Goal: Task Accomplishment & Management: Use online tool/utility

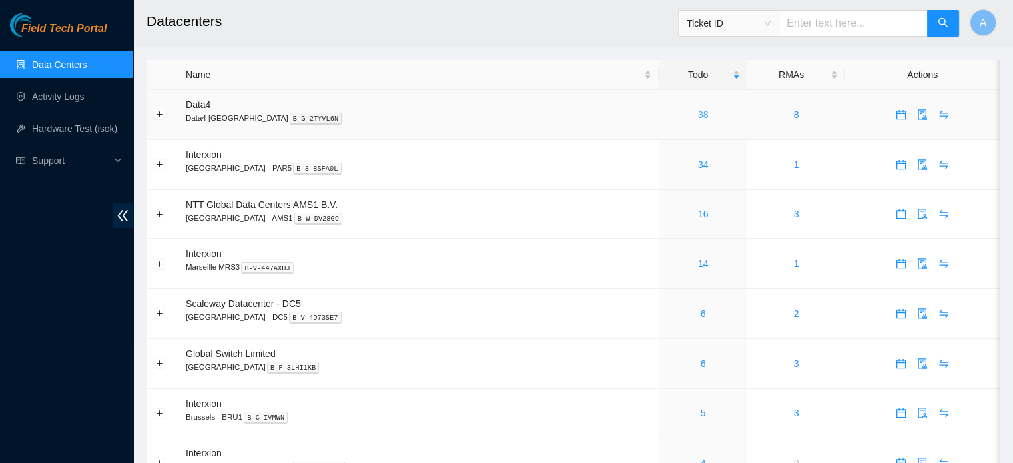
click at [698, 117] on link "38" at bounding box center [703, 114] width 11 height 11
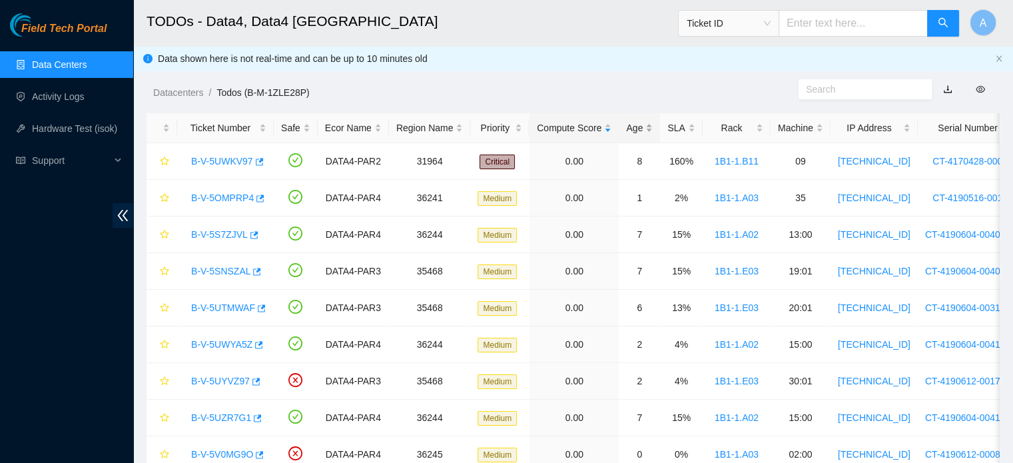
click at [627, 130] on div "Age" at bounding box center [639, 128] width 27 height 15
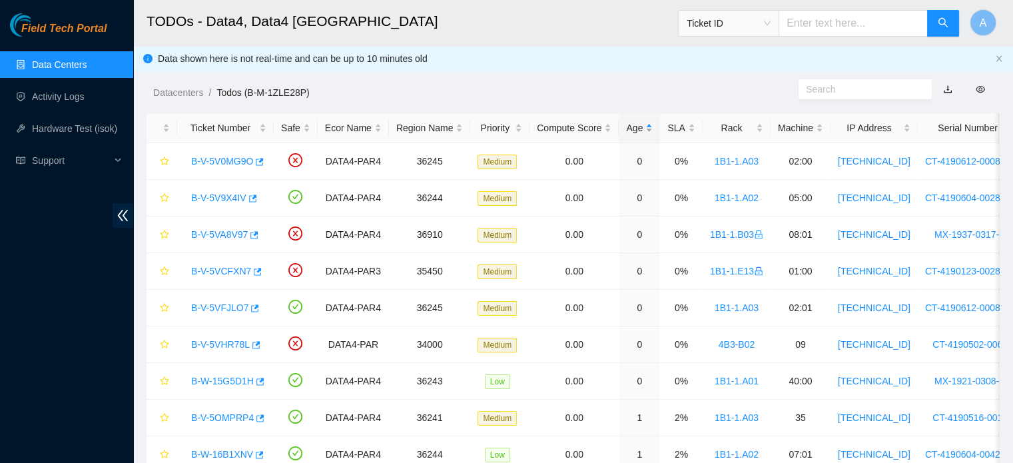
click at [627, 130] on div "Age" at bounding box center [639, 128] width 27 height 15
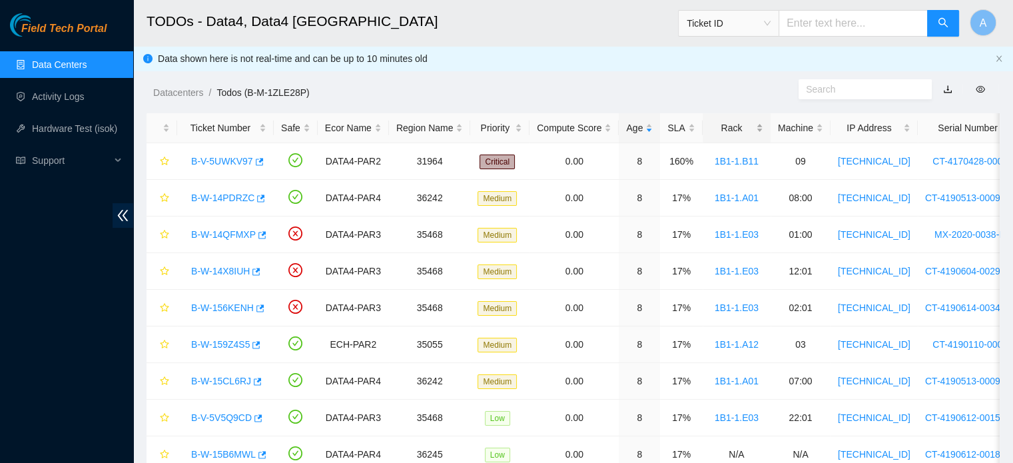
click at [730, 135] on div "Rack" at bounding box center [736, 128] width 53 height 15
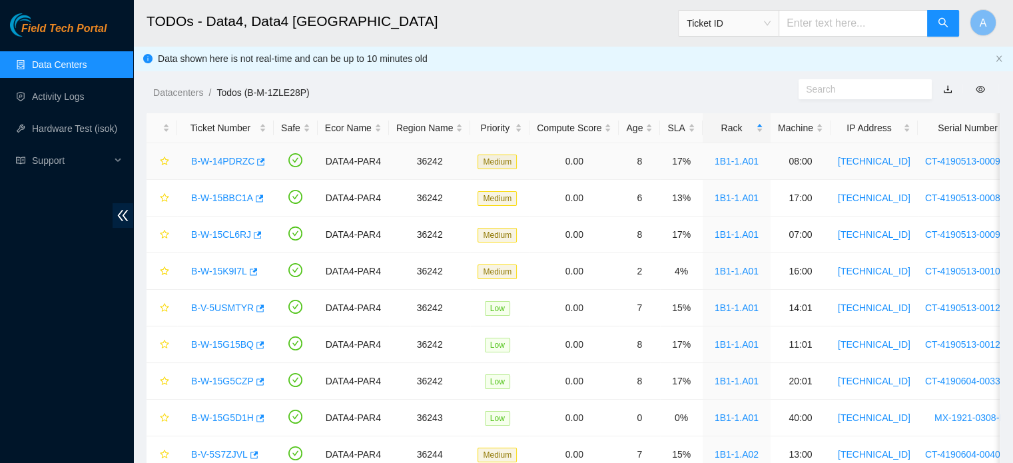
click at [221, 159] on link "B-W-14PDRZC" at bounding box center [222, 161] width 63 height 11
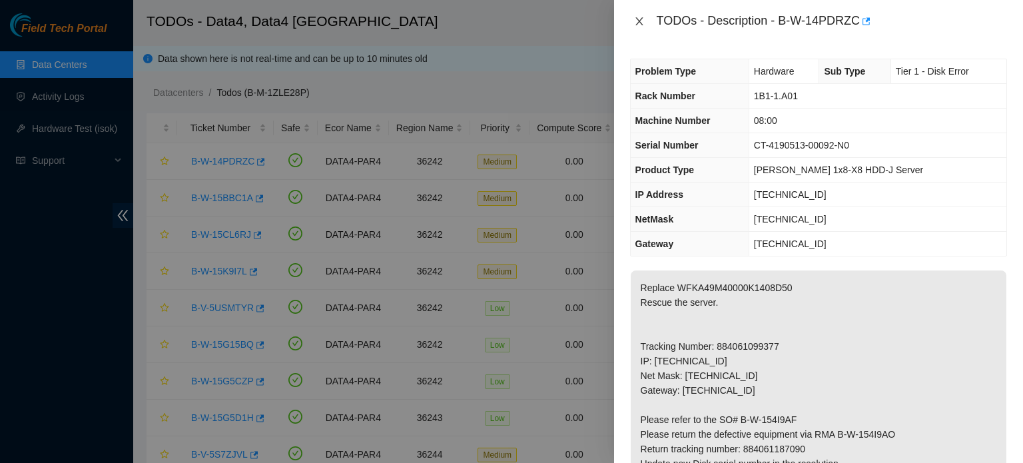
click at [641, 23] on icon "close" at bounding box center [639, 21] width 11 height 11
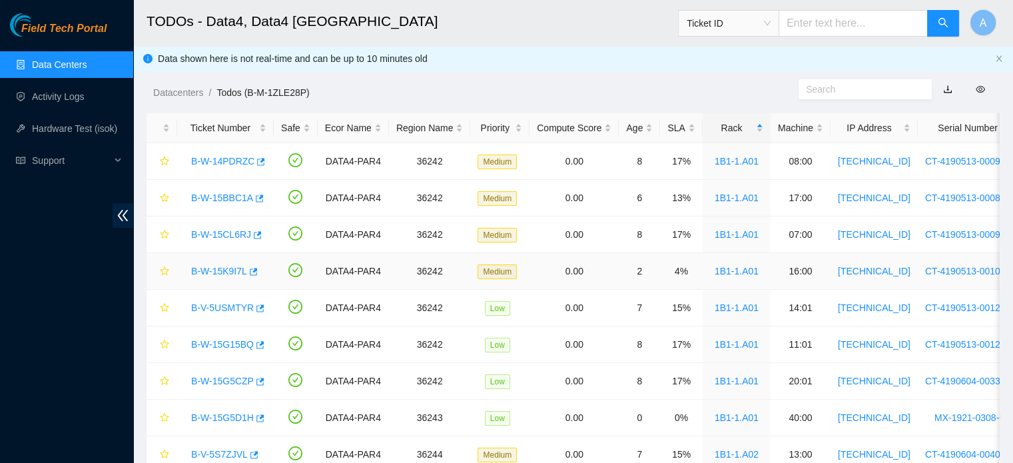
click at [234, 273] on link "B-W-15K9I7L" at bounding box center [219, 271] width 56 height 11
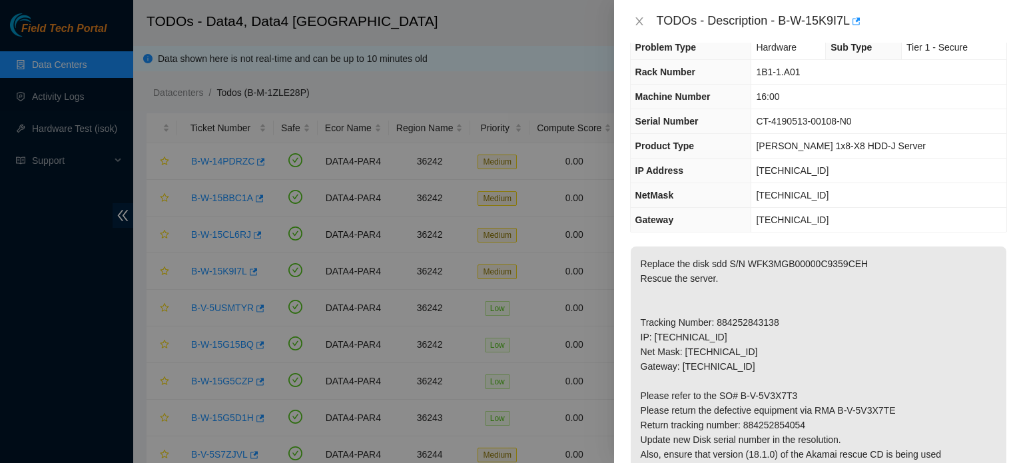
scroll to position [25, 0]
click at [626, 22] on div "TODOs - Description - B-W-15K9I7L" at bounding box center [818, 21] width 409 height 43
click at [637, 19] on icon "close" at bounding box center [639, 21] width 11 height 11
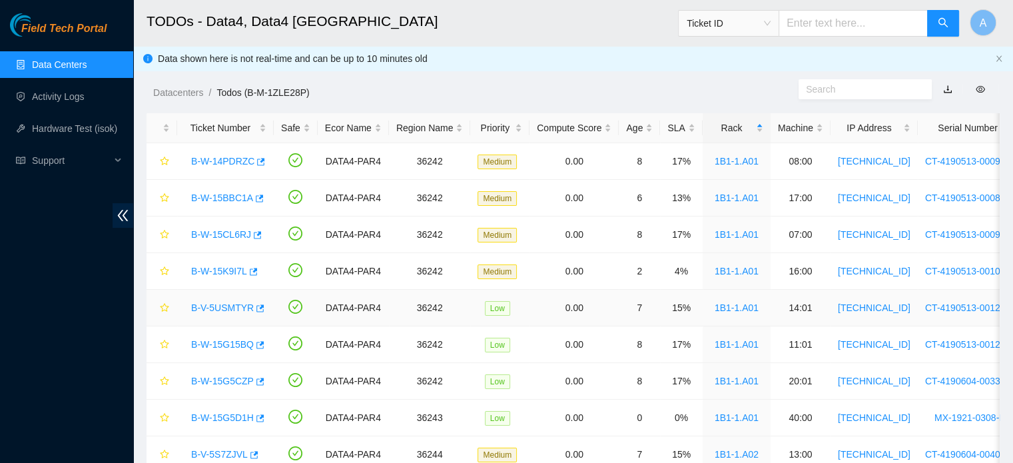
click at [208, 310] on link "B-V-5USMTYR" at bounding box center [222, 307] width 63 height 11
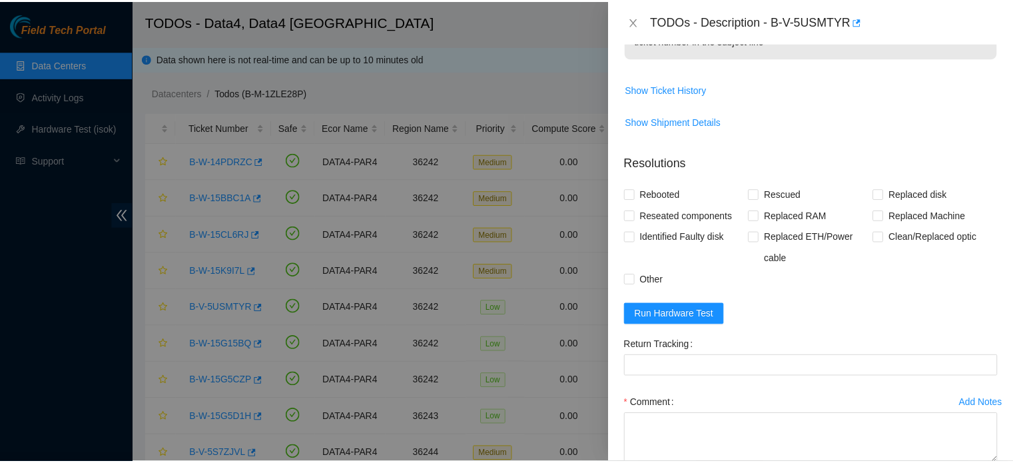
scroll to position [691, 0]
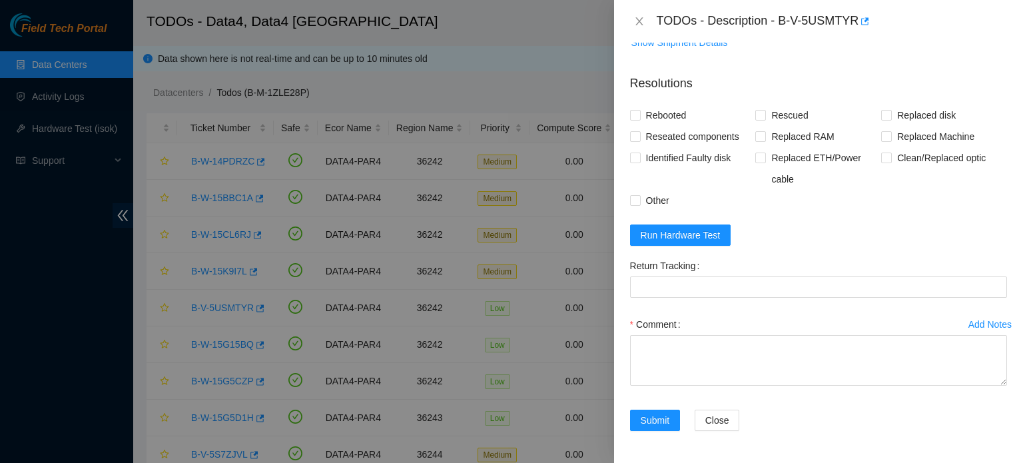
click at [678, 224] on form "Resolutions Rebooted Rescued Replaced disk Reseated components Replaced RAM Rep…" at bounding box center [818, 255] width 377 height 383
click at [673, 233] on span "Run Hardware Test" at bounding box center [681, 235] width 80 height 15
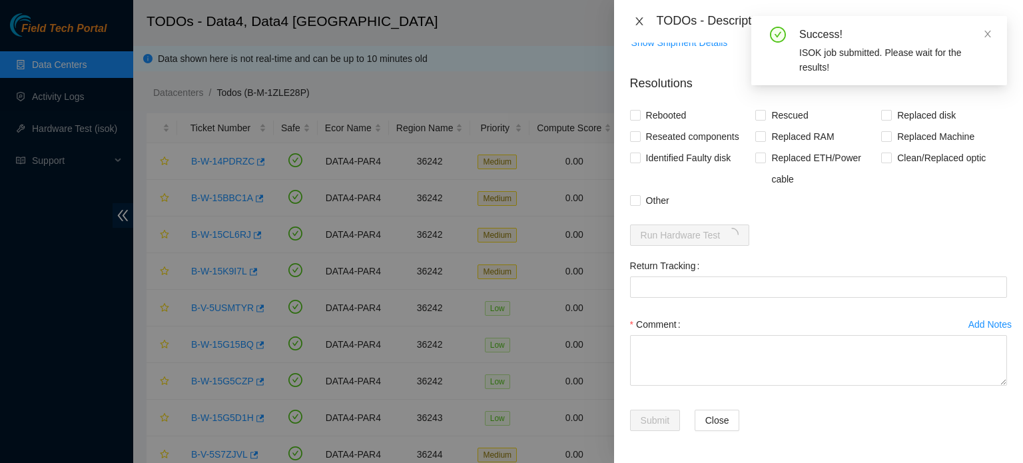
click at [642, 19] on icon "close" at bounding box center [639, 21] width 11 height 11
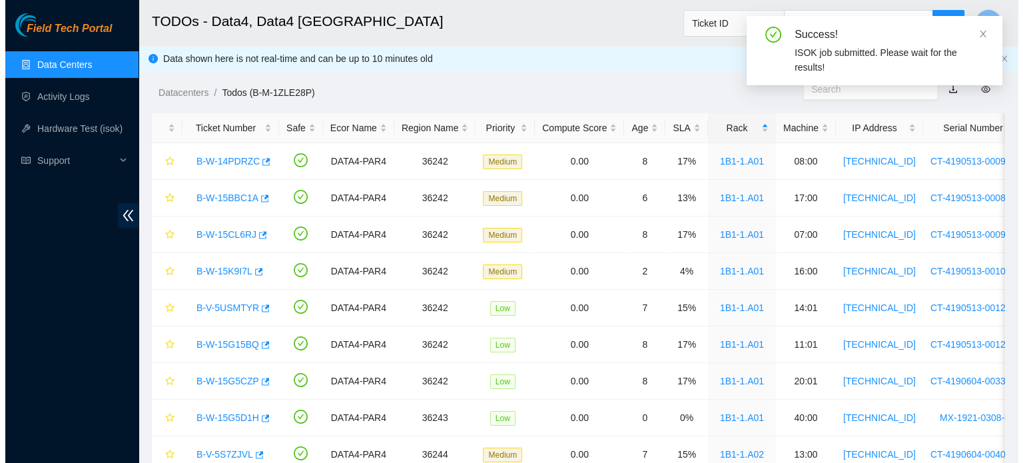
scroll to position [330, 0]
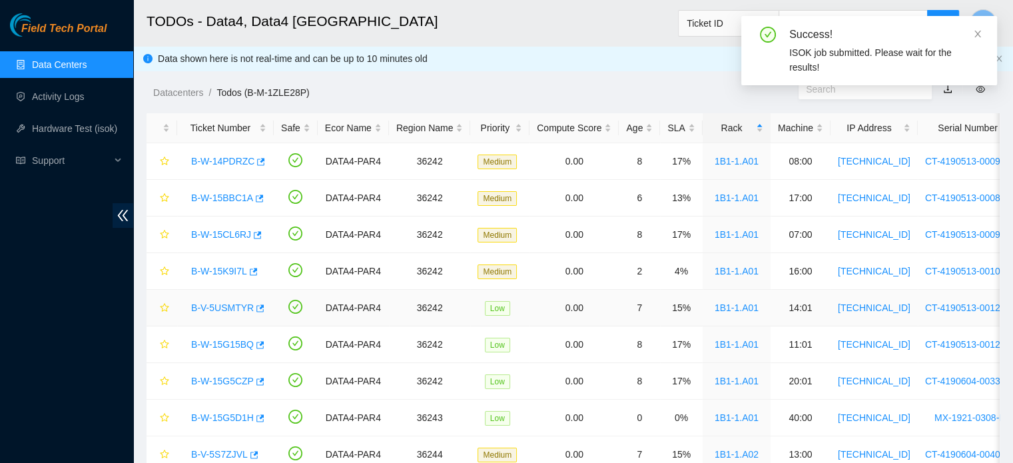
click at [228, 307] on link "B-V-5USMTYR" at bounding box center [222, 307] width 63 height 11
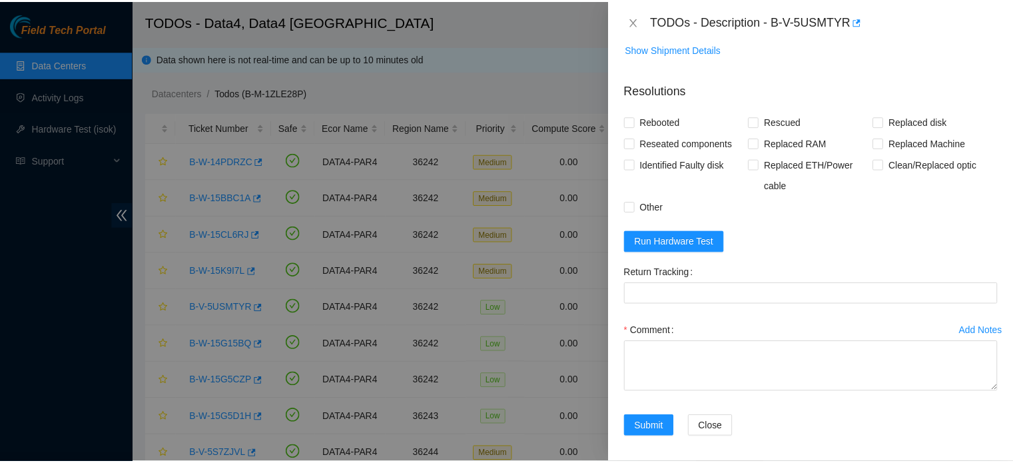
scroll to position [691, 0]
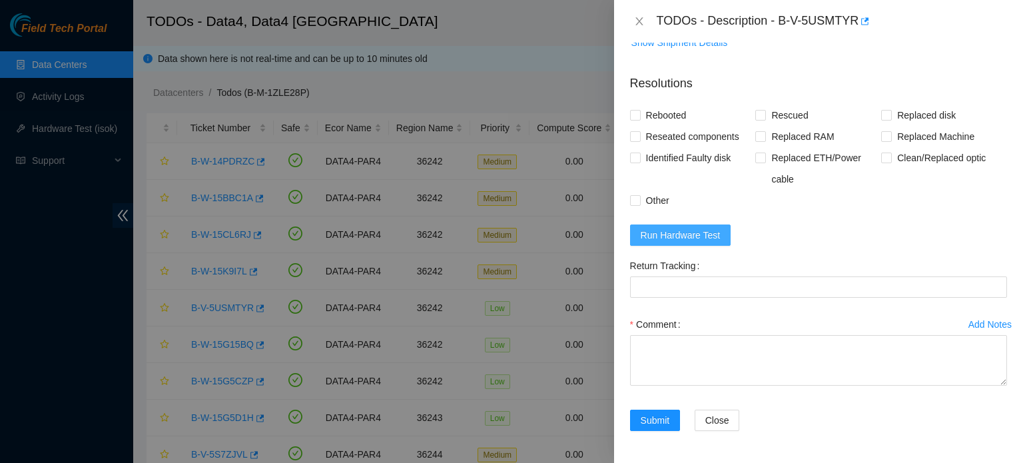
click at [661, 230] on span "Run Hardware Test" at bounding box center [681, 235] width 80 height 15
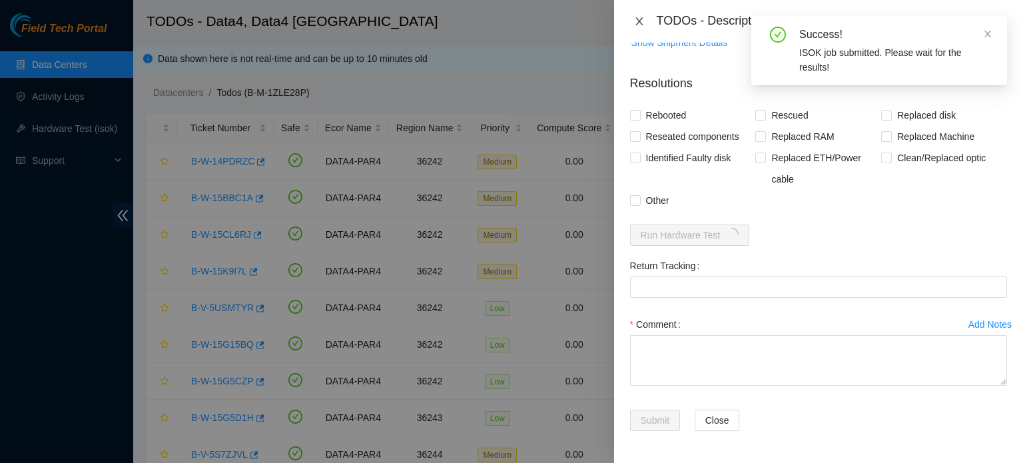
click at [637, 21] on icon "close" at bounding box center [639, 21] width 11 height 11
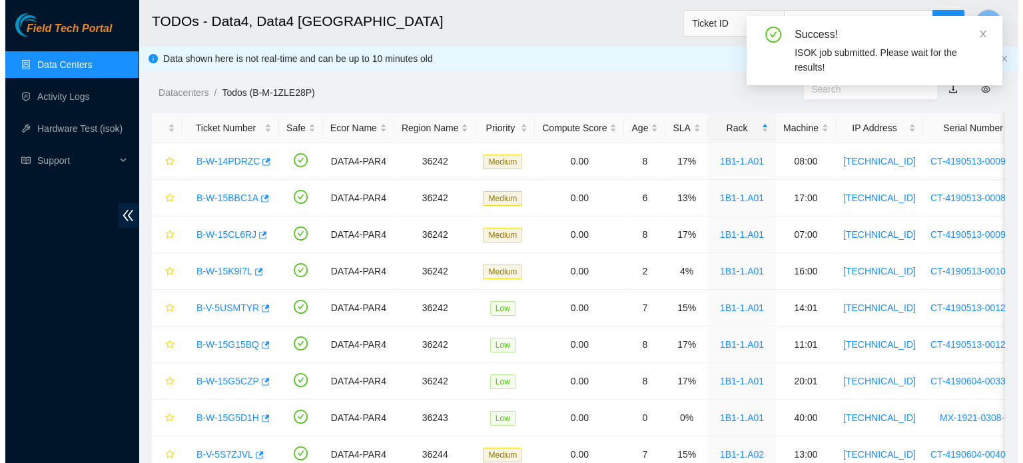
scroll to position [330, 0]
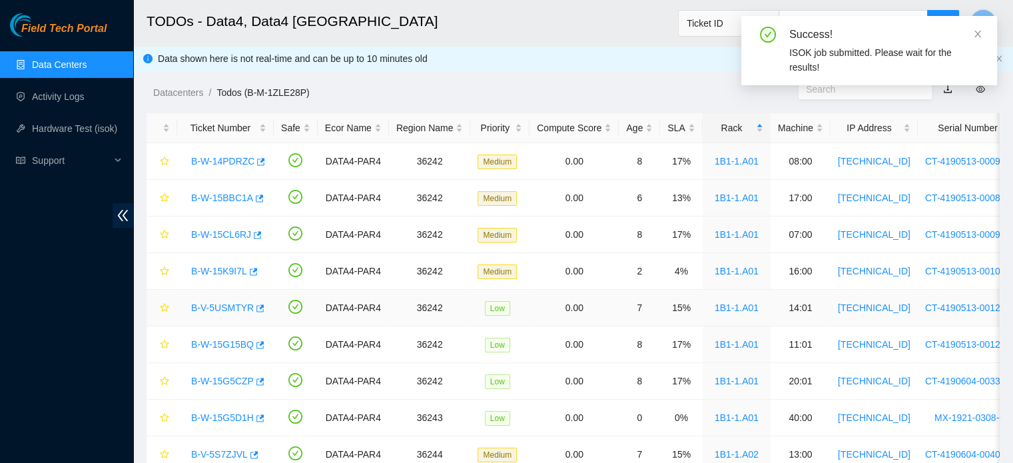
click at [228, 308] on link "B-V-5USMTYR" at bounding box center [222, 307] width 63 height 11
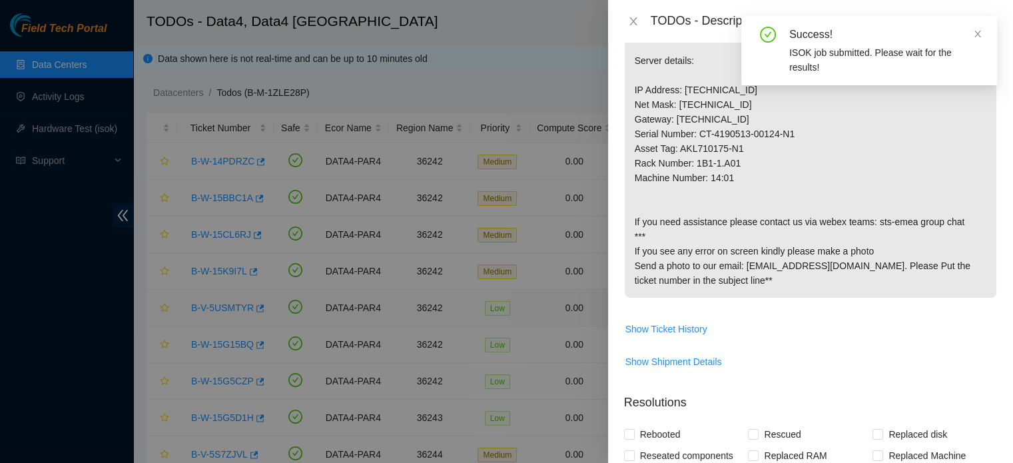
scroll to position [691, 0]
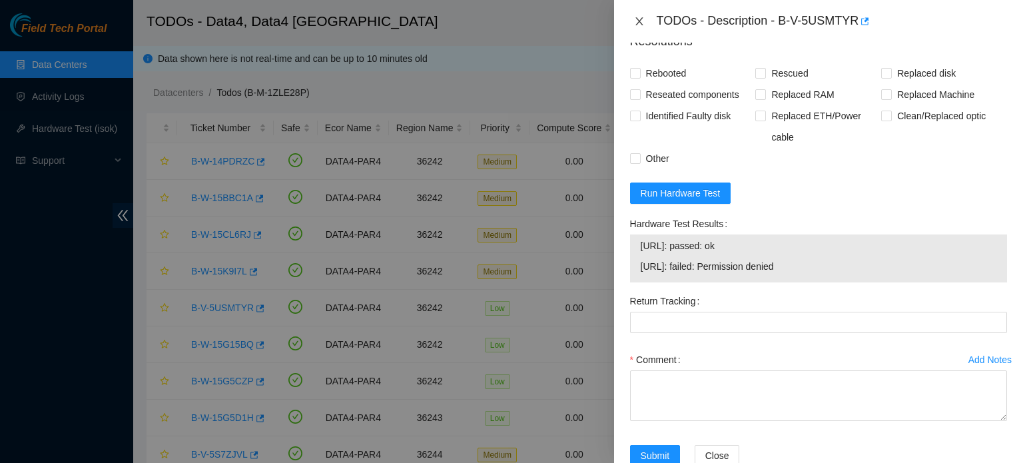
click at [635, 21] on icon "close" at bounding box center [639, 21] width 11 height 11
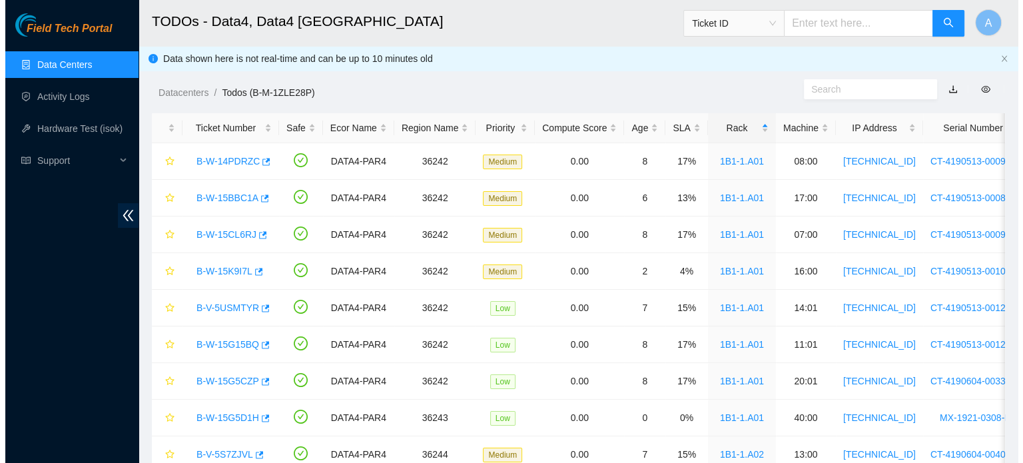
scroll to position [330, 0]
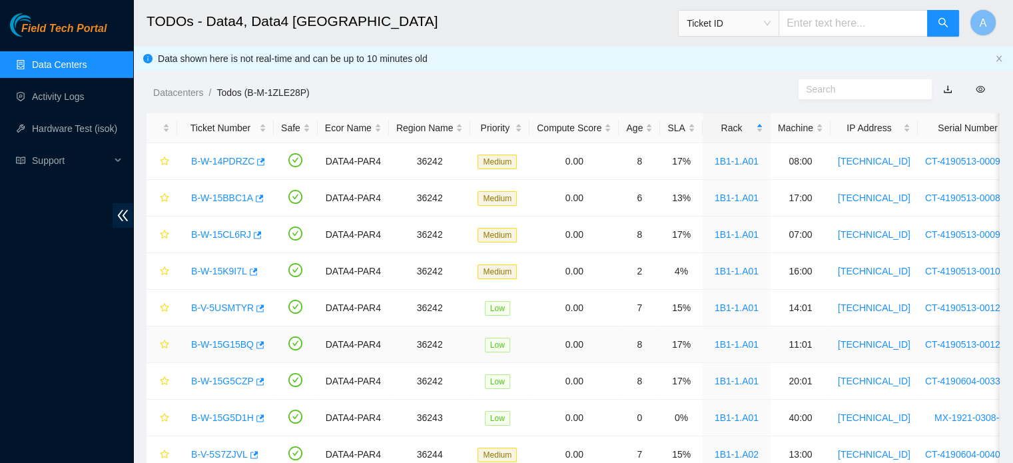
click at [223, 343] on link "B-W-15G15BQ" at bounding box center [222, 344] width 63 height 11
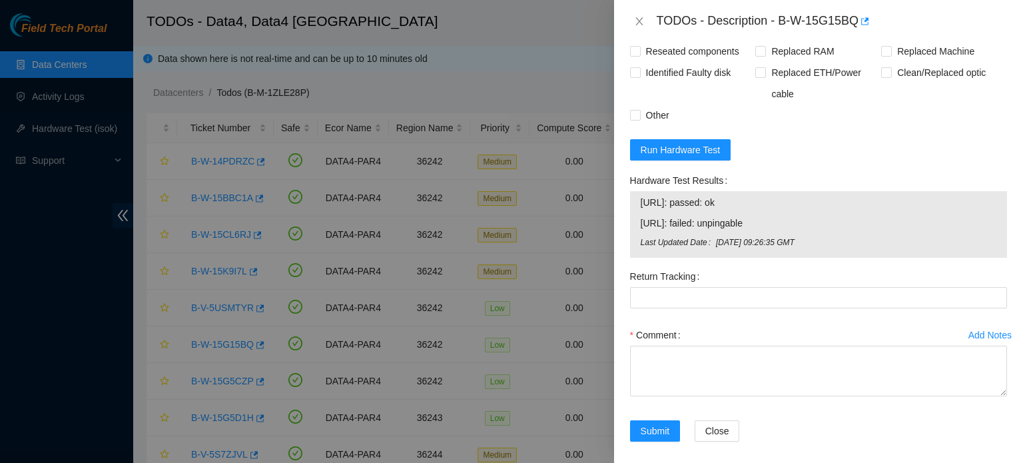
scroll to position [985, 0]
click at [682, 156] on span "Run Hardware Test" at bounding box center [681, 148] width 80 height 15
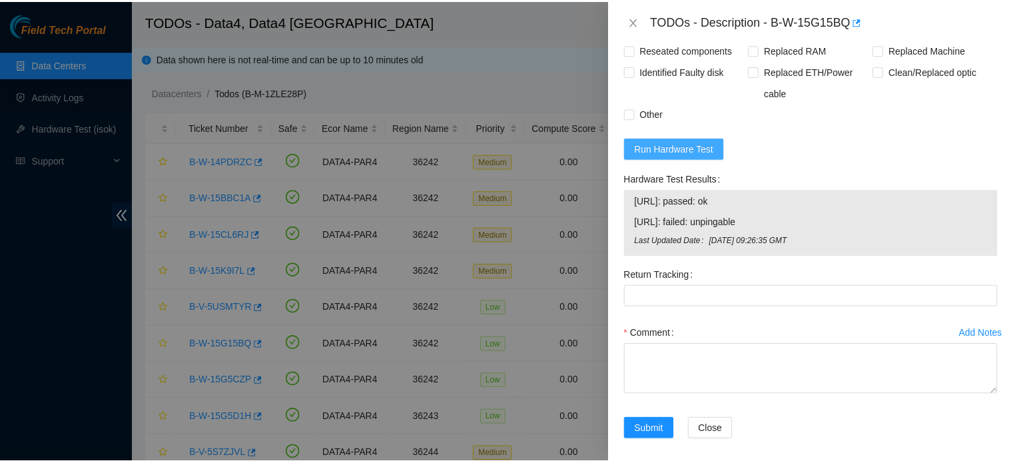
scroll to position [970, 0]
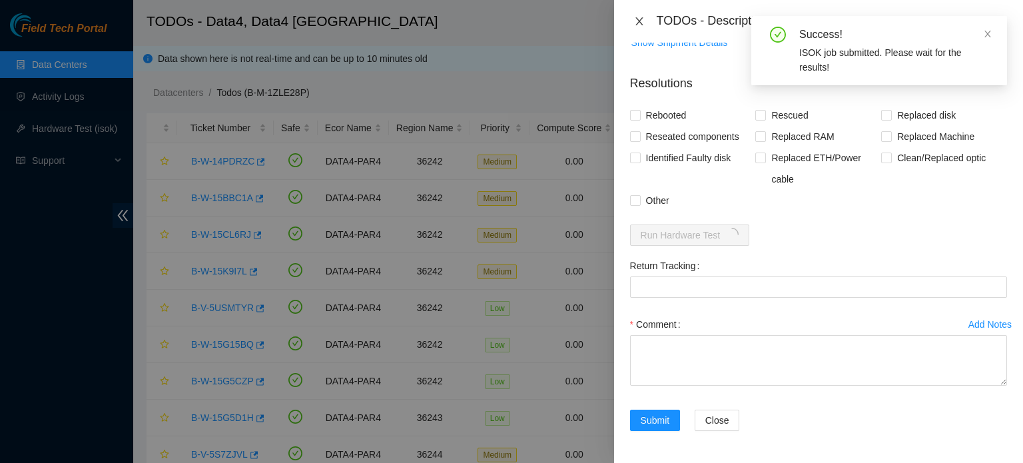
click at [639, 23] on icon "close" at bounding box center [639, 21] width 11 height 11
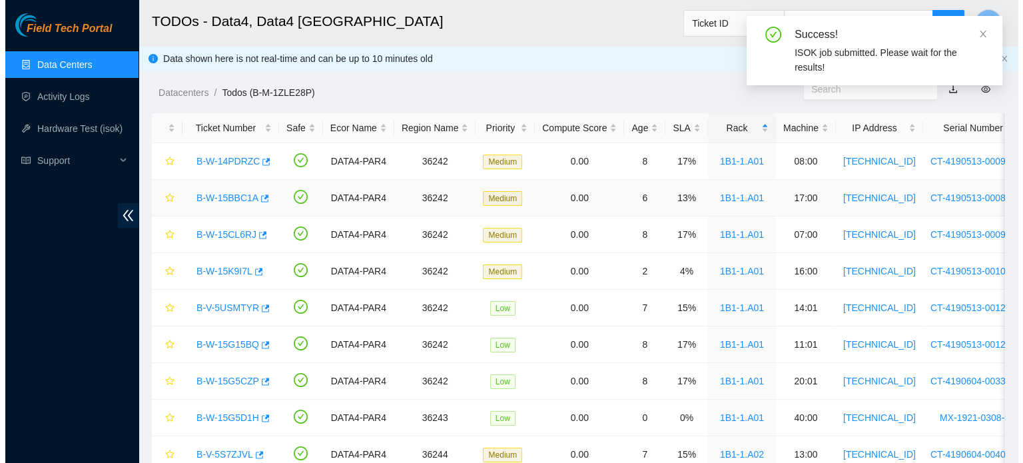
scroll to position [344, 0]
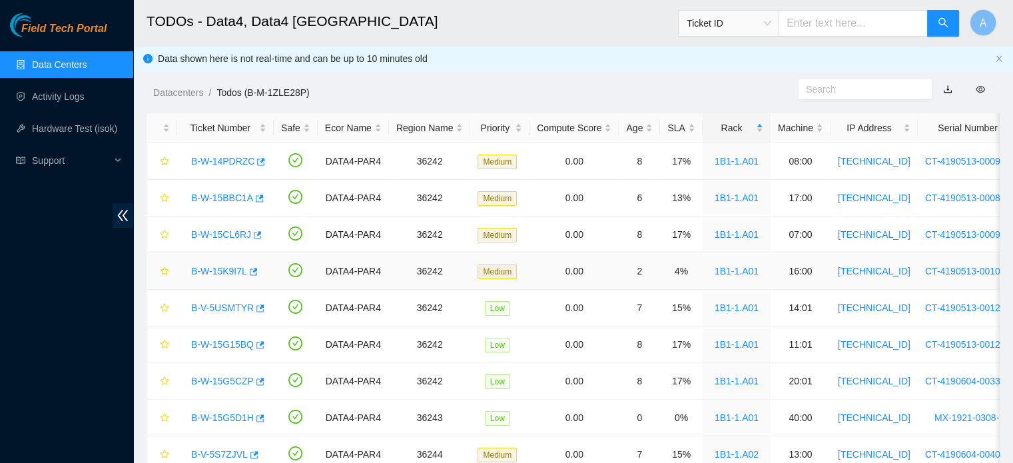
click at [224, 274] on link "B-W-15K9I7L" at bounding box center [219, 271] width 56 height 11
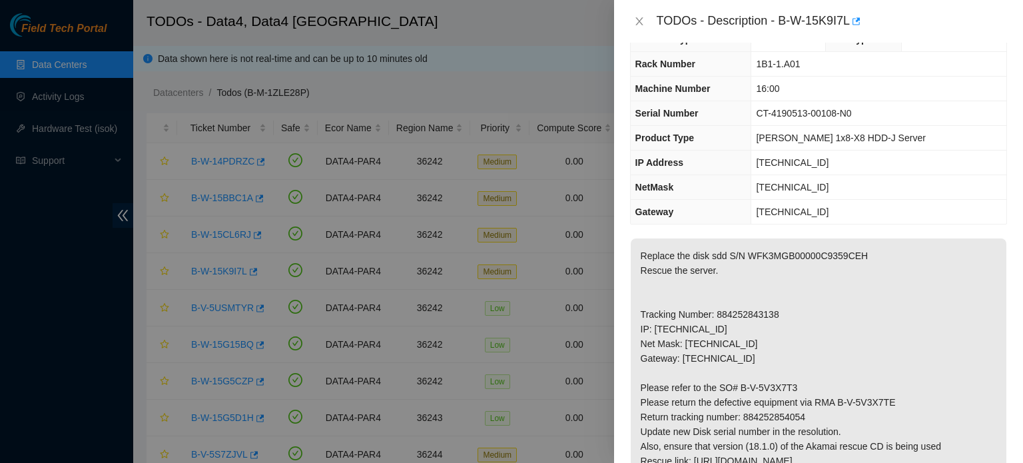
scroll to position [32, 0]
click at [643, 23] on icon "close" at bounding box center [639, 21] width 11 height 11
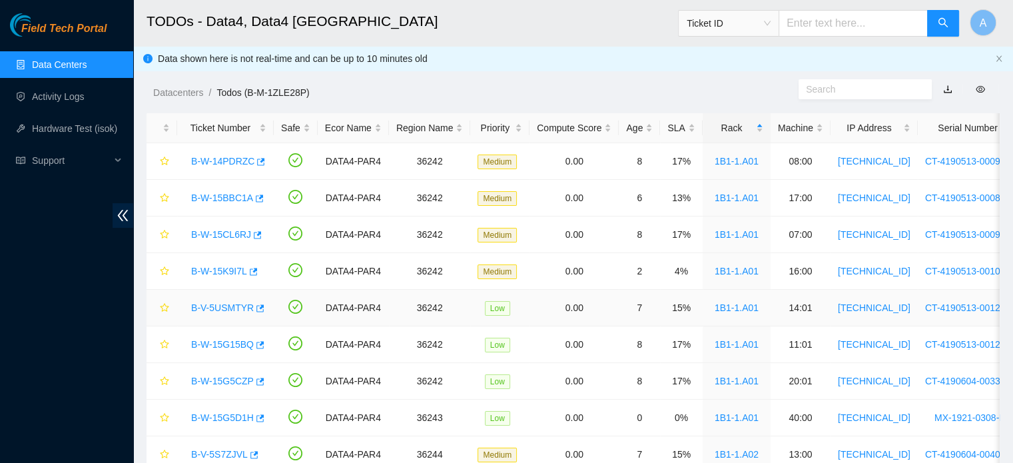
click at [223, 306] on link "B-V-5USMTYR" at bounding box center [222, 307] width 63 height 11
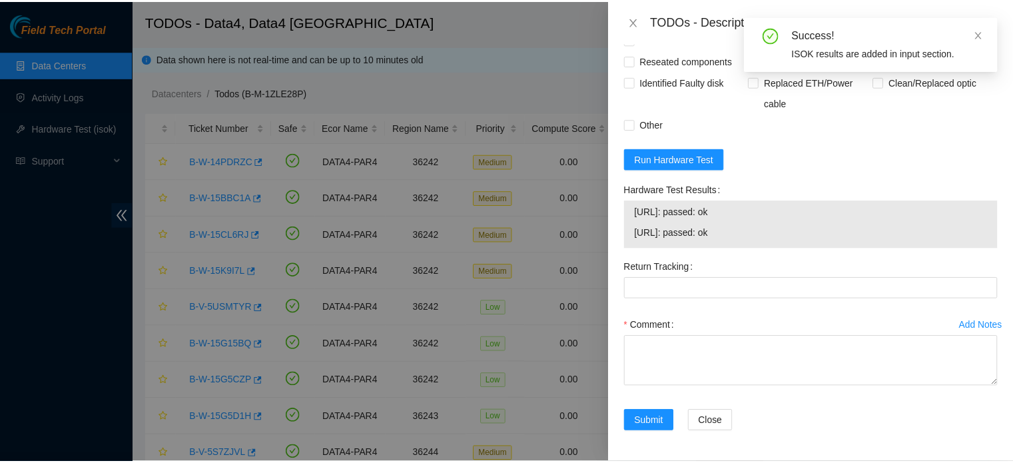
scroll to position [768, 0]
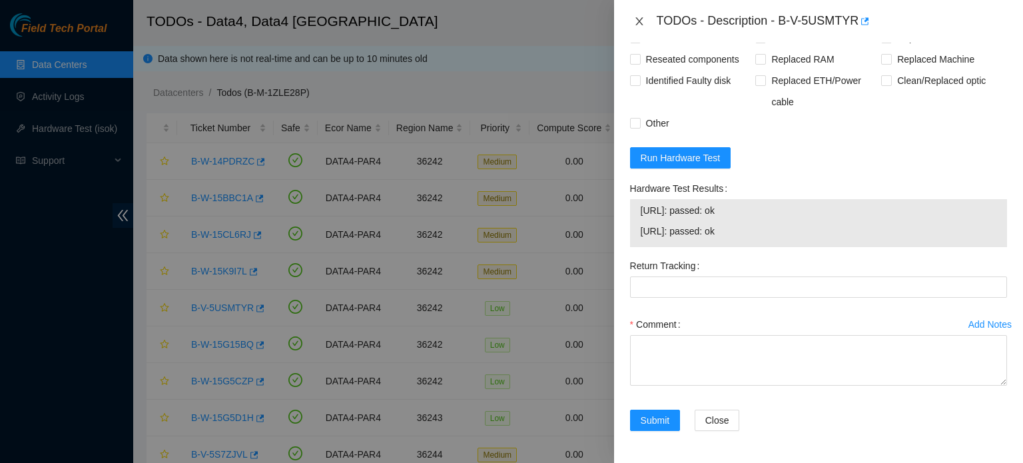
click at [638, 19] on icon "close" at bounding box center [639, 21] width 11 height 11
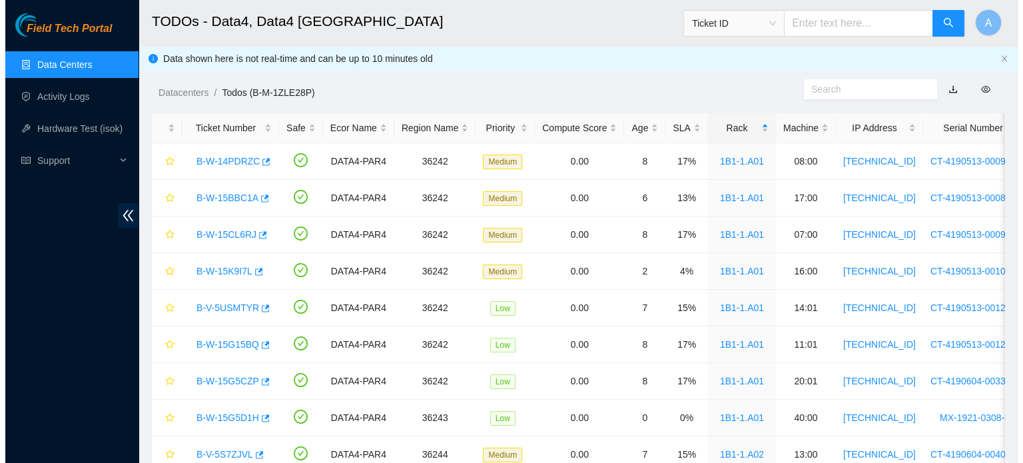
scroll to position [365, 0]
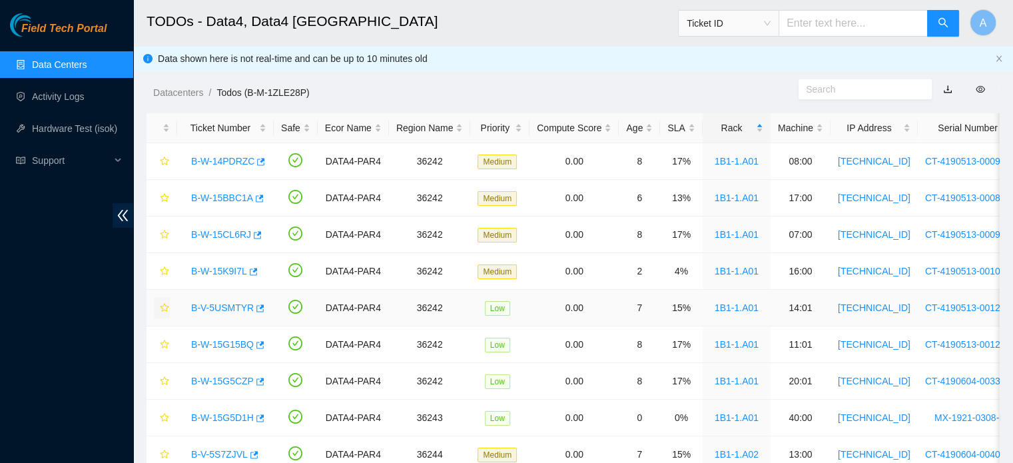
click at [166, 308] on icon "star" at bounding box center [164, 307] width 9 height 9
click at [161, 348] on icon "star" at bounding box center [164, 344] width 9 height 9
click at [167, 307] on icon "star" at bounding box center [164, 307] width 9 height 9
click at [232, 382] on link "B-W-15G5CZP" at bounding box center [222, 381] width 63 height 11
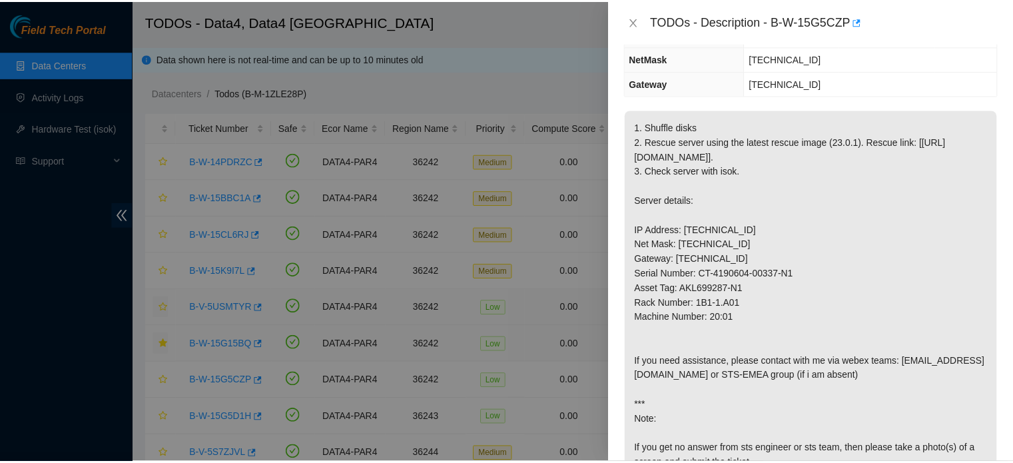
scroll to position [154, 0]
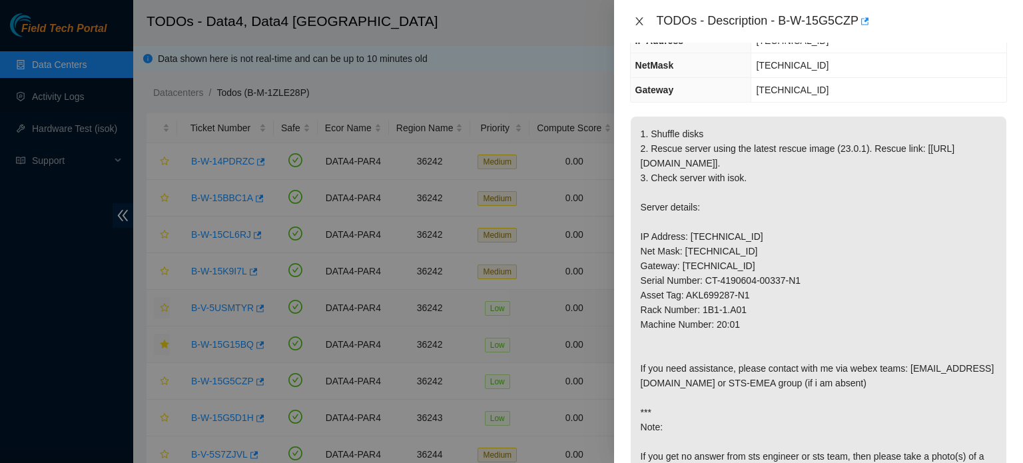
click at [637, 20] on icon "close" at bounding box center [638, 21] width 7 height 8
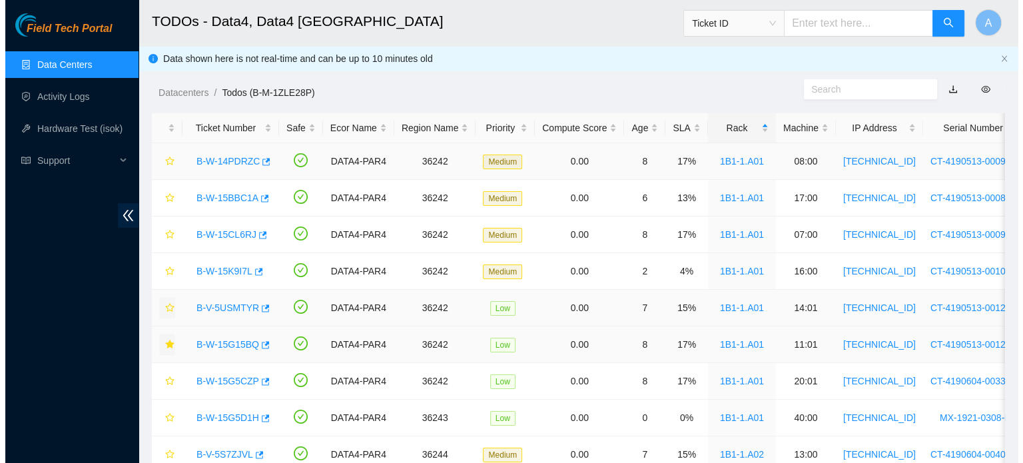
scroll to position [197, 0]
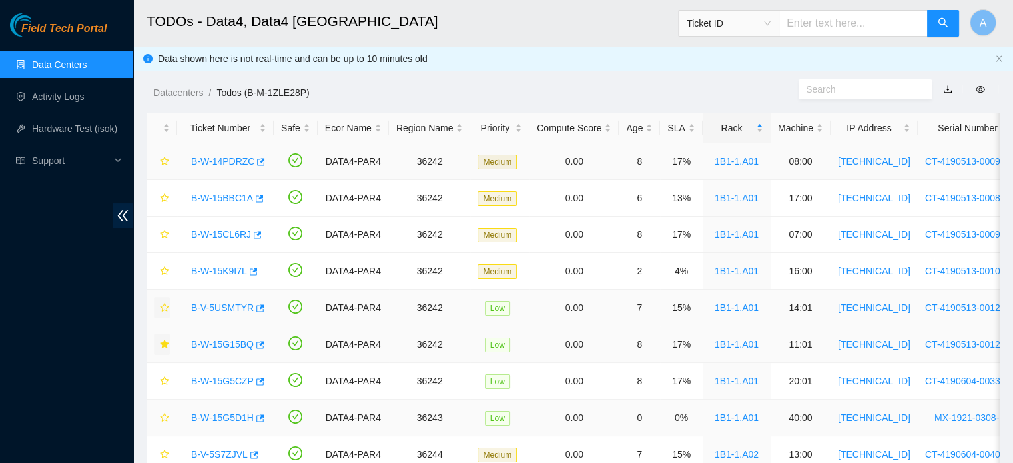
click at [202, 416] on link "B-W-15G5D1H" at bounding box center [222, 417] width 63 height 11
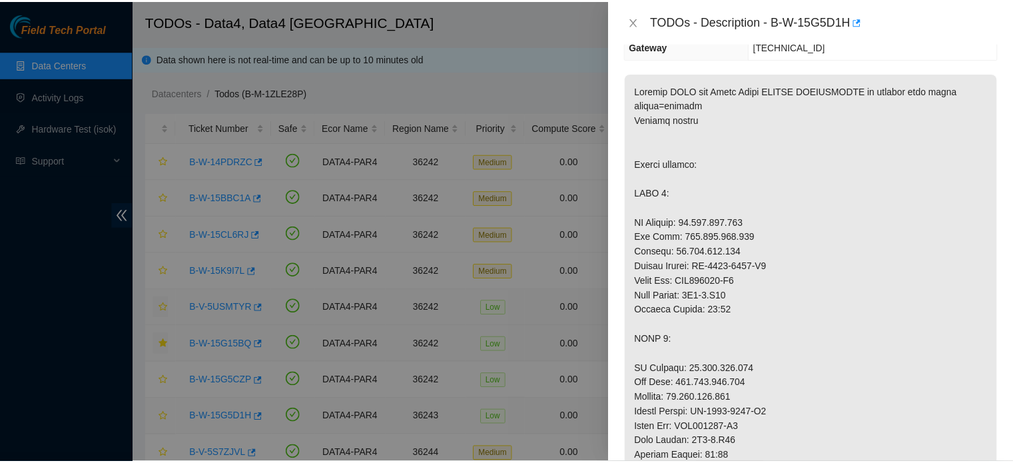
scroll to position [154, 0]
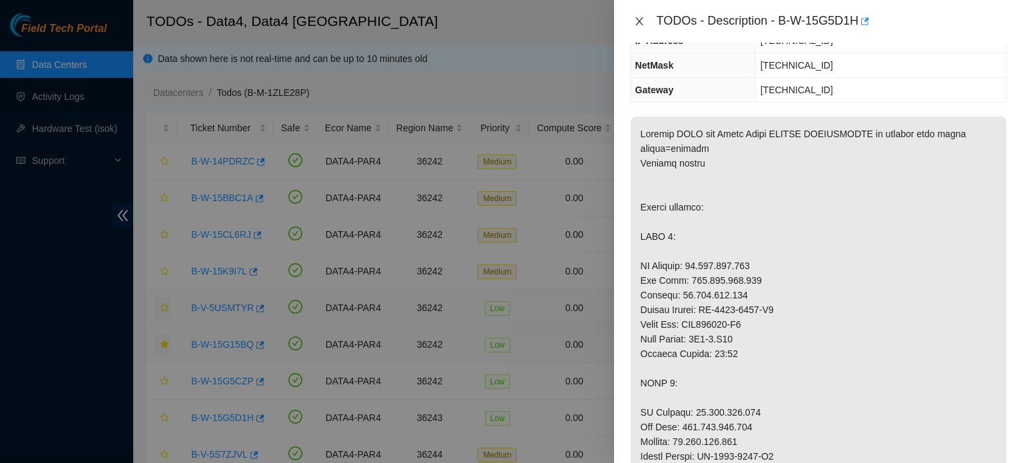
click at [638, 24] on icon "close" at bounding box center [639, 21] width 11 height 11
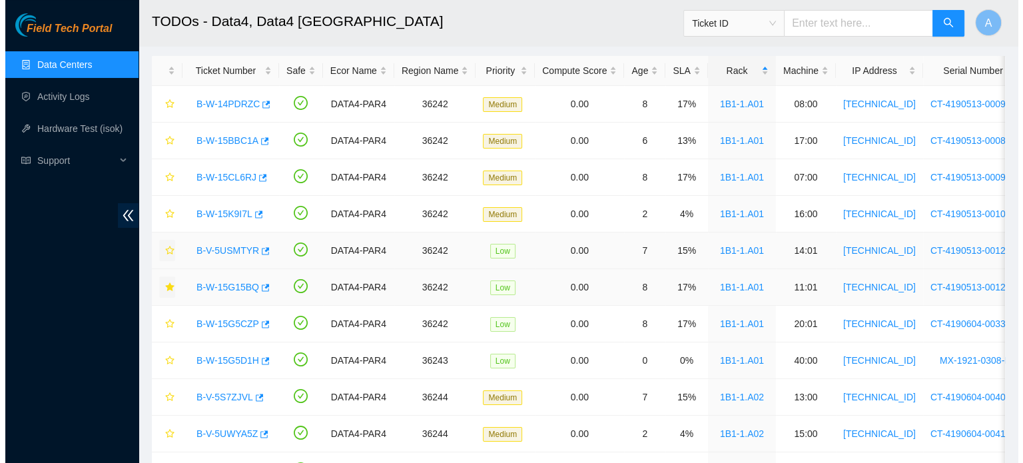
scroll to position [59, 0]
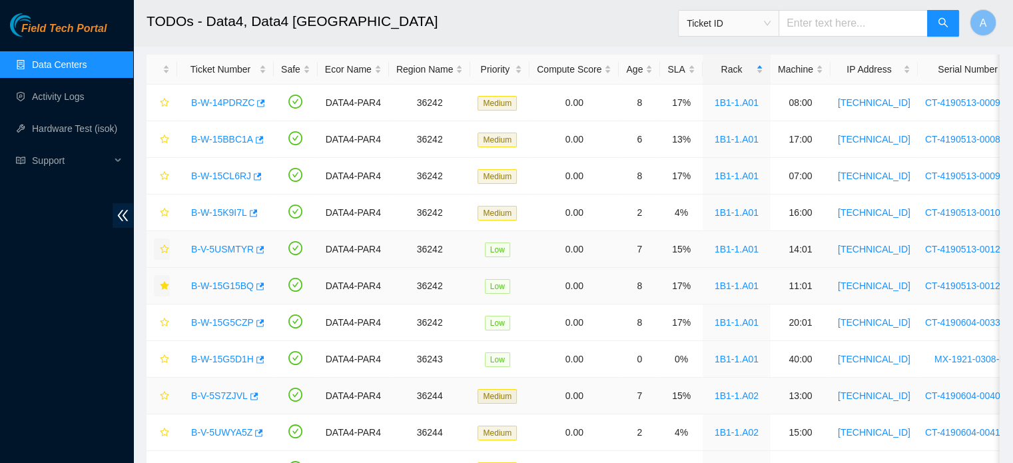
click at [197, 397] on link "B-V-5S7ZJVL" at bounding box center [219, 395] width 57 height 11
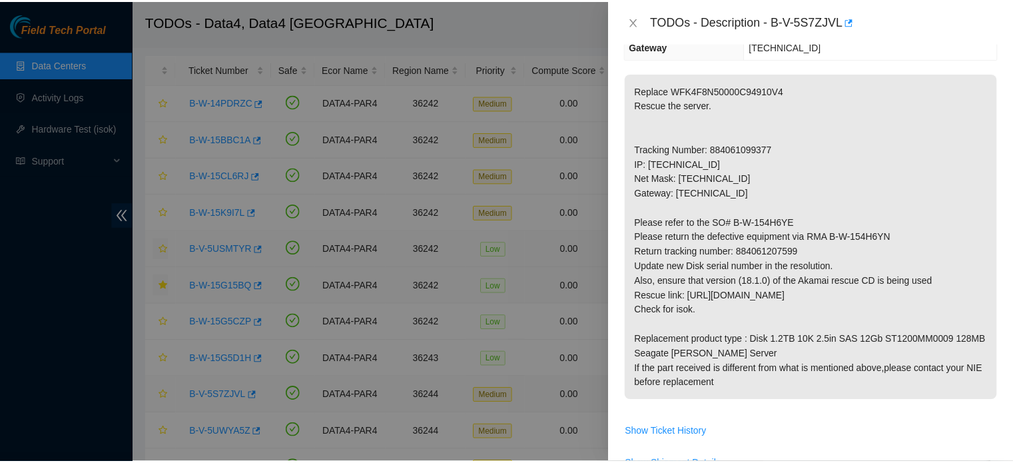
scroll to position [154, 0]
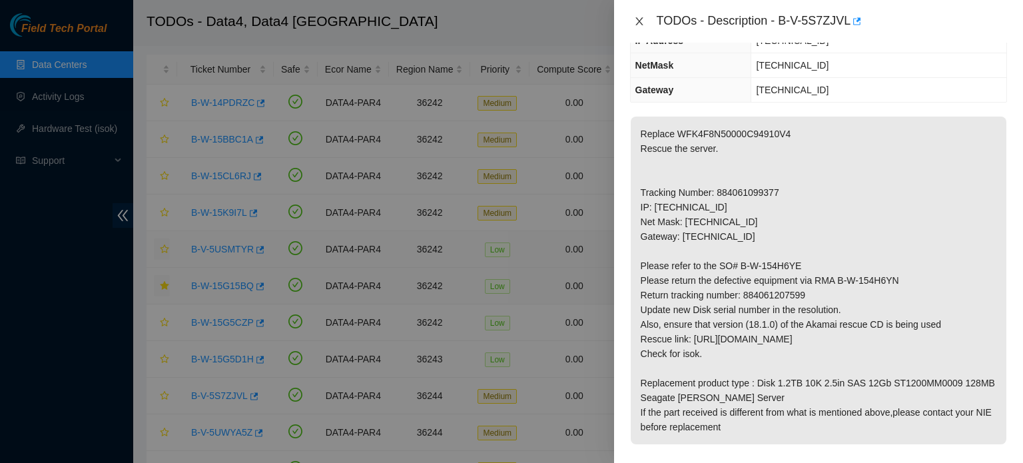
click at [642, 23] on icon "close" at bounding box center [639, 21] width 11 height 11
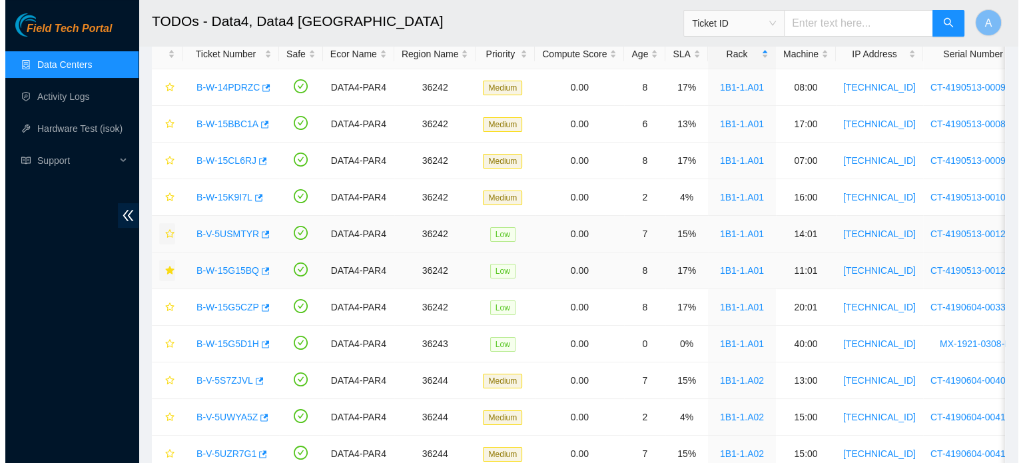
scroll to position [76, 0]
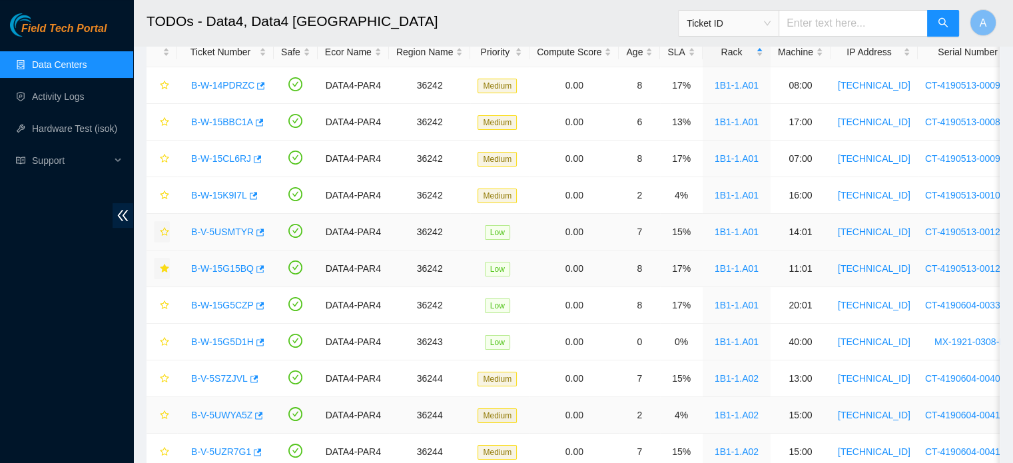
click at [198, 418] on link "B-V-5UWYA5Z" at bounding box center [221, 415] width 61 height 11
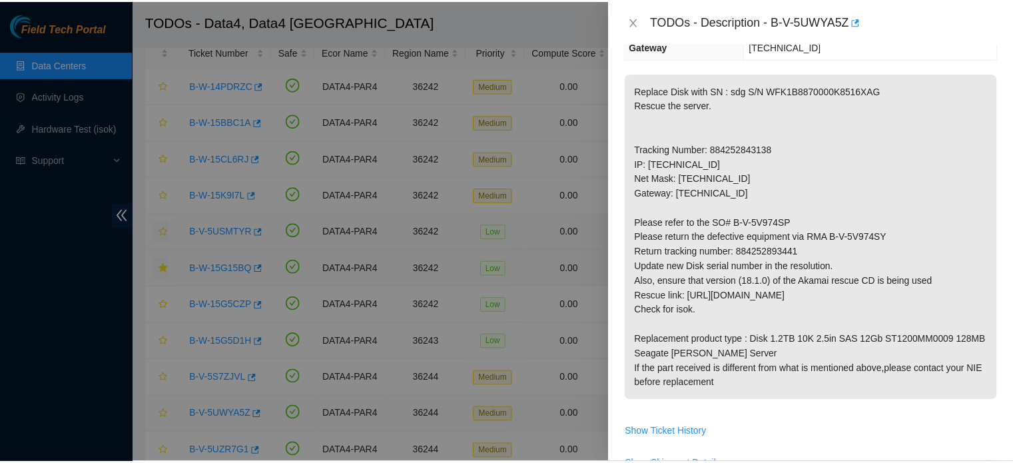
scroll to position [154, 0]
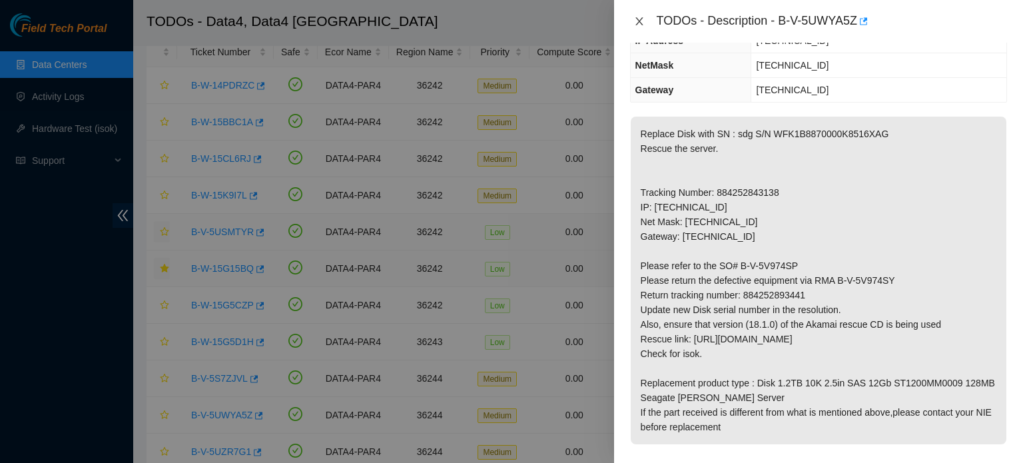
click at [635, 21] on icon "close" at bounding box center [639, 21] width 11 height 11
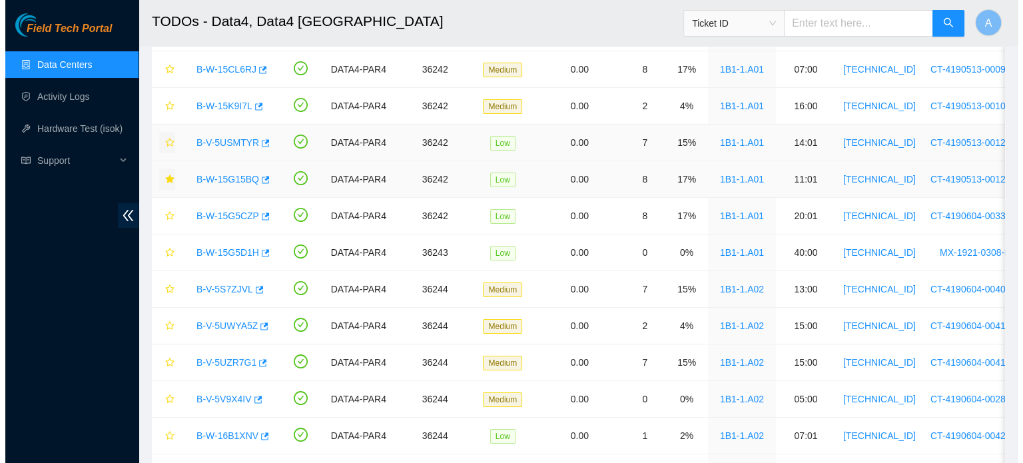
scroll to position [167, 0]
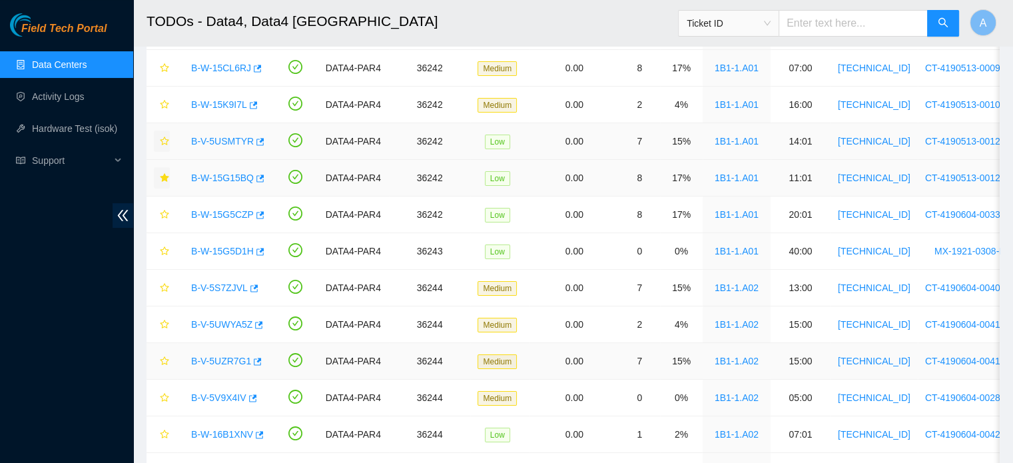
click at [202, 361] on link "B-V-5UZR7G1" at bounding box center [221, 361] width 60 height 11
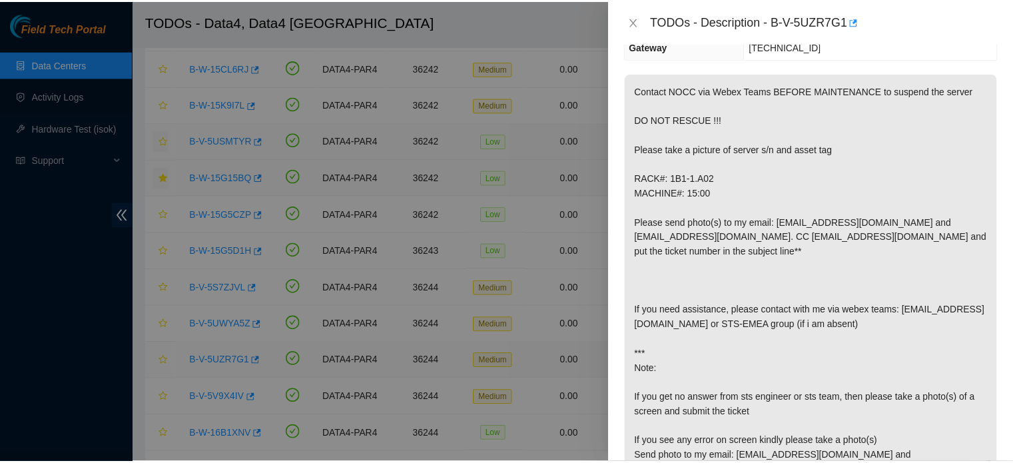
scroll to position [154, 0]
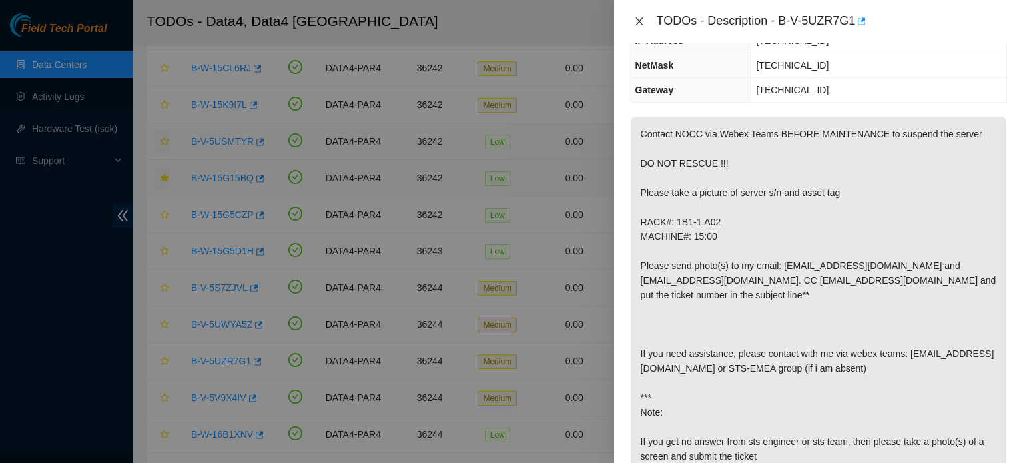
click at [639, 21] on icon "close" at bounding box center [638, 21] width 7 height 8
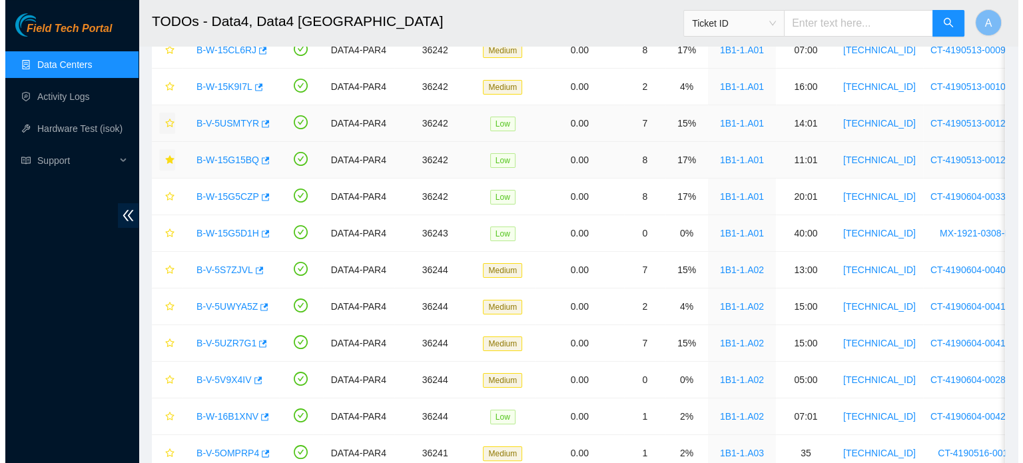
scroll to position [192, 0]
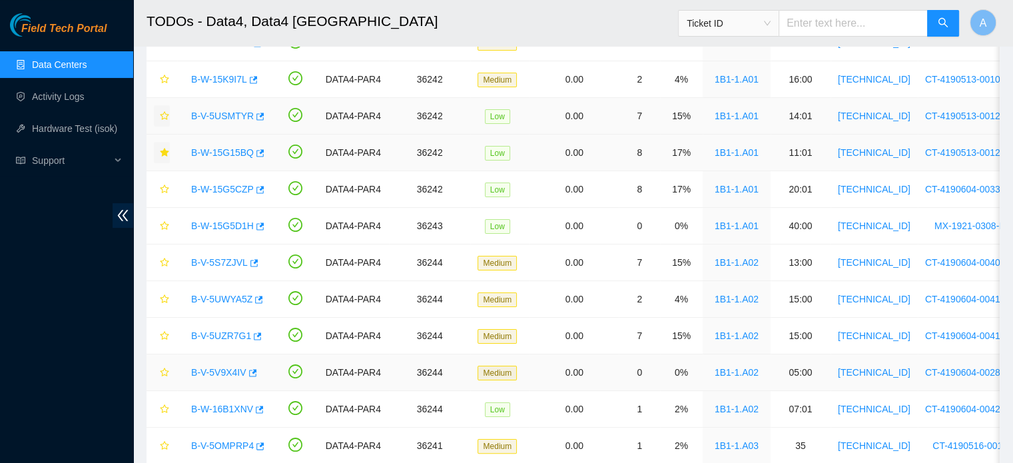
click at [208, 373] on link "B-V-5V9X4IV" at bounding box center [218, 372] width 55 height 11
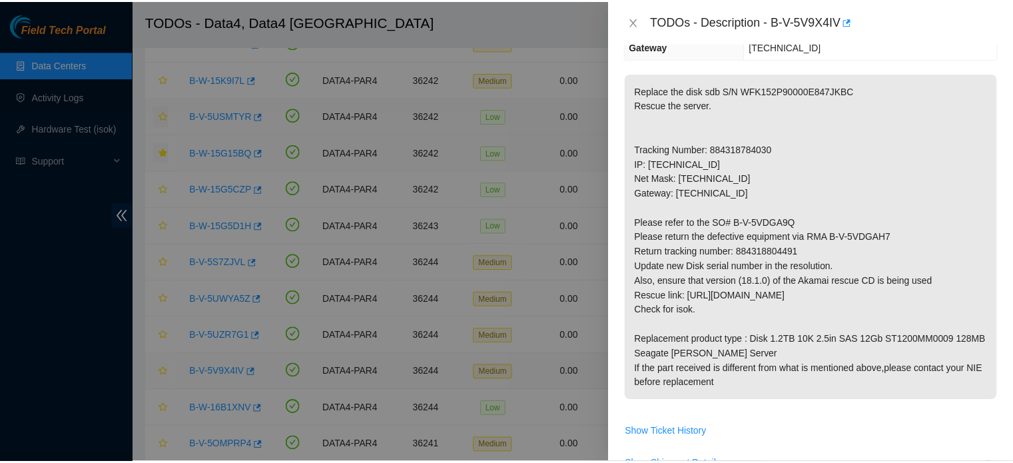
scroll to position [154, 0]
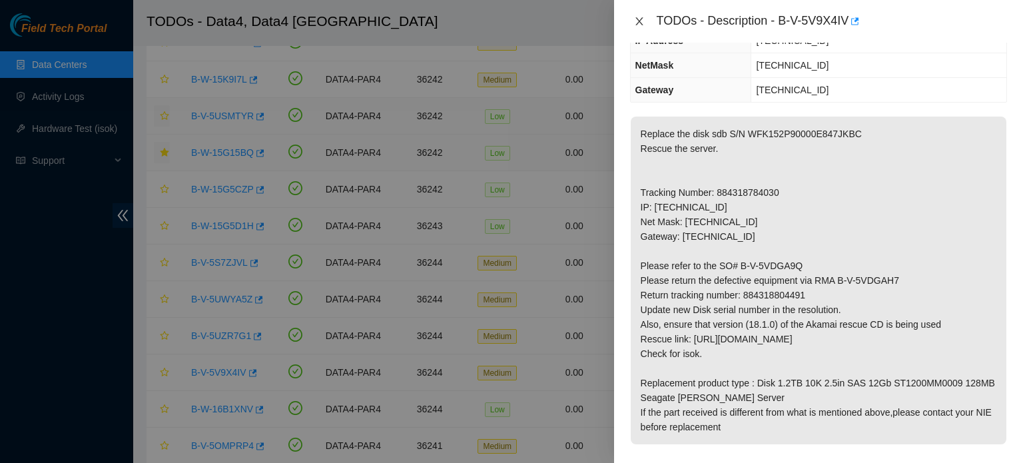
click at [643, 25] on icon "close" at bounding box center [639, 21] width 11 height 11
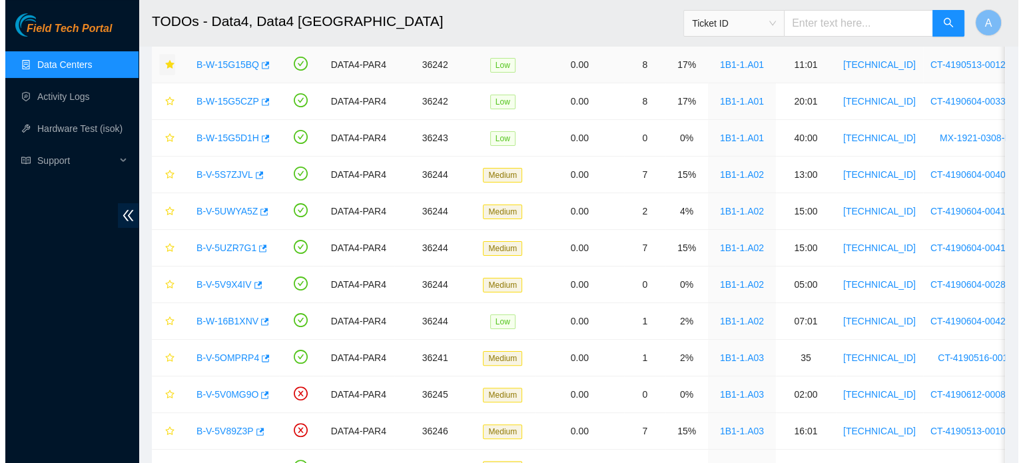
scroll to position [284, 0]
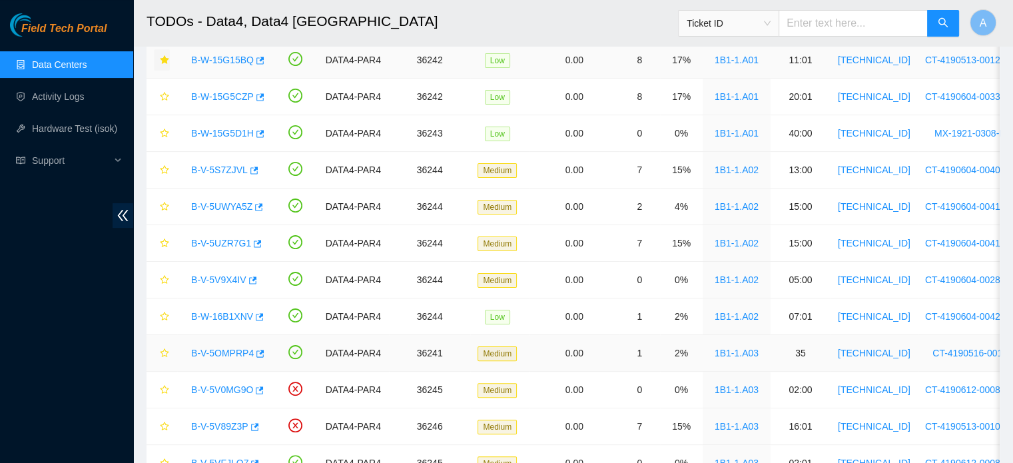
click at [210, 352] on link "B-V-5OMPRP4" at bounding box center [222, 353] width 63 height 11
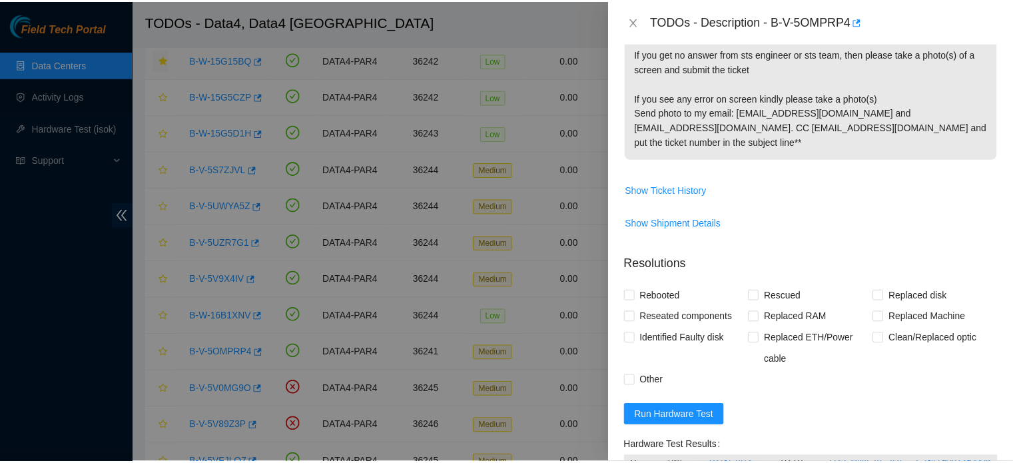
scroll to position [607, 0]
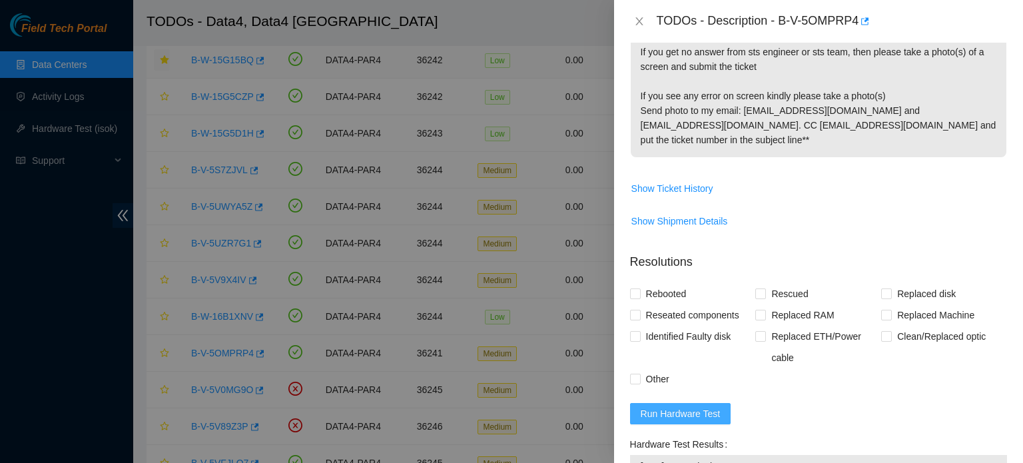
click at [677, 421] on span "Run Hardware Test" at bounding box center [681, 413] width 80 height 15
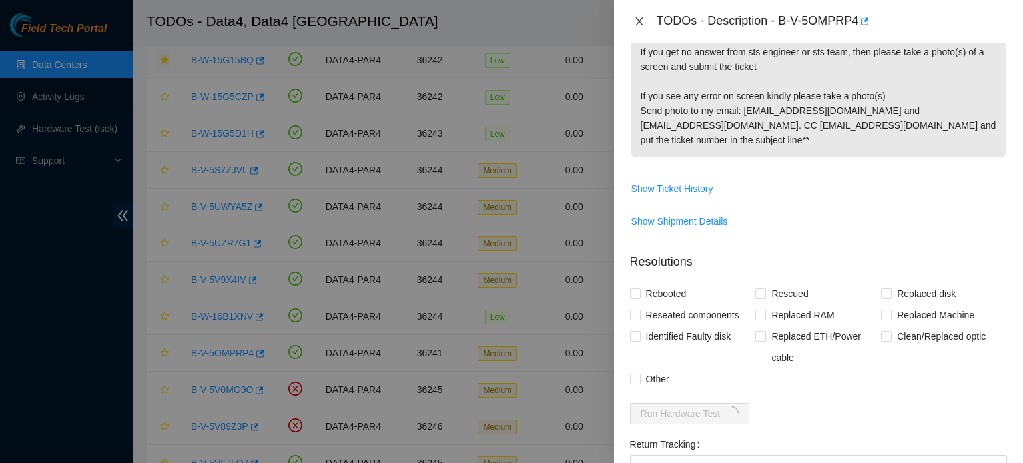
click at [640, 21] on icon "close" at bounding box center [639, 21] width 11 height 11
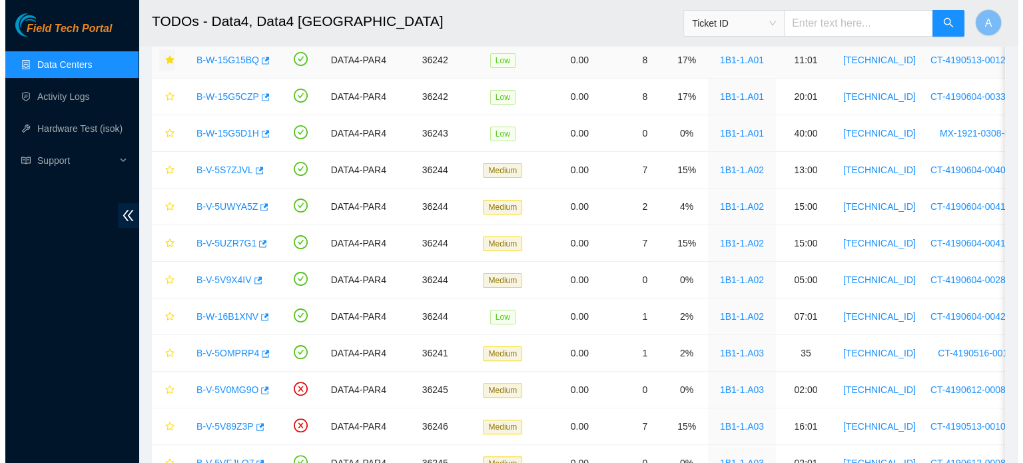
scroll to position [415, 0]
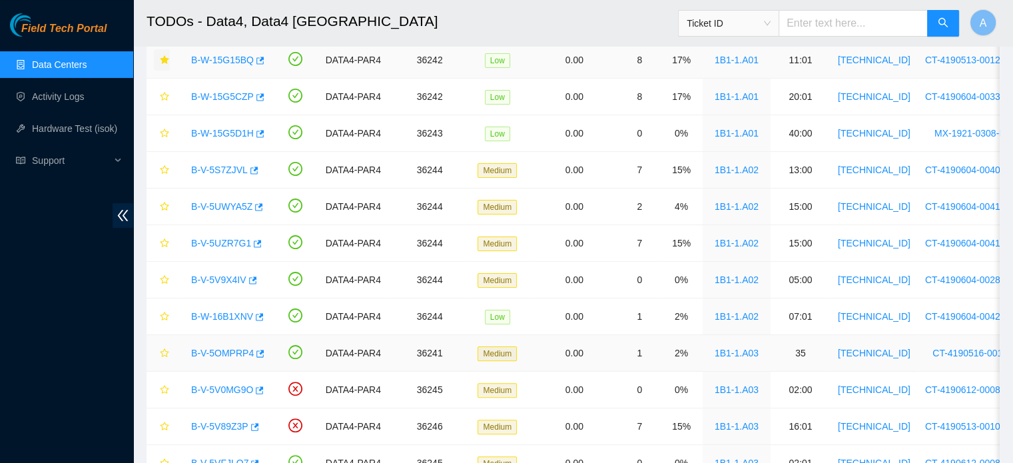
click at [218, 351] on link "B-V-5OMPRP4" at bounding box center [222, 353] width 63 height 11
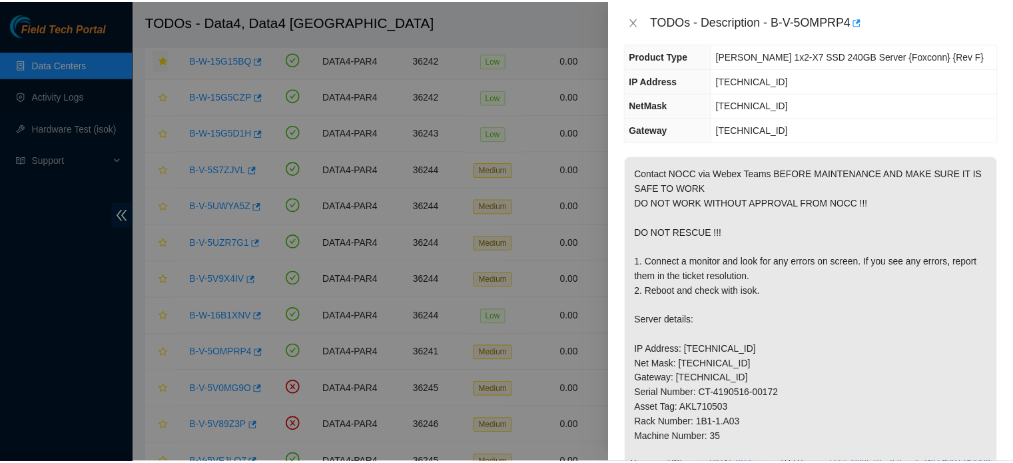
scroll to position [89, 0]
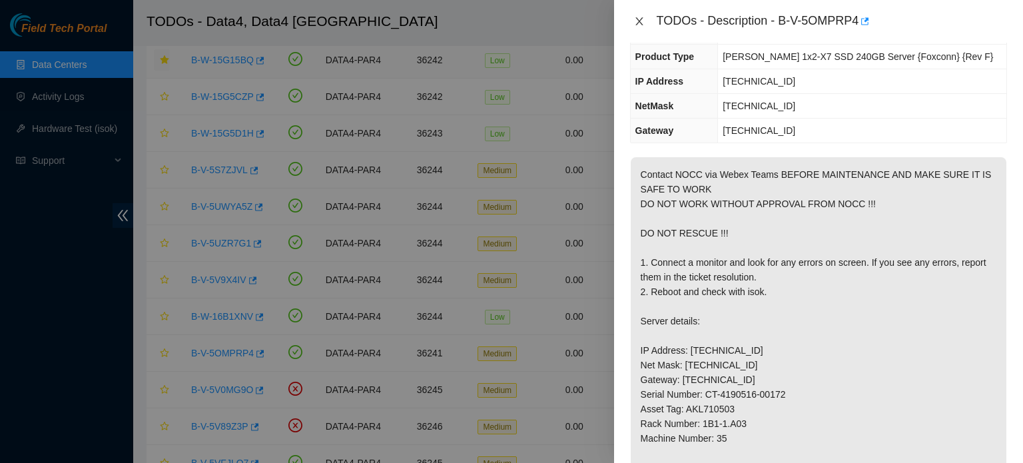
click at [637, 16] on icon "close" at bounding box center [639, 21] width 11 height 11
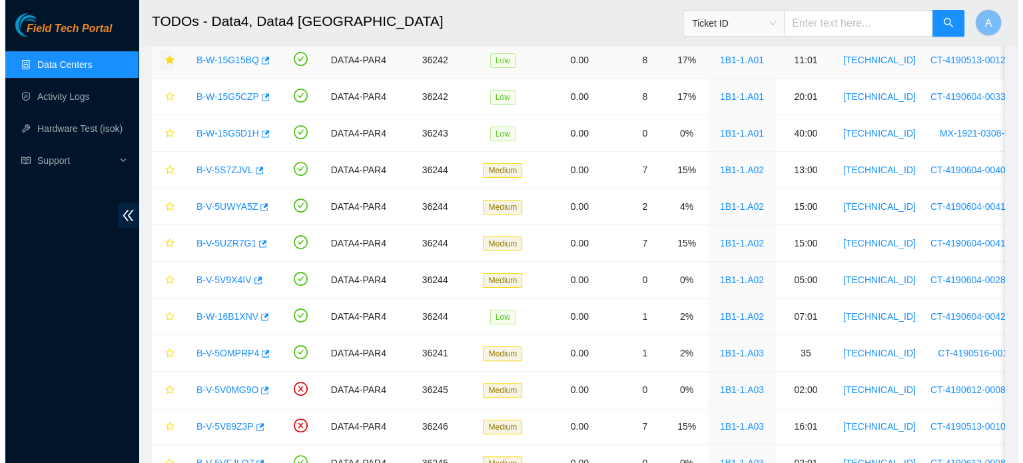
scroll to position [118, 0]
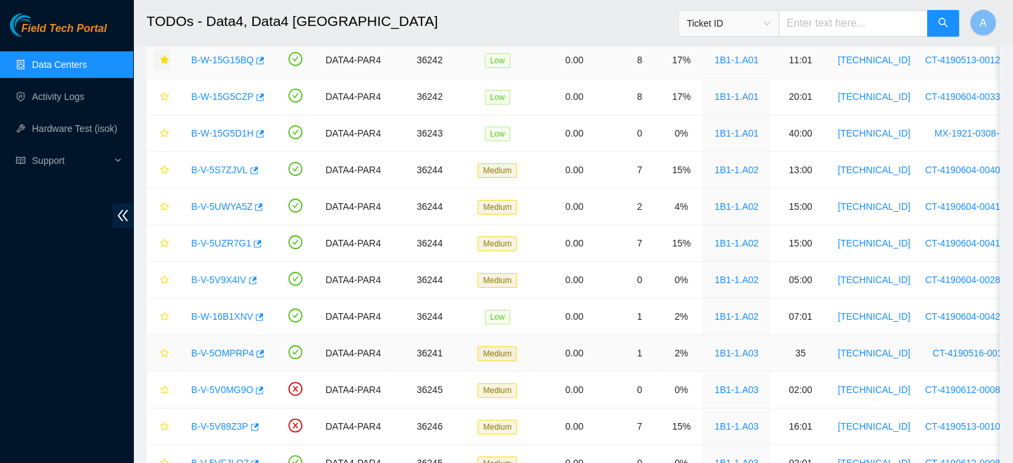
click at [226, 351] on link "B-V-5OMPRP4" at bounding box center [222, 353] width 63 height 11
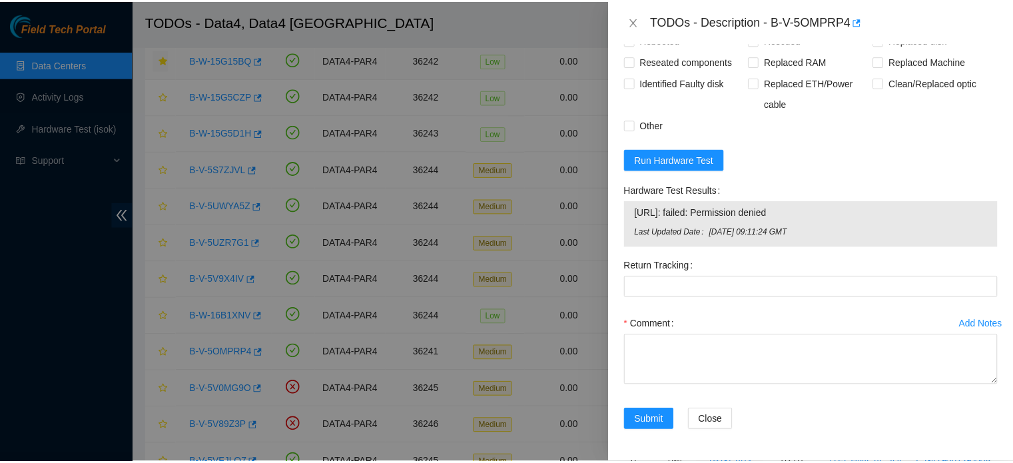
scroll to position [873, 0]
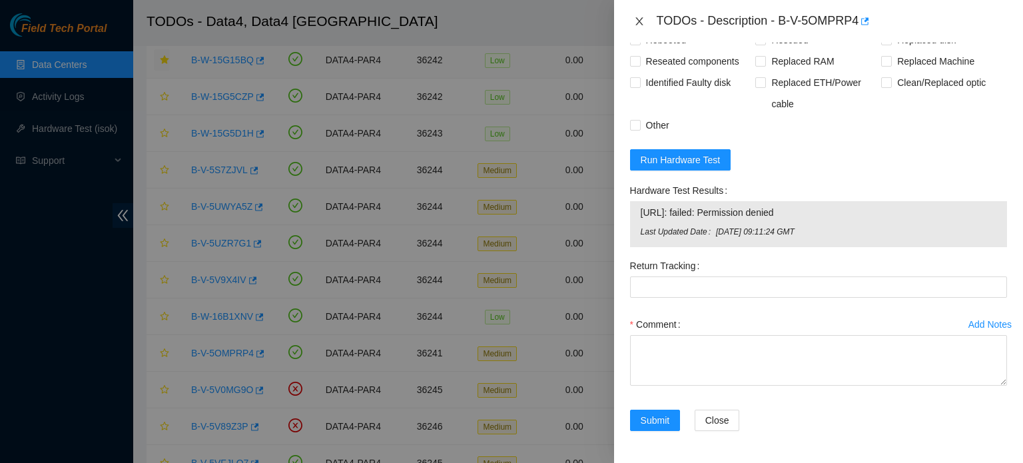
click at [639, 21] on icon "close" at bounding box center [638, 21] width 7 height 8
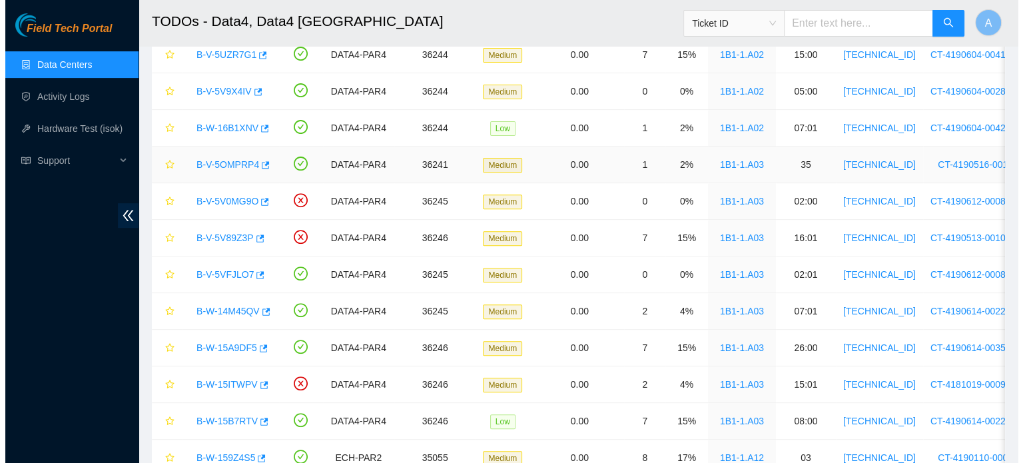
scroll to position [478, 0]
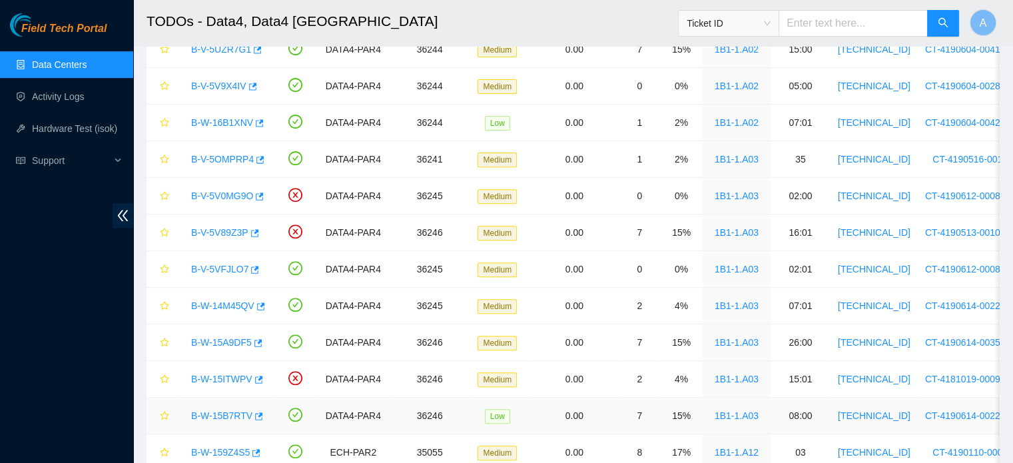
click at [218, 411] on link "B-W-15B7RTV" at bounding box center [221, 415] width 61 height 11
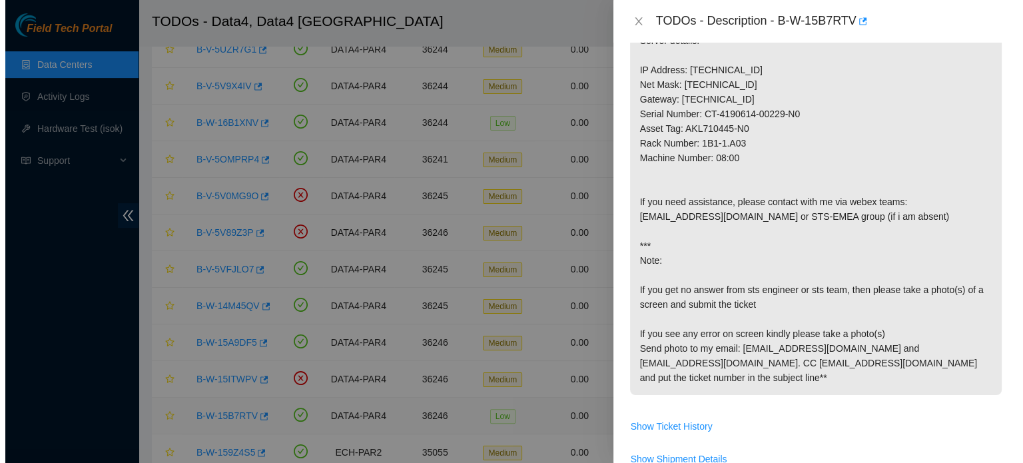
scroll to position [807, 0]
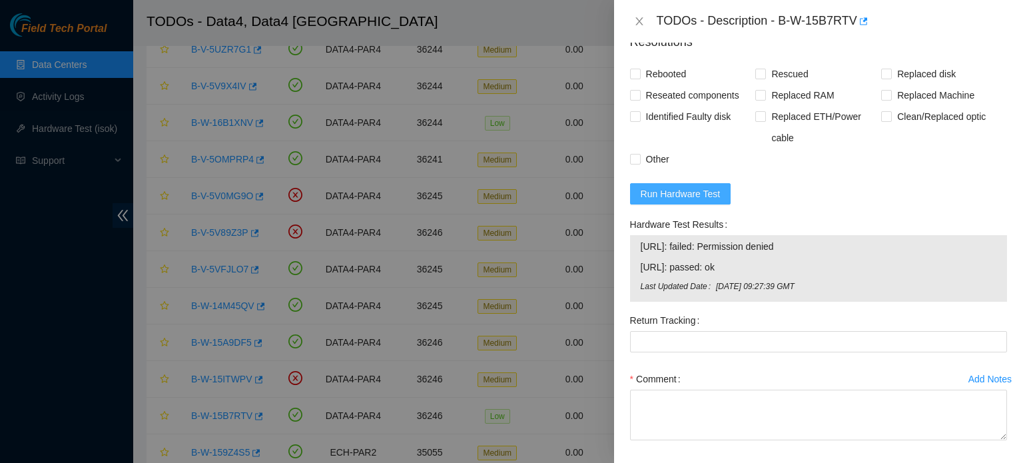
click at [683, 201] on span "Run Hardware Test" at bounding box center [681, 194] width 80 height 15
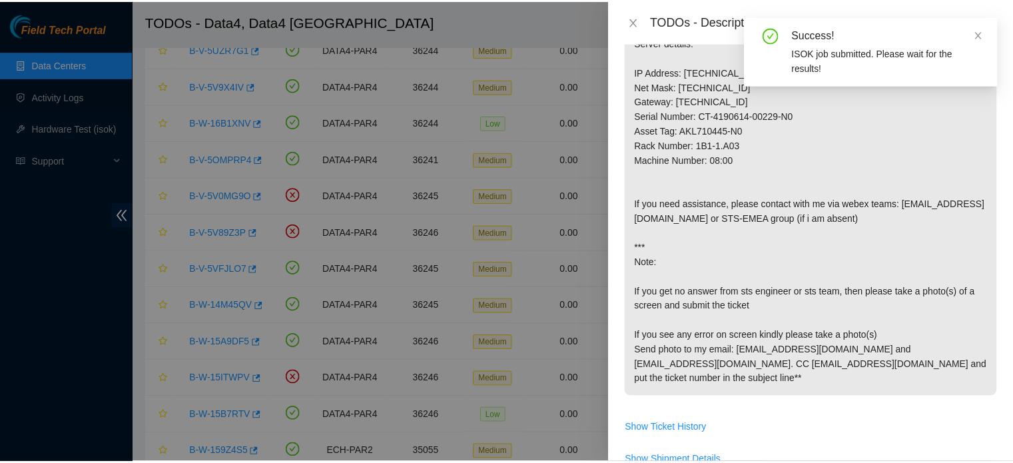
scroll to position [413, 0]
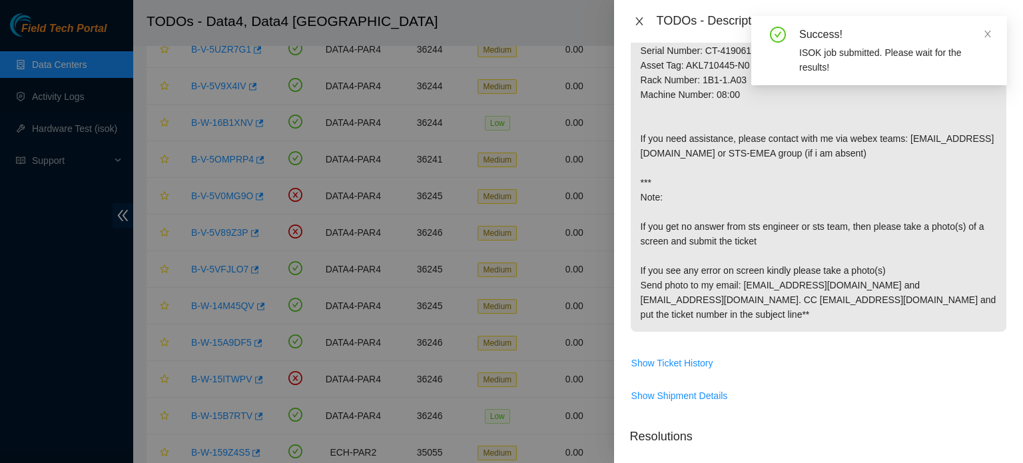
click at [635, 23] on icon "close" at bounding box center [639, 21] width 11 height 11
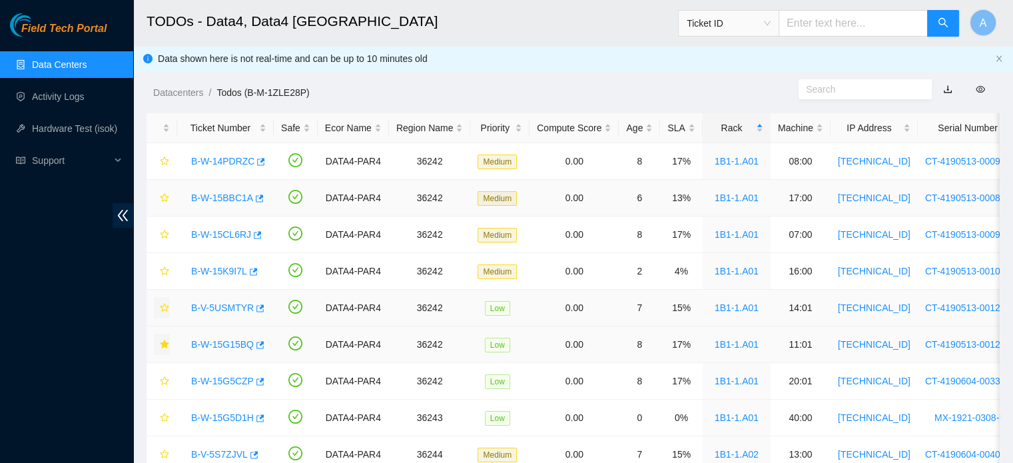
scroll to position [0, 0]
drag, startPoint x: 185, startPoint y: 346, endPoint x: 254, endPoint y: 348, distance: 69.3
click at [254, 348] on div "B-W-15G15BQ" at bounding box center [226, 344] width 82 height 21
copy tr "B-W-15G15BQ"
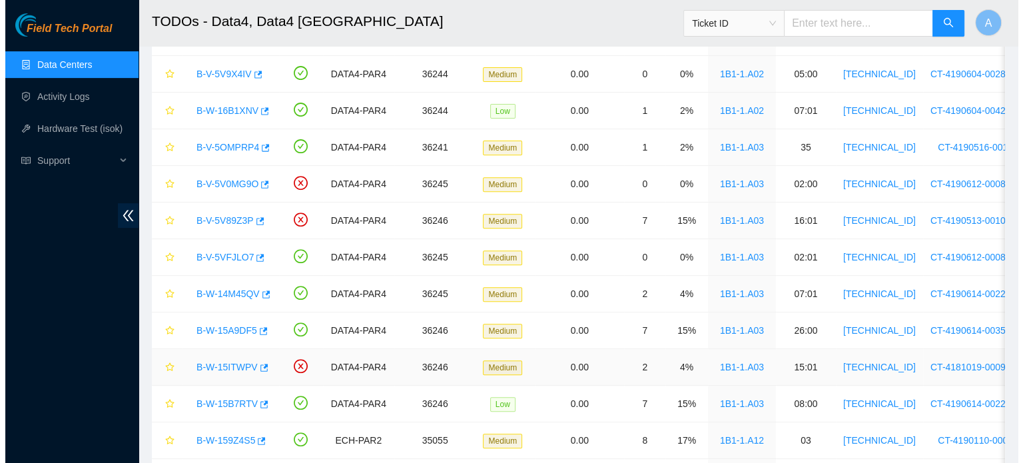
scroll to position [498, 0]
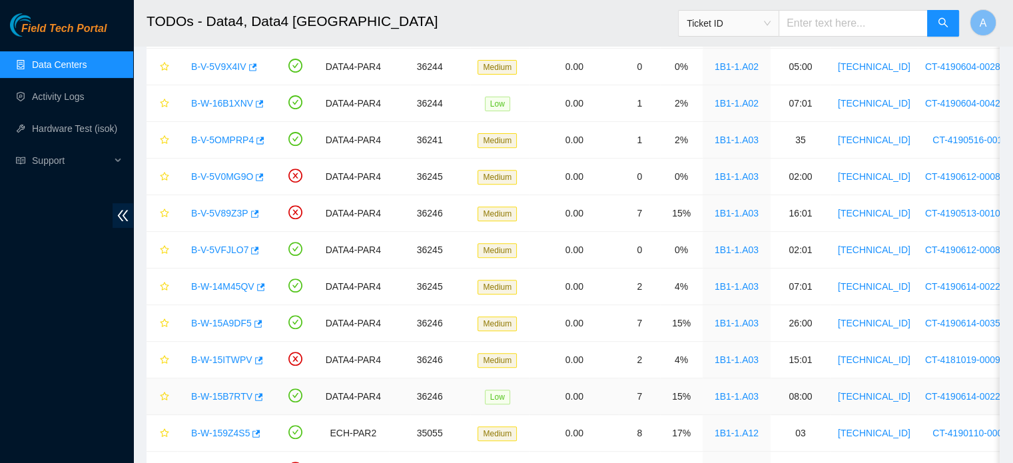
click at [224, 392] on link "B-W-15B7RTV" at bounding box center [221, 396] width 61 height 11
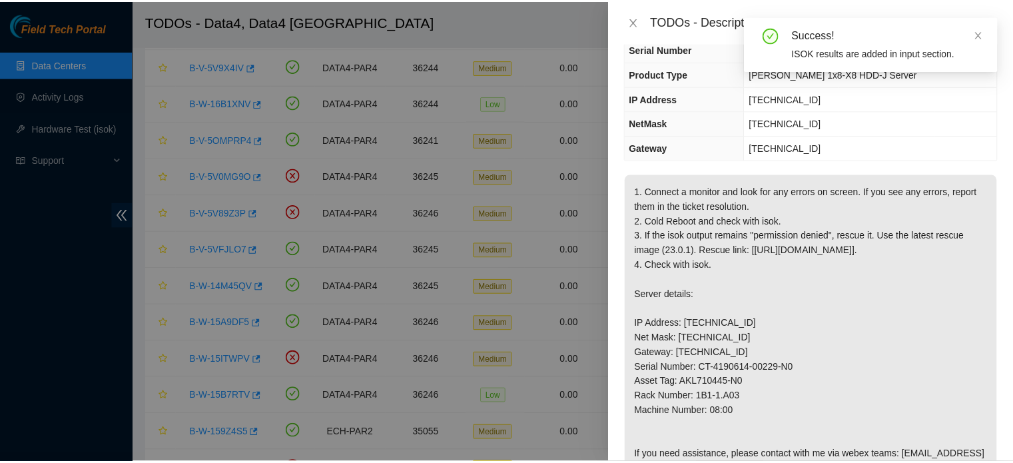
scroll to position [0, 0]
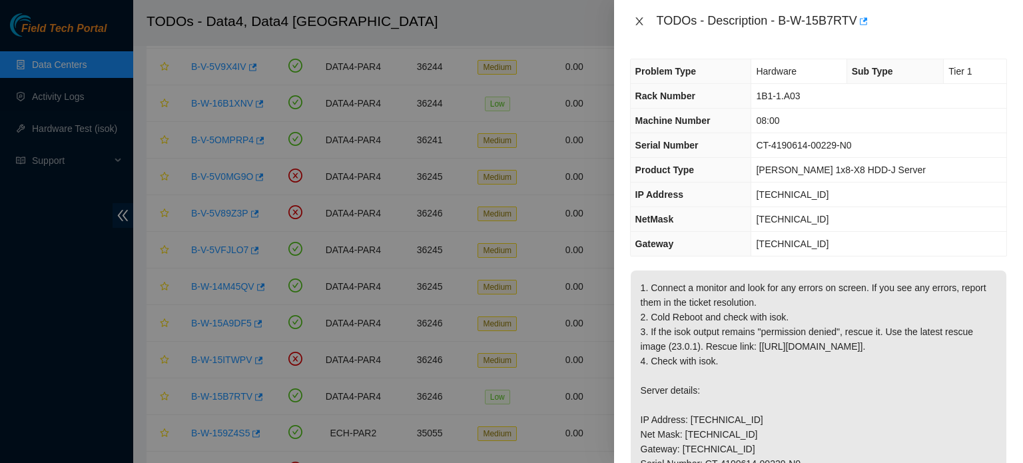
click at [641, 26] on icon "close" at bounding box center [639, 21] width 11 height 11
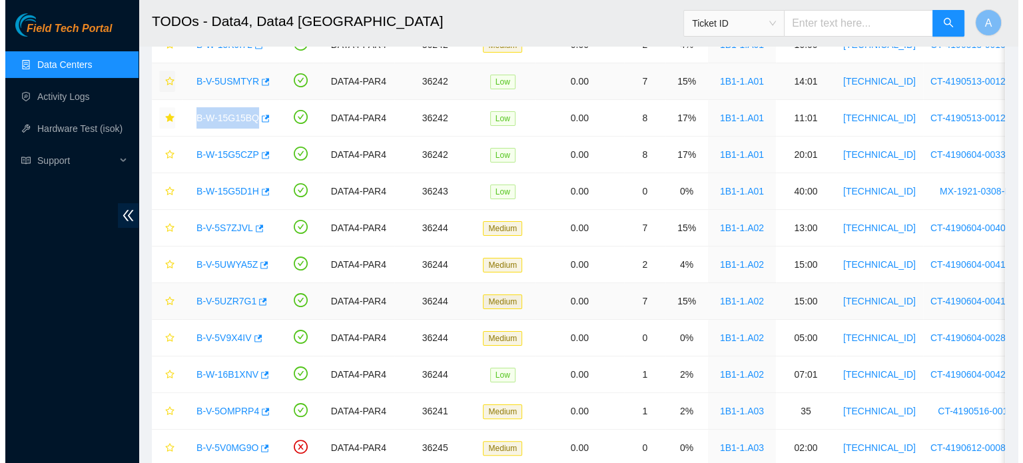
scroll to position [229, 0]
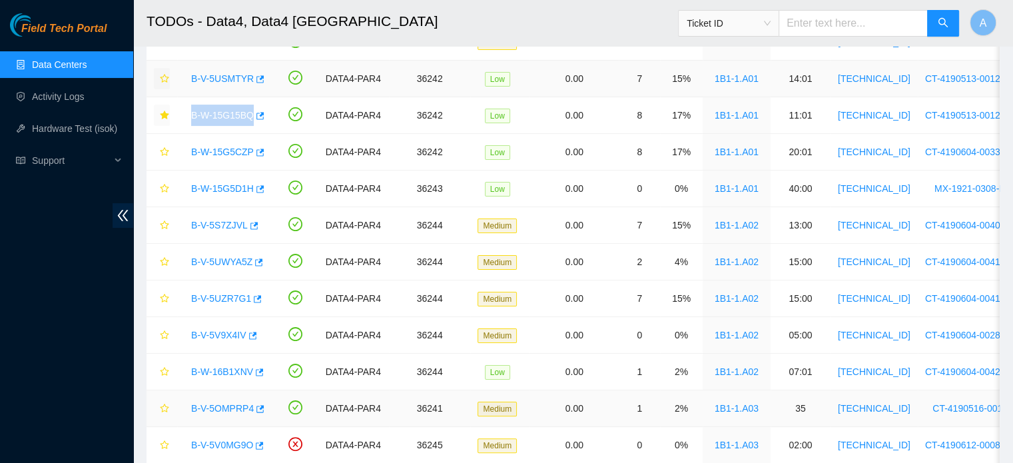
click at [227, 404] on link "B-V-5OMPRP4" at bounding box center [222, 408] width 63 height 11
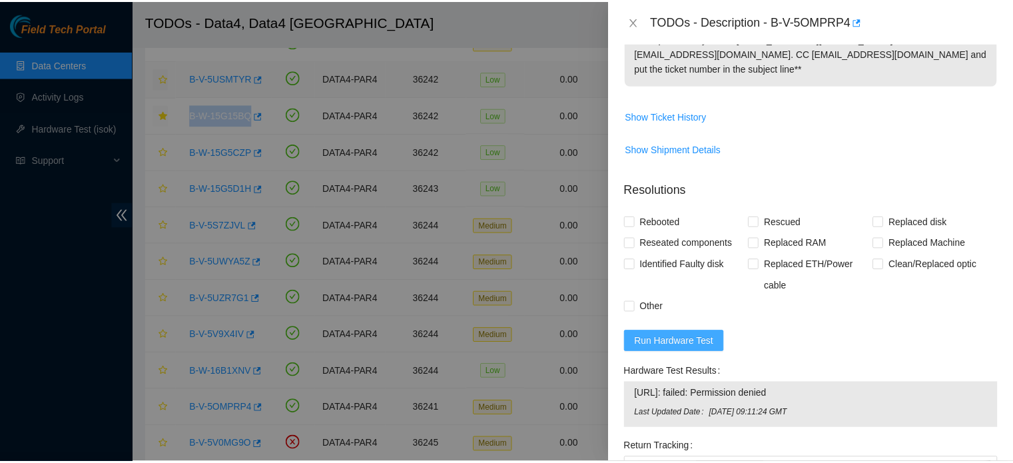
scroll to position [685, 0]
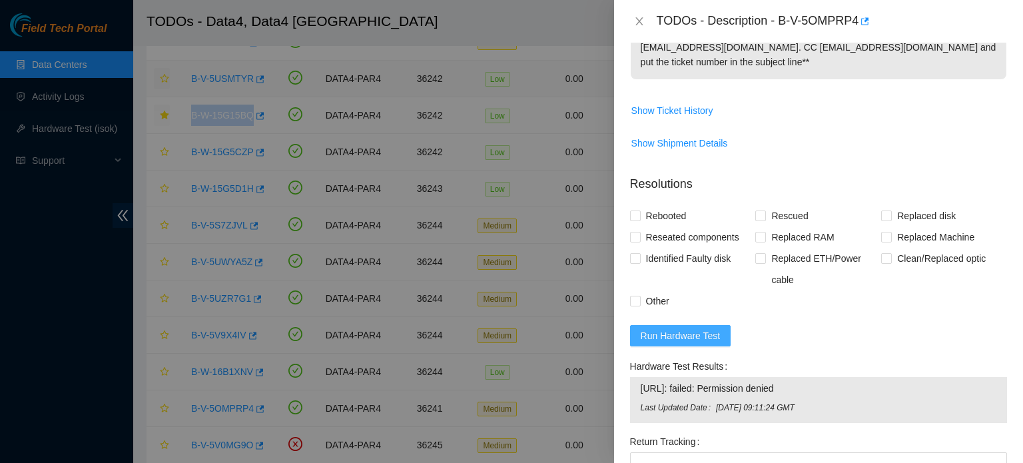
click at [687, 343] on span "Run Hardware Test" at bounding box center [681, 335] width 80 height 15
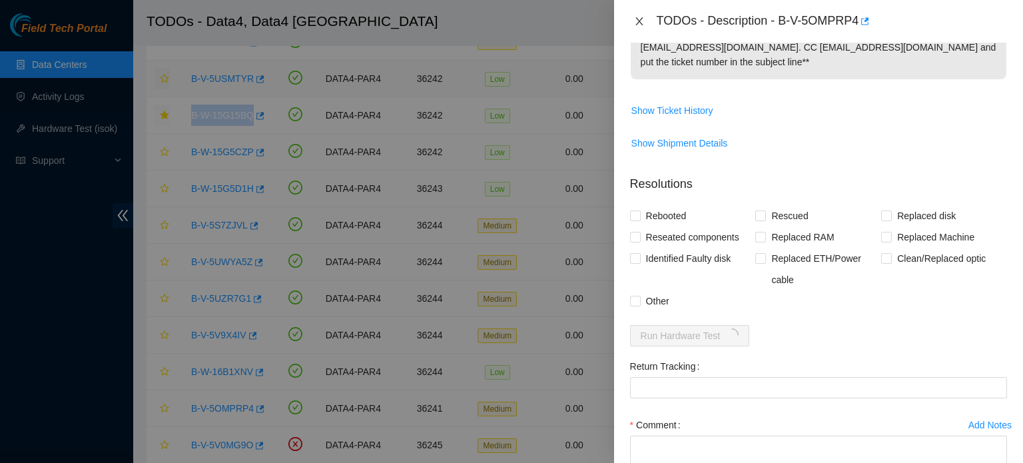
click at [639, 18] on icon "close" at bounding box center [639, 21] width 11 height 11
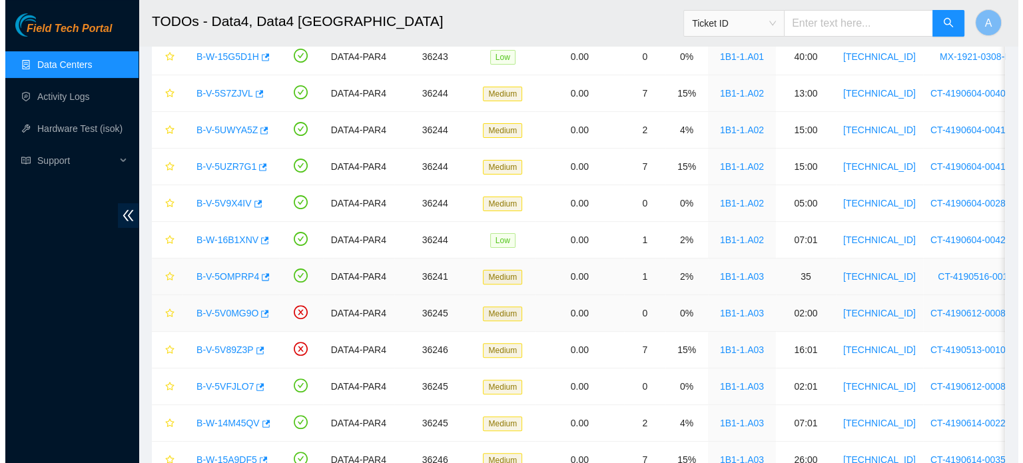
scroll to position [486, 0]
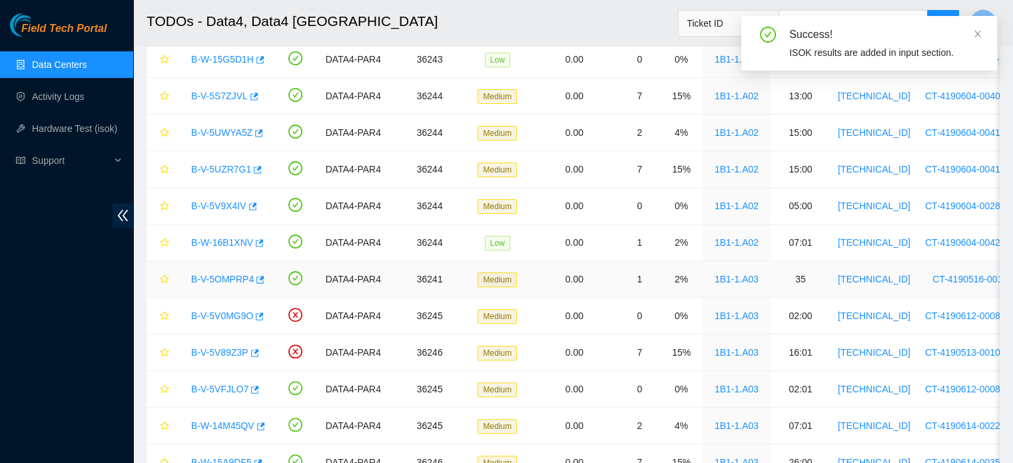
click at [230, 275] on link "B-V-5OMPRP4" at bounding box center [222, 279] width 63 height 11
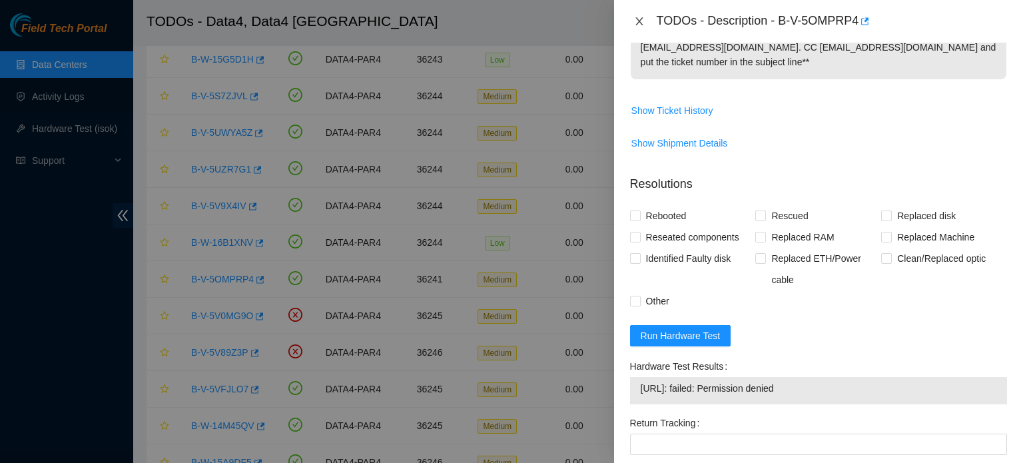
click at [643, 21] on icon "close" at bounding box center [639, 21] width 11 height 11
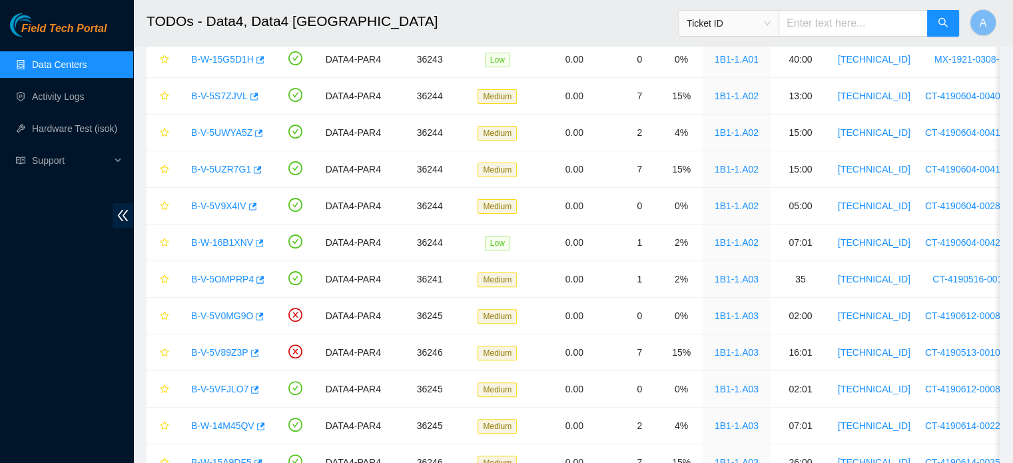
scroll to position [415, 0]
click at [164, 278] on icon "star" at bounding box center [164, 278] width 9 height 9
drag, startPoint x: 187, startPoint y: 276, endPoint x: 258, endPoint y: 284, distance: 72.5
click at [258, 284] on div "B-V-5OMPRP4" at bounding box center [226, 278] width 82 height 21
copy link "B-V-5OMPRP4"
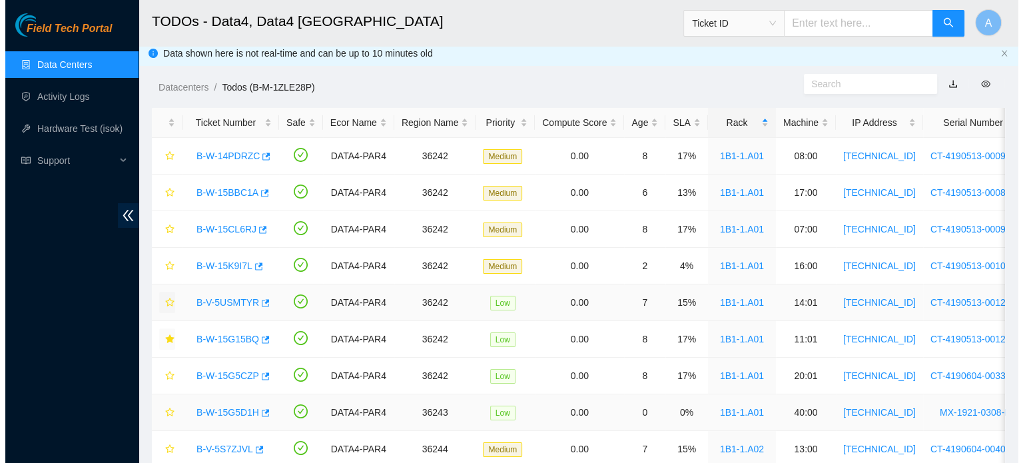
scroll to position [0, 0]
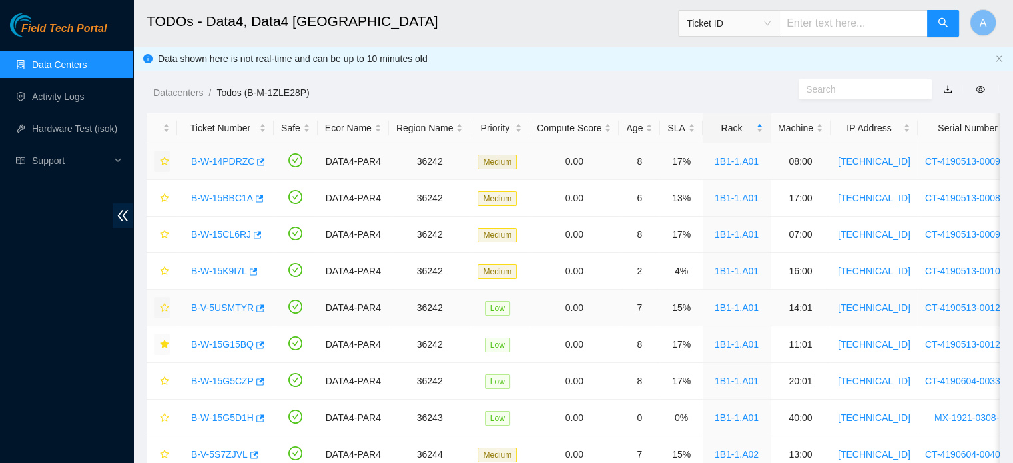
click at [161, 167] on button "button" at bounding box center [162, 161] width 16 height 21
click at [161, 197] on icon "star" at bounding box center [164, 197] width 9 height 9
click at [165, 236] on icon "star" at bounding box center [164, 234] width 9 height 9
click at [165, 276] on button "button" at bounding box center [162, 270] width 16 height 21
click at [218, 310] on link "B-V-5USMTYR" at bounding box center [222, 307] width 63 height 11
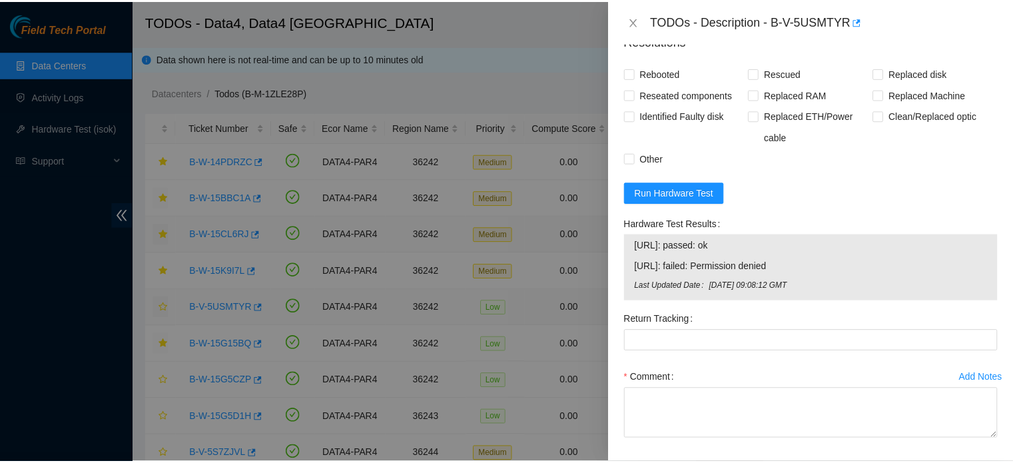
scroll to position [709, 0]
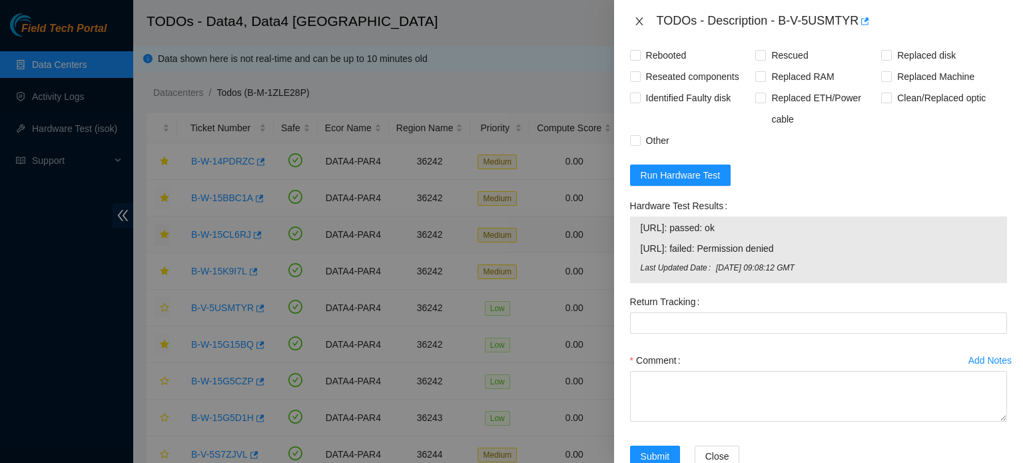
click at [641, 24] on icon "close" at bounding box center [638, 21] width 7 height 8
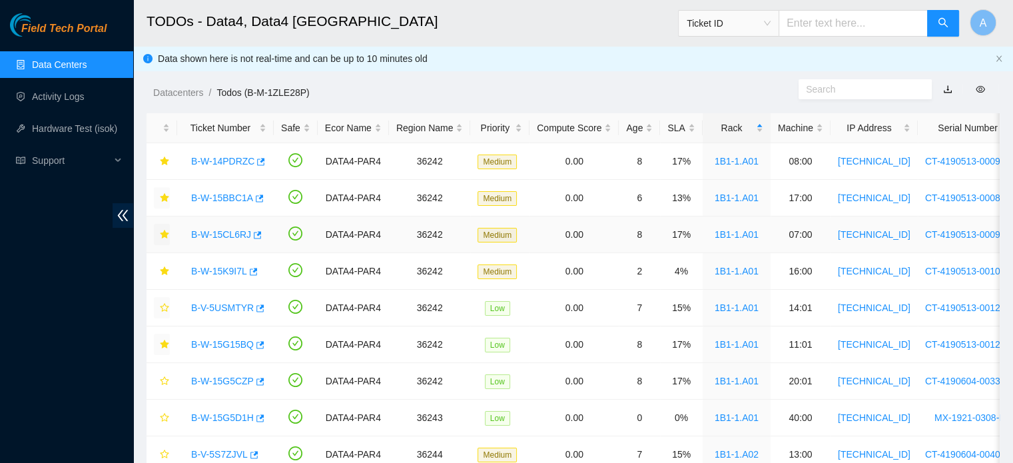
scroll to position [415, 0]
click at [163, 308] on icon "star" at bounding box center [164, 307] width 9 height 9
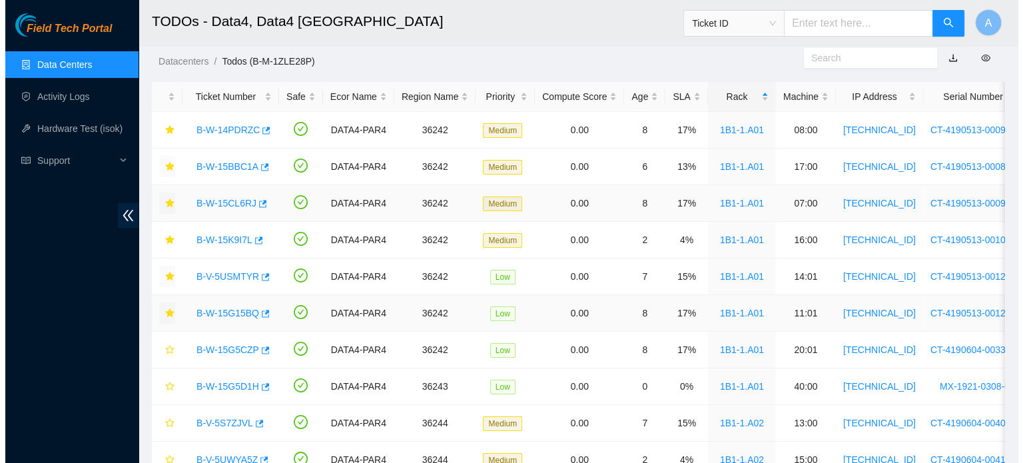
scroll to position [32, 0]
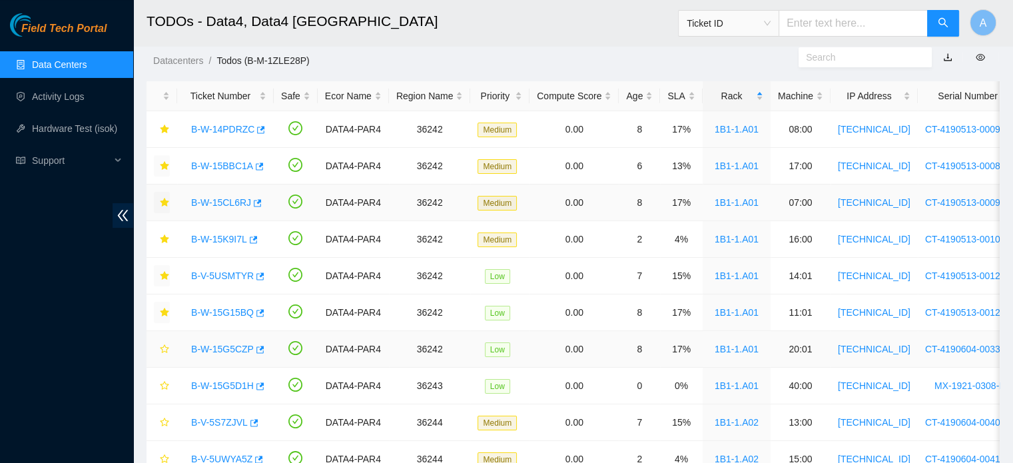
click at [230, 351] on link "B-W-15G5CZP" at bounding box center [222, 349] width 63 height 11
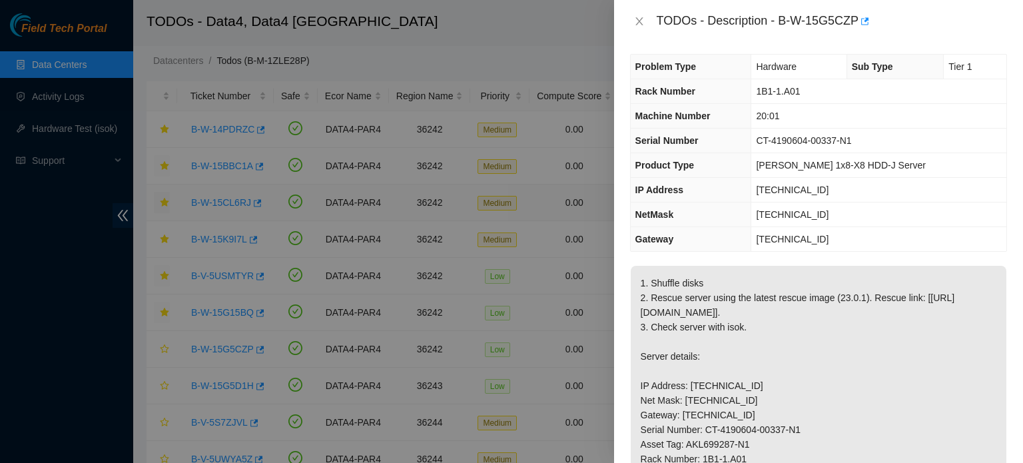
scroll to position [0, 0]
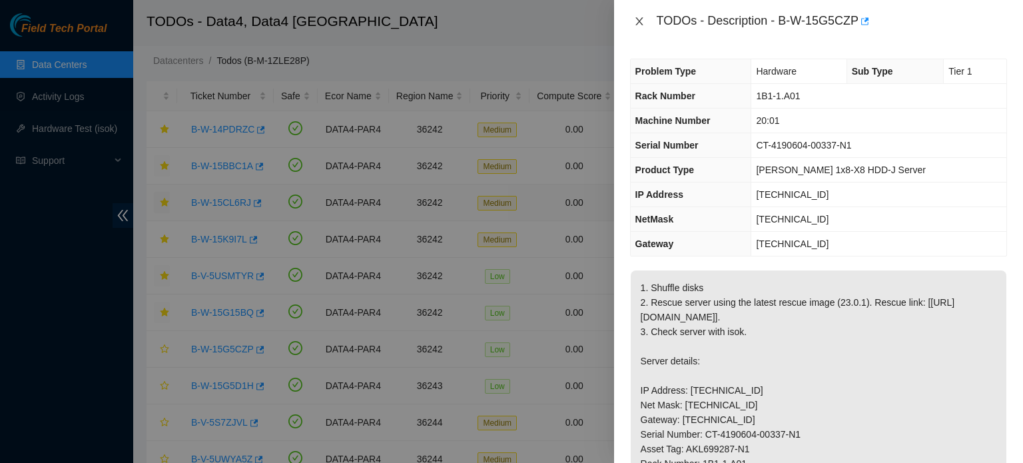
click at [641, 21] on icon "close" at bounding box center [639, 21] width 11 height 11
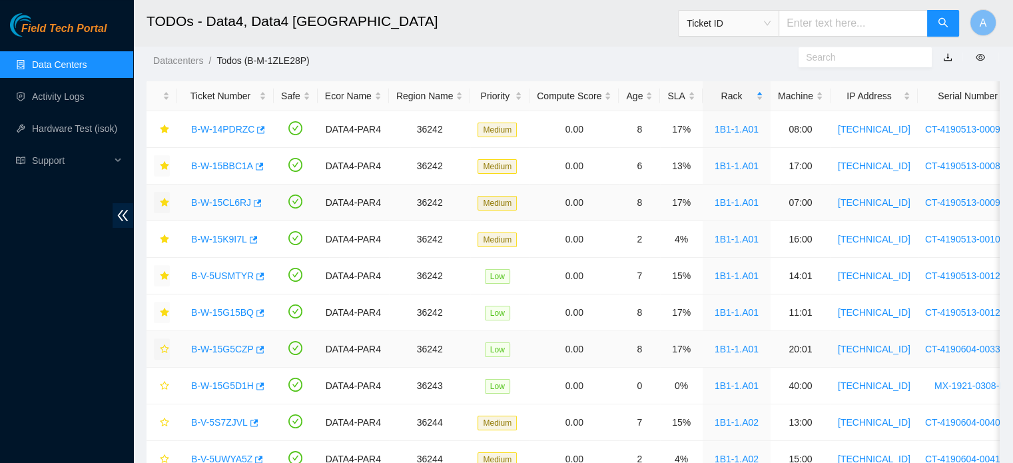
click at [167, 344] on icon "star" at bounding box center [164, 348] width 9 height 9
click at [208, 390] on div "B-W-15G5D1H" at bounding box center [226, 385] width 82 height 21
click at [226, 384] on link "B-W-15G5D1H" at bounding box center [222, 385] width 63 height 11
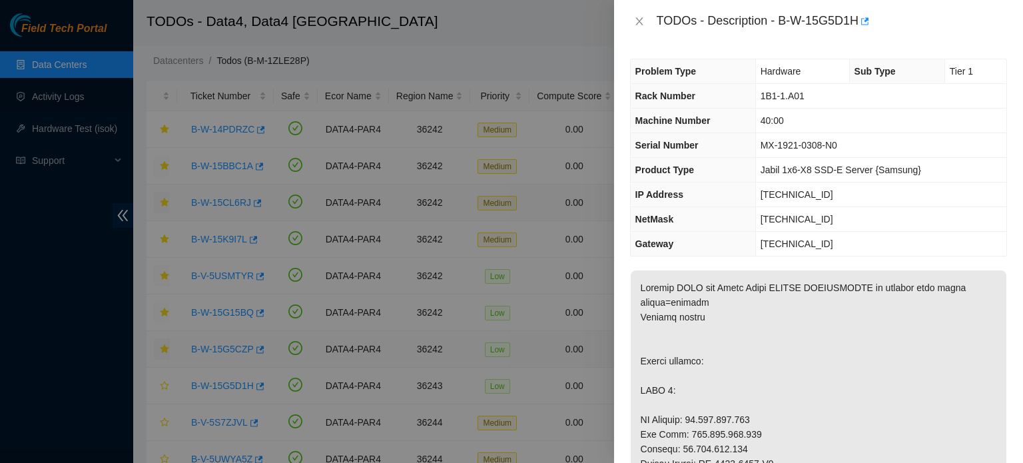
drag, startPoint x: 226, startPoint y: 384, endPoint x: 643, endPoint y: 339, distance: 419.4
click at [643, 339] on div "TODOs - Description - B-W-15G5D1H Problem Type Hardware Sub Type Tier 1 Rack Nu…" at bounding box center [511, 231] width 1023 height 463
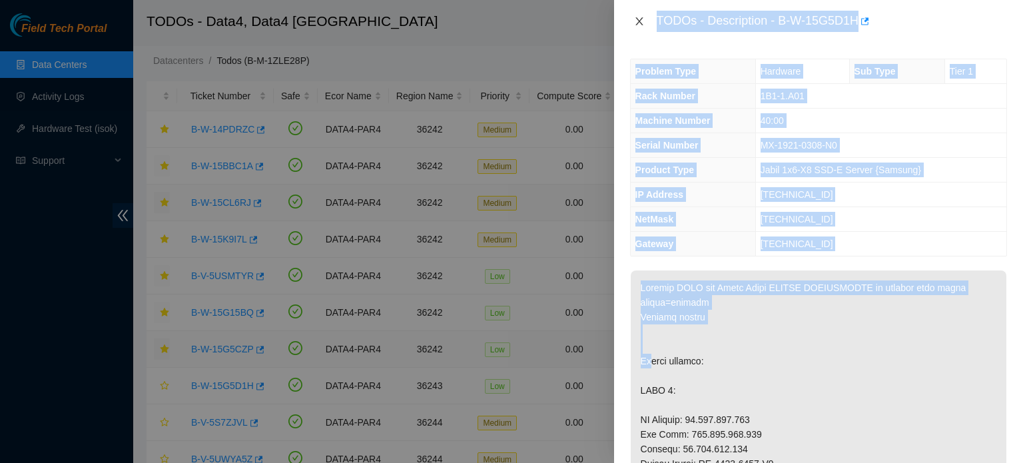
click at [639, 23] on icon "close" at bounding box center [639, 21] width 11 height 11
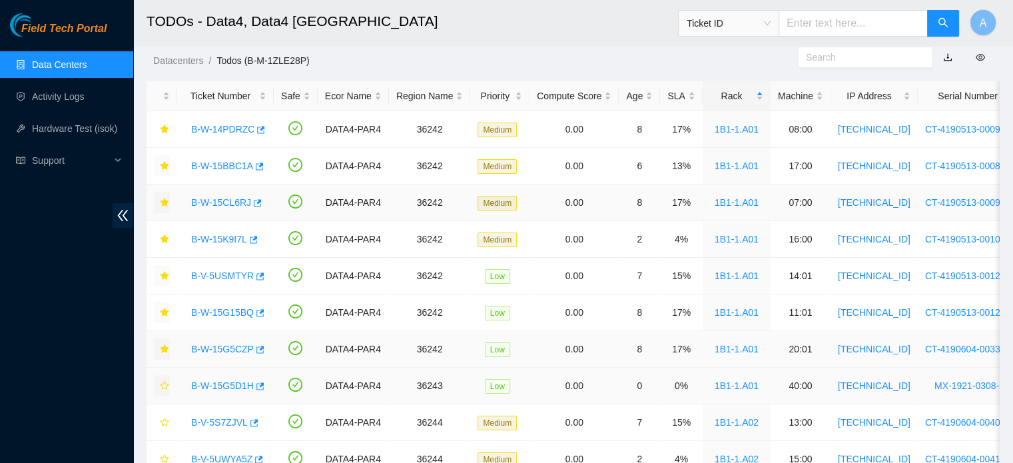
click at [165, 385] on icon "star" at bounding box center [164, 385] width 9 height 9
click at [218, 130] on link "B-W-14PDRZC" at bounding box center [222, 129] width 63 height 11
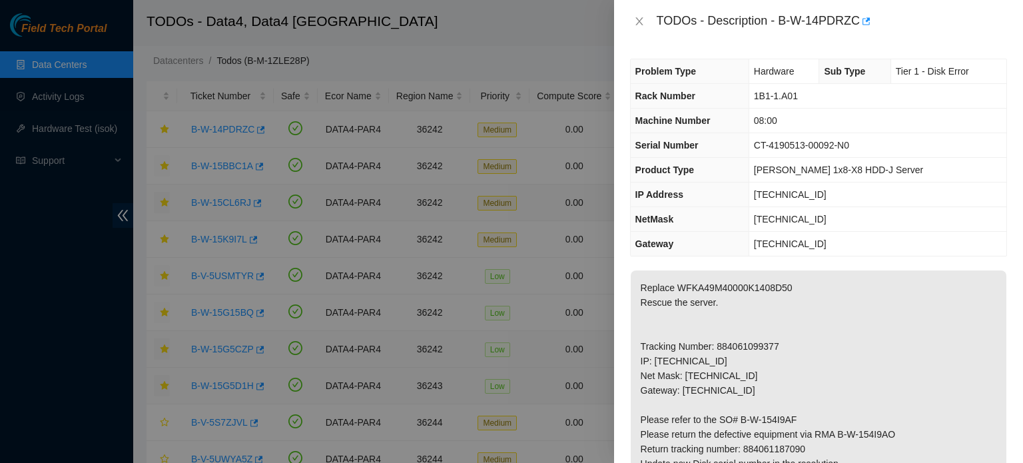
click at [913, 404] on p "Replace WFKA49M40000K1408D50 Rescue the server. Tracking Number: 884061099377 I…" at bounding box center [819, 434] width 376 height 328
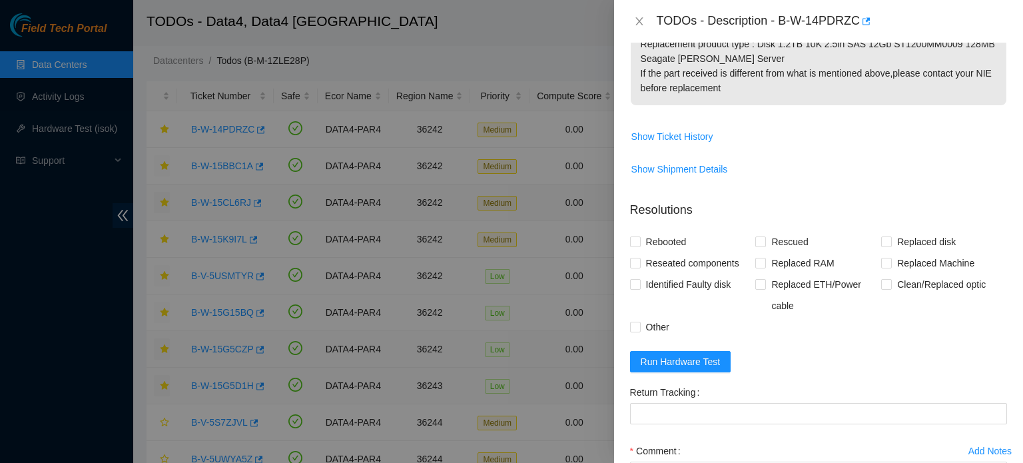
scroll to position [618, 0]
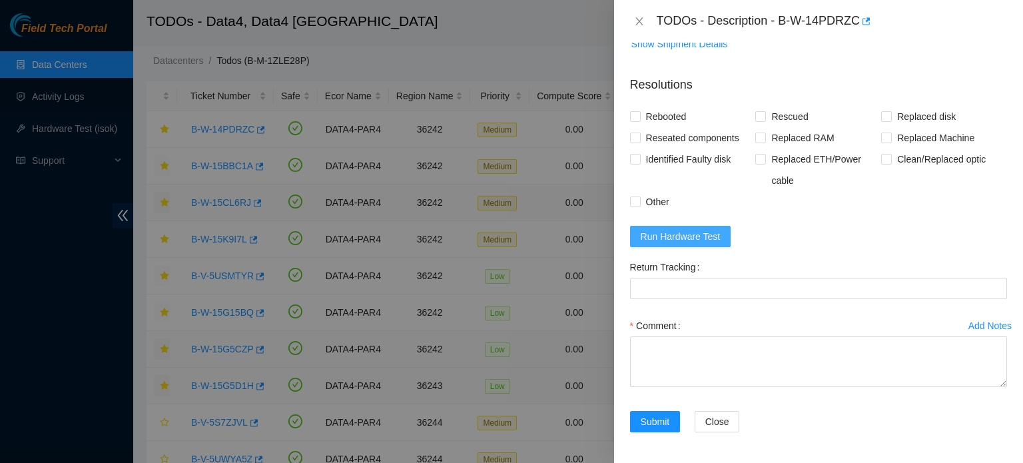
click at [682, 240] on span "Run Hardware Test" at bounding box center [681, 236] width 80 height 15
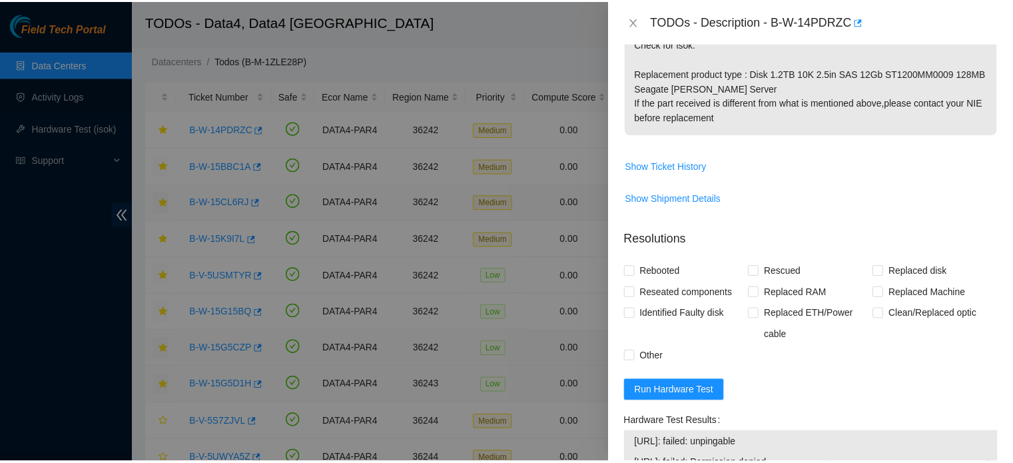
scroll to position [544, 0]
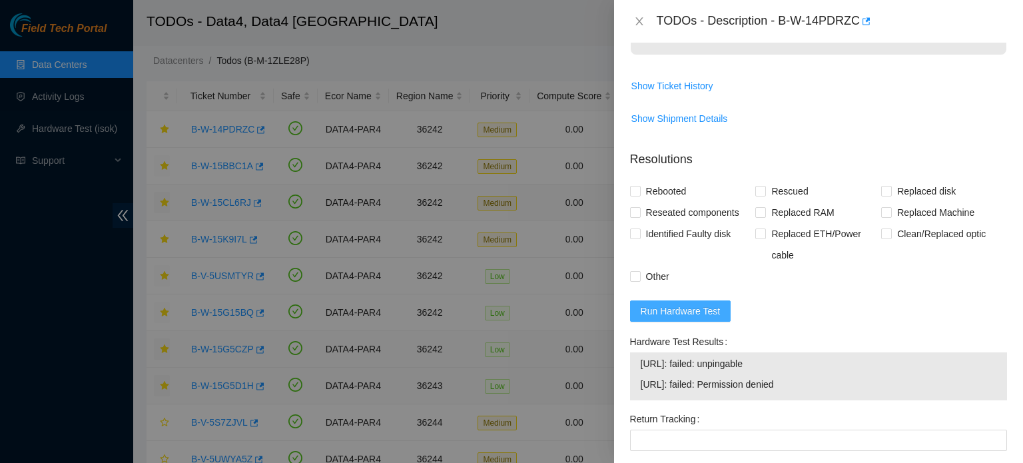
click at [660, 316] on span "Run Hardware Test" at bounding box center [681, 311] width 80 height 15
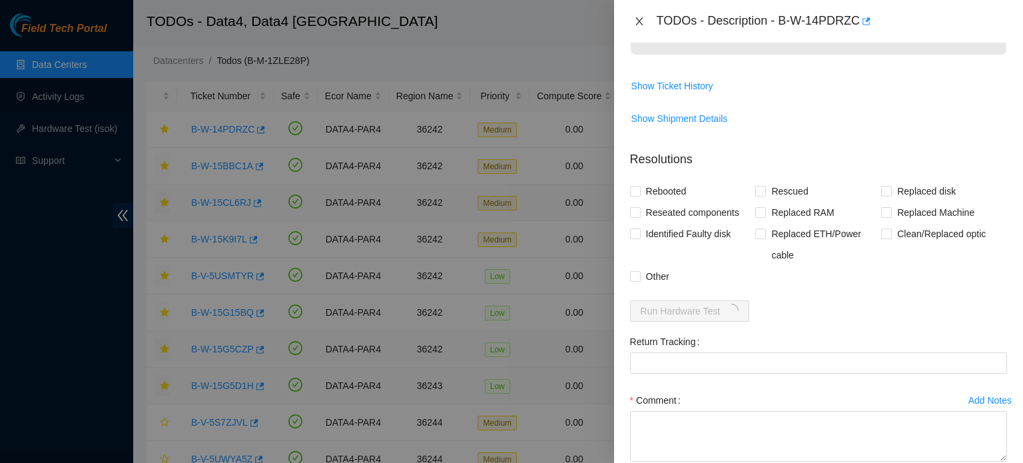
click at [637, 26] on icon "close" at bounding box center [639, 21] width 11 height 11
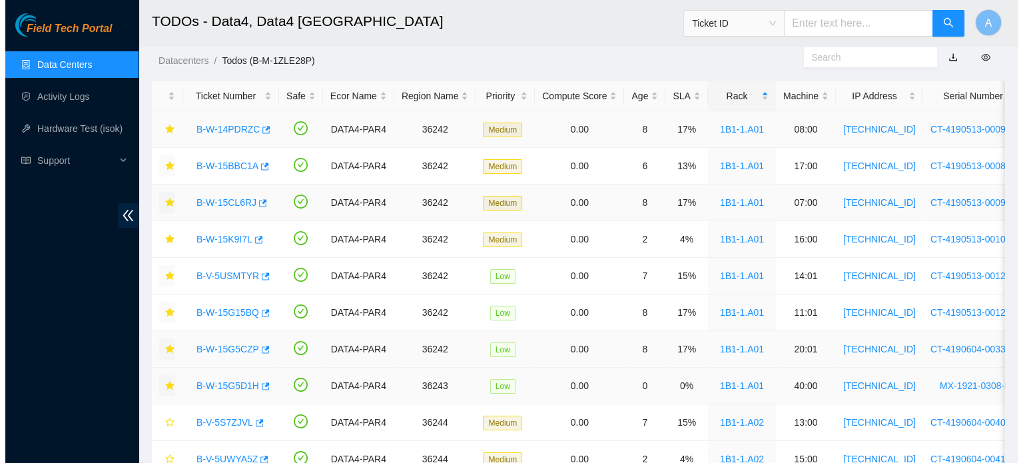
scroll to position [415, 0]
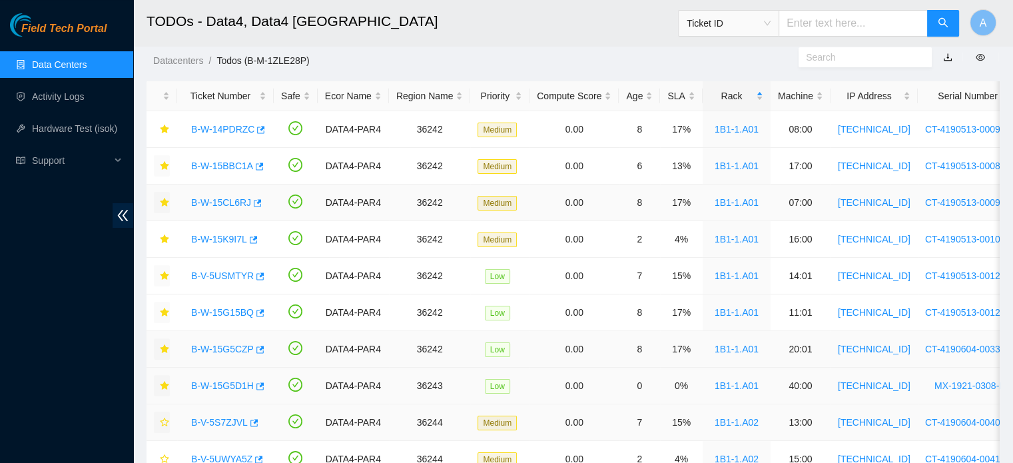
click at [161, 423] on icon "star" at bounding box center [164, 422] width 9 height 9
click at [234, 130] on link "B-W-14PDRZC" at bounding box center [222, 129] width 63 height 11
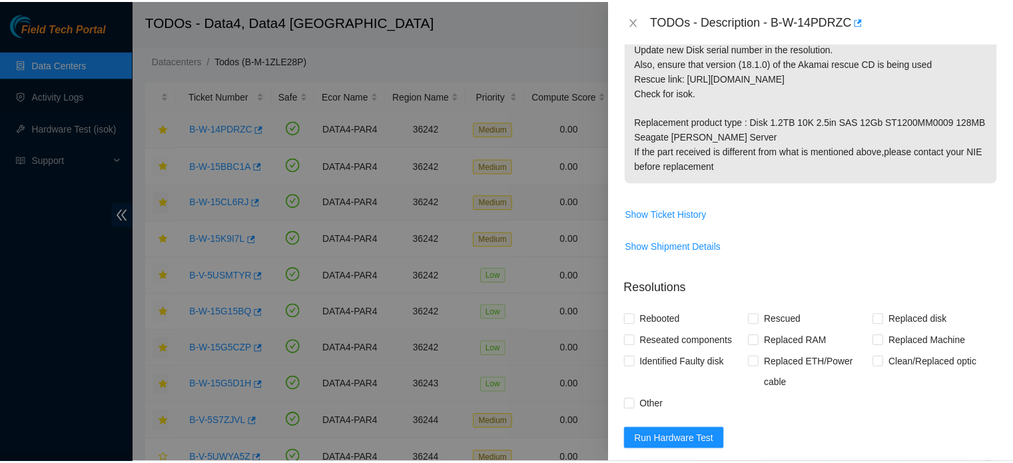
scroll to position [544, 0]
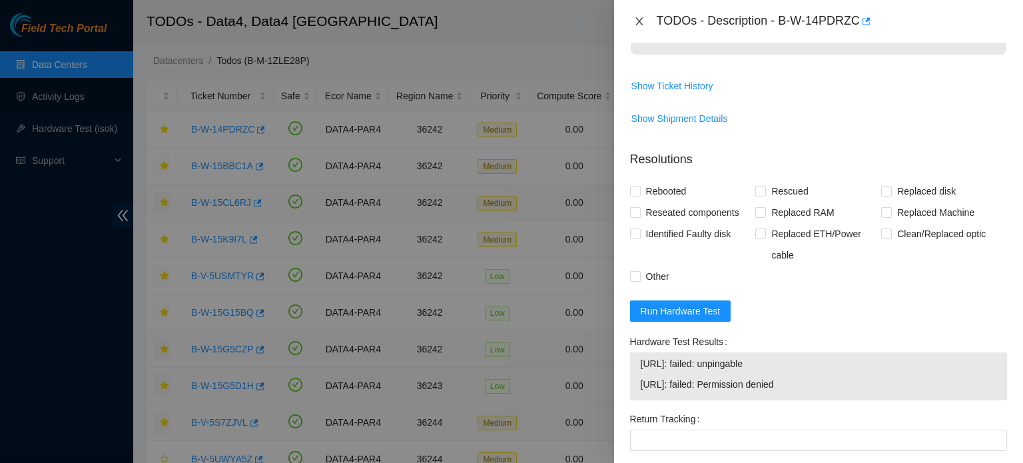
click at [641, 21] on icon "close" at bounding box center [639, 21] width 11 height 11
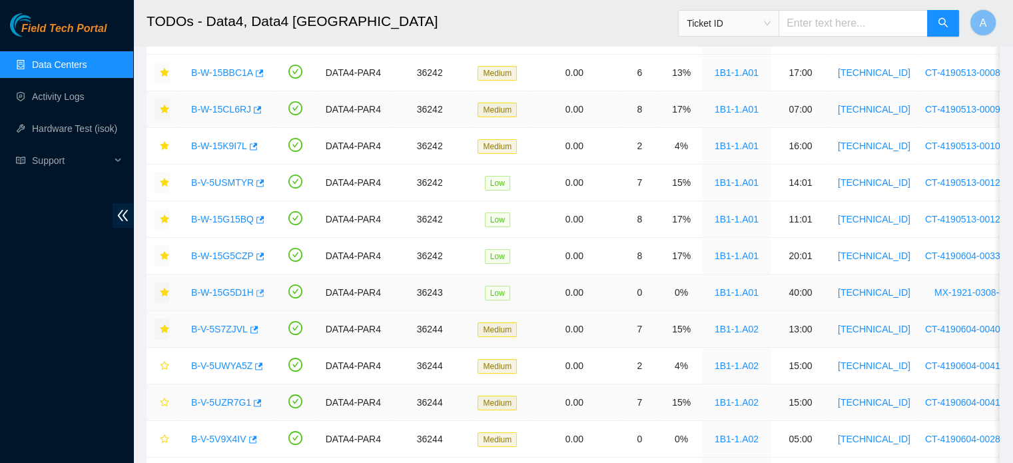
scroll to position [141, 0]
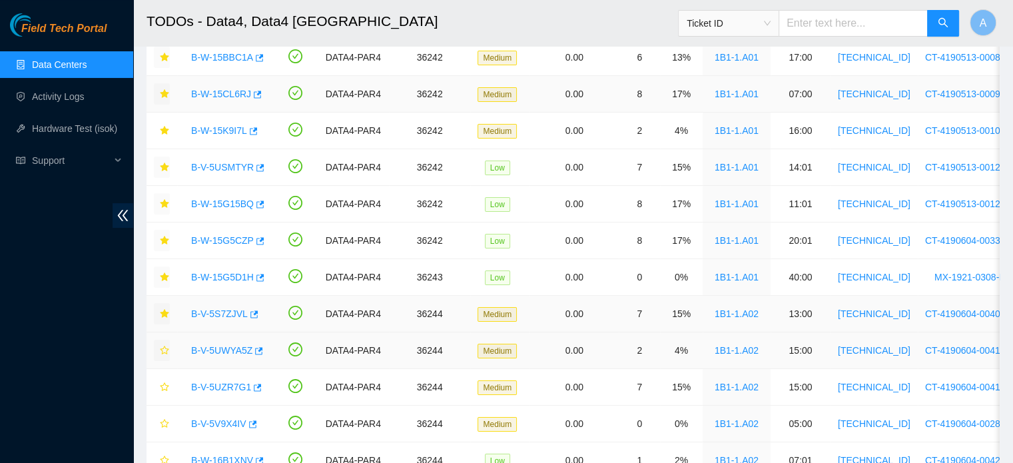
click at [165, 353] on icon "star" at bounding box center [164, 350] width 9 height 9
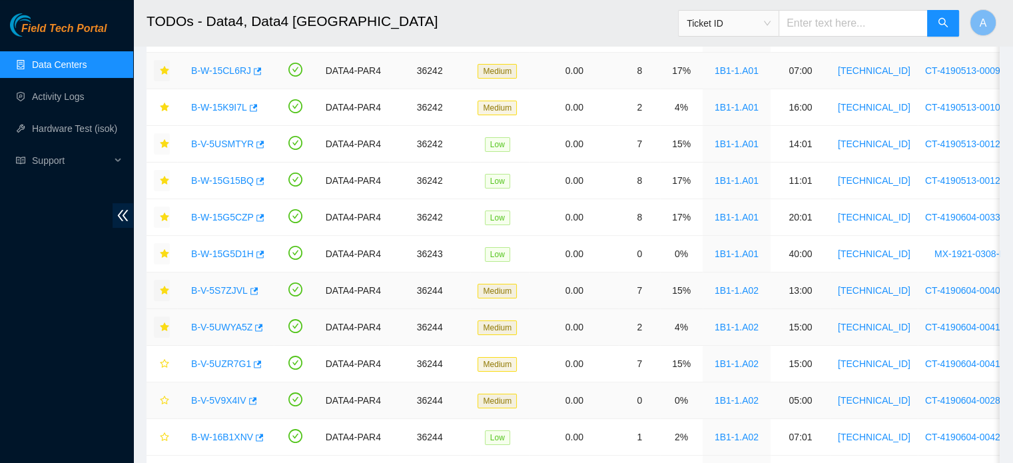
scroll to position [165, 0]
click at [167, 401] on icon "star" at bounding box center [164, 399] width 9 height 9
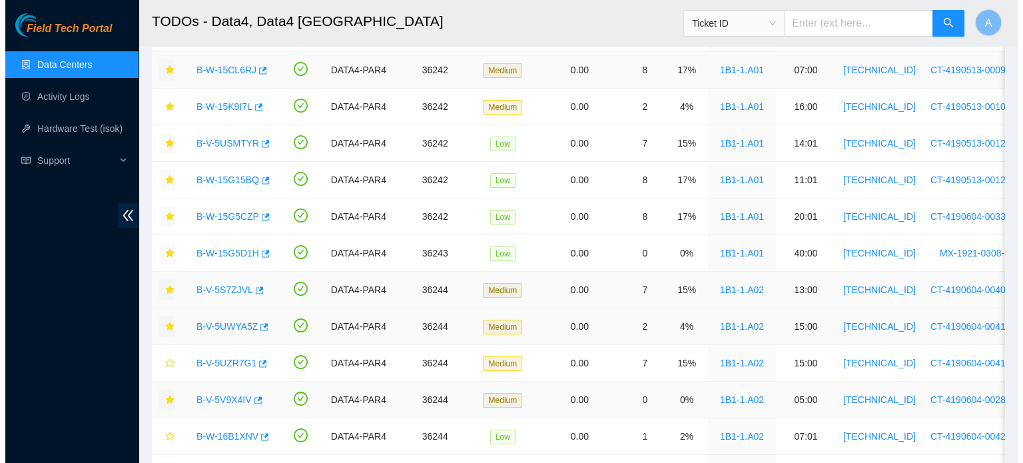
scroll to position [0, 0]
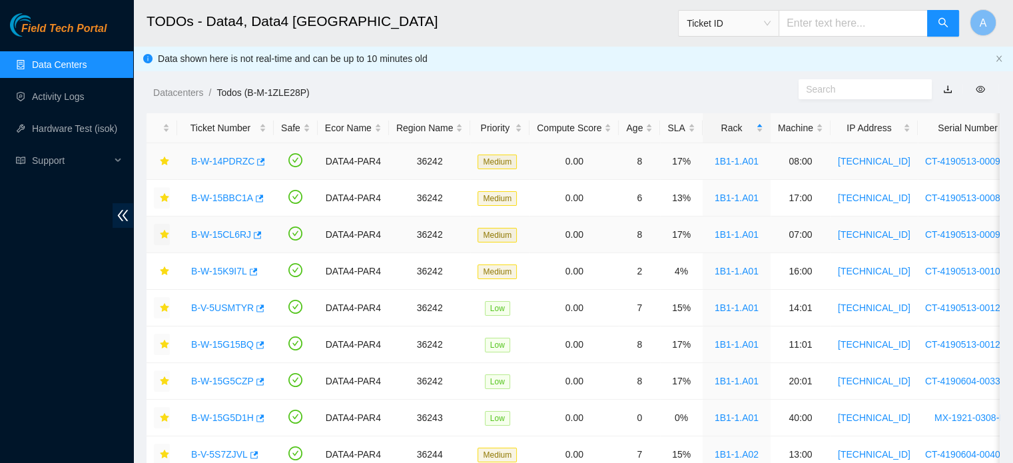
click at [232, 167] on div "B-W-14PDRZC" at bounding box center [226, 161] width 82 height 21
click at [232, 162] on link "B-W-14PDRZC" at bounding box center [222, 161] width 63 height 11
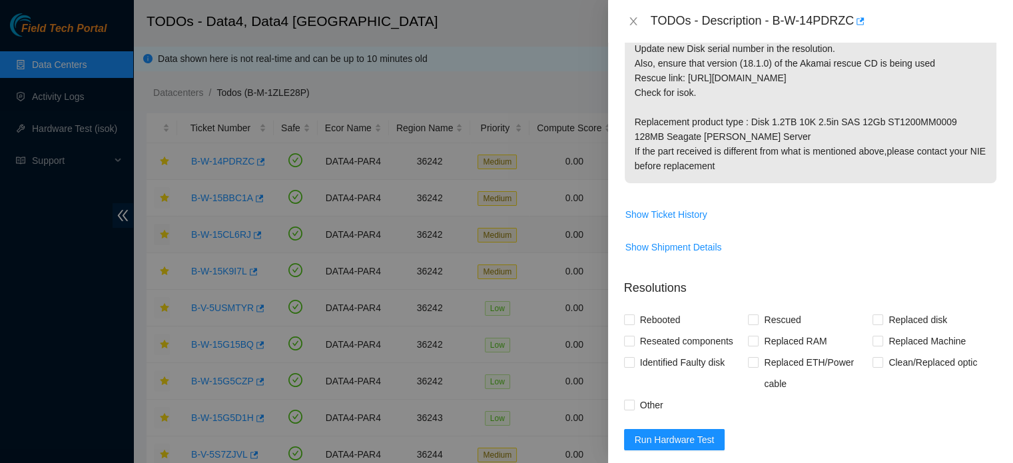
scroll to position [544, 0]
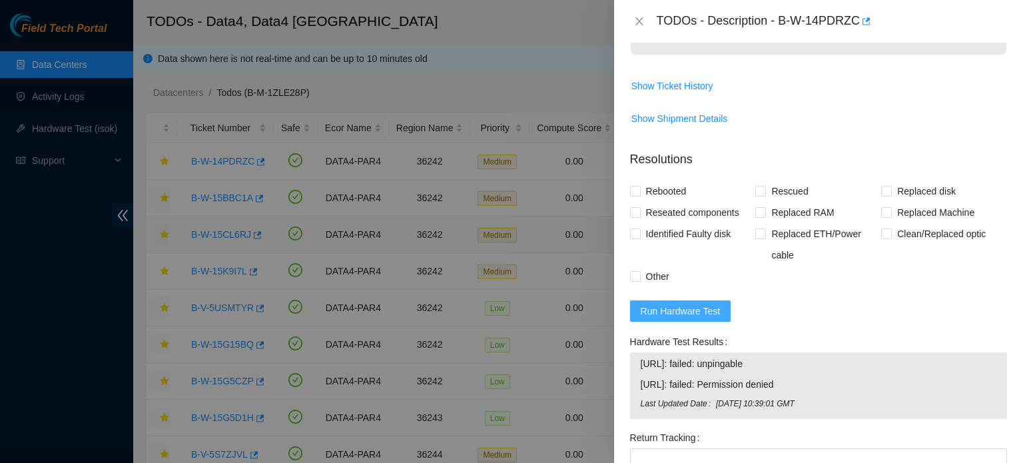
click at [668, 317] on button "Run Hardware Test" at bounding box center [680, 310] width 101 height 21
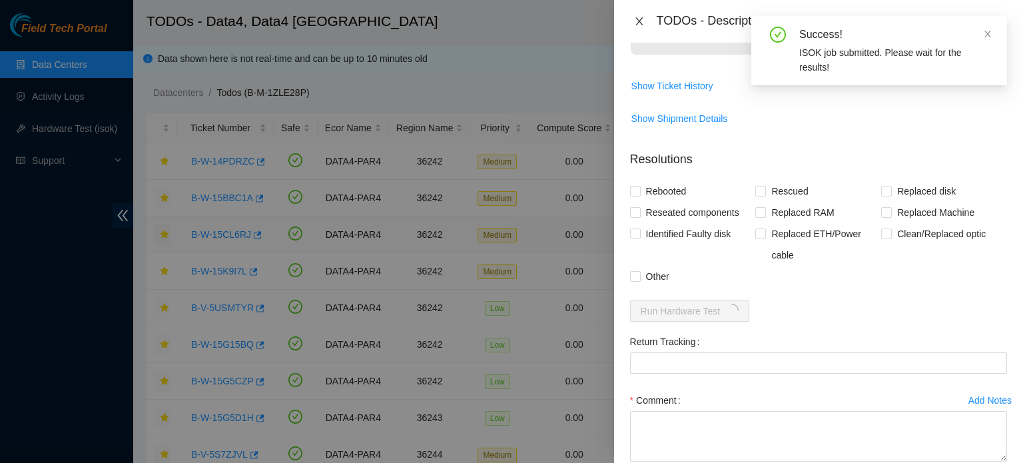
click at [637, 17] on icon "close" at bounding box center [639, 21] width 11 height 11
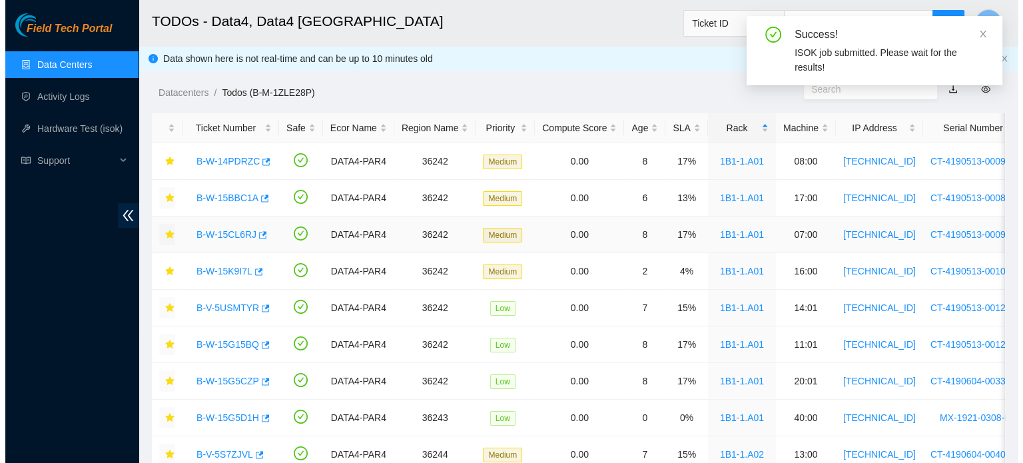
scroll to position [415, 0]
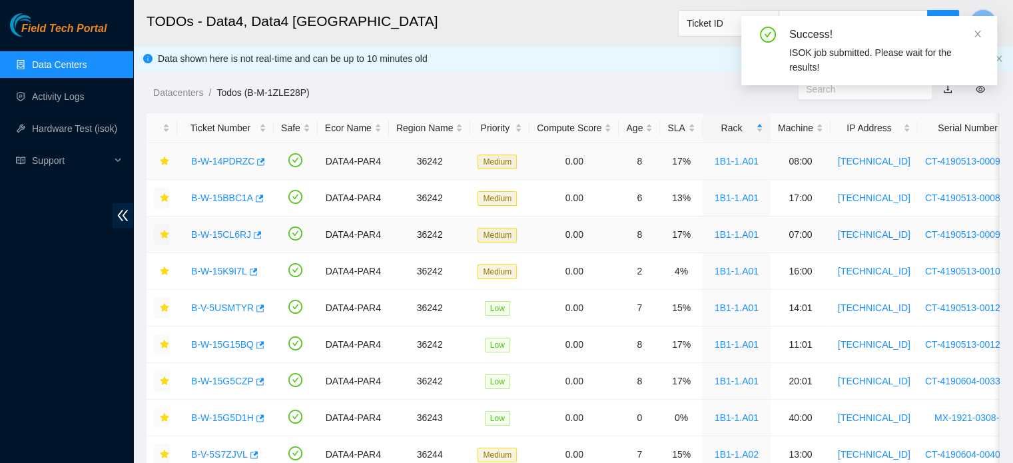
click at [224, 161] on link "B-W-14PDRZC" at bounding box center [222, 161] width 63 height 11
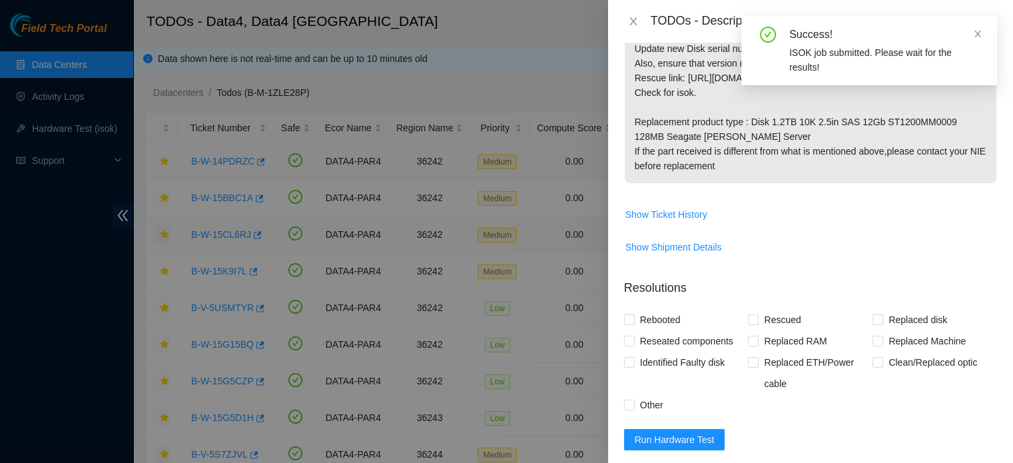
scroll to position [544, 0]
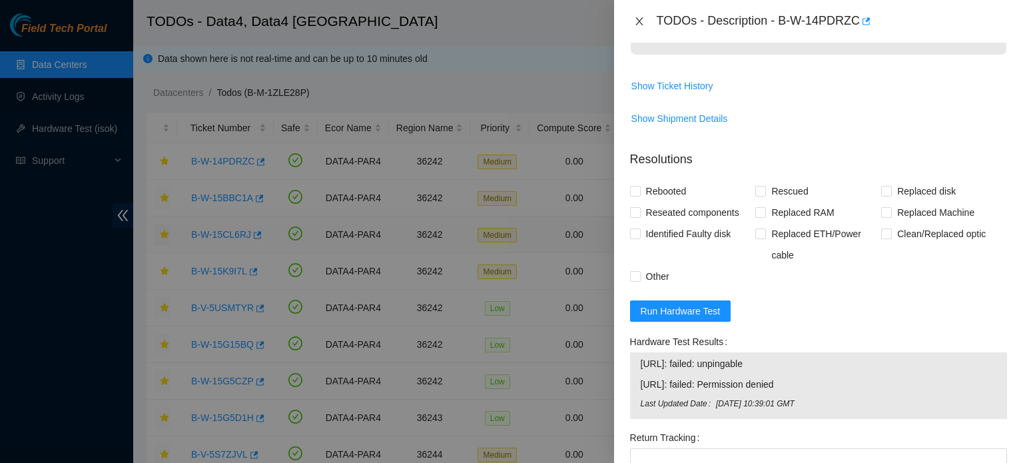
click at [637, 18] on icon "close" at bounding box center [639, 21] width 11 height 11
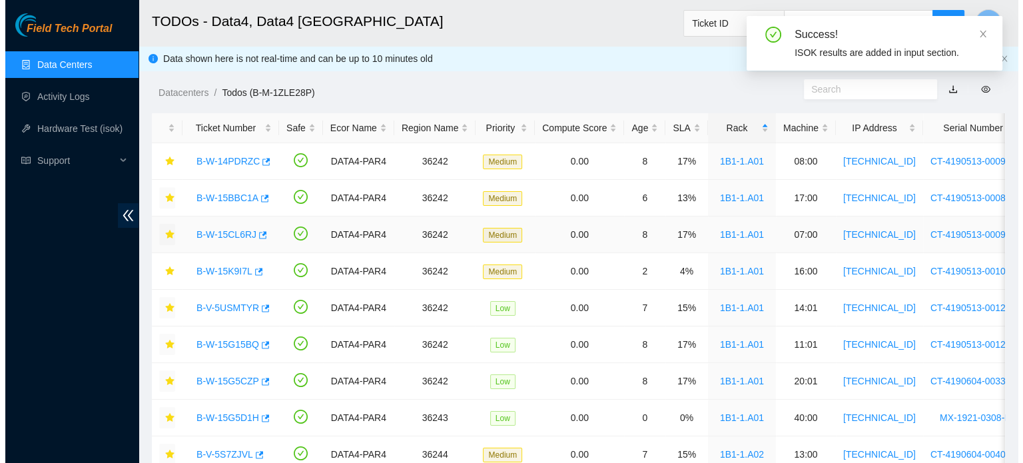
scroll to position [415, 0]
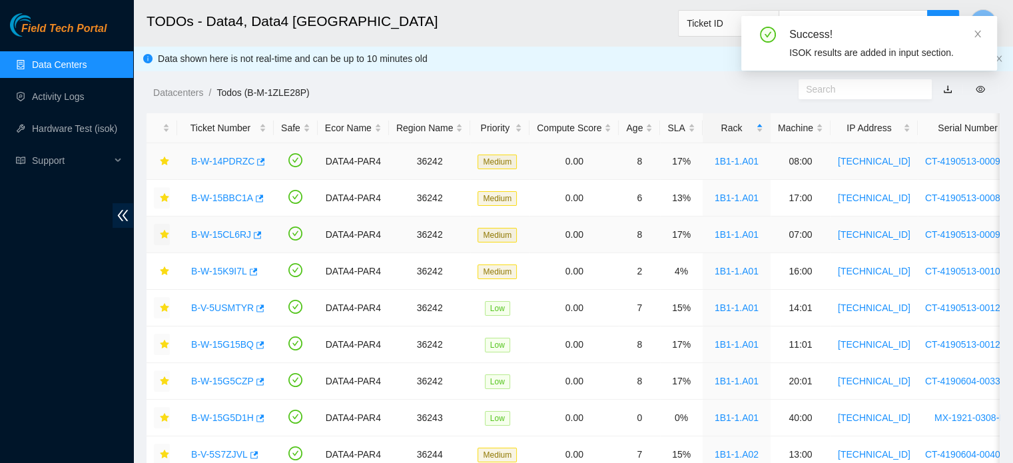
click at [218, 165] on link "B-W-14PDRZC" at bounding box center [222, 161] width 63 height 11
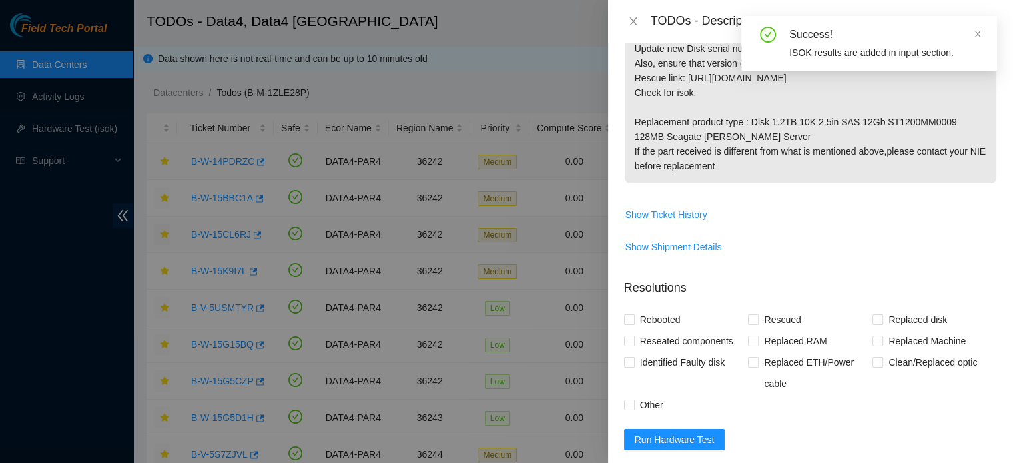
scroll to position [544, 0]
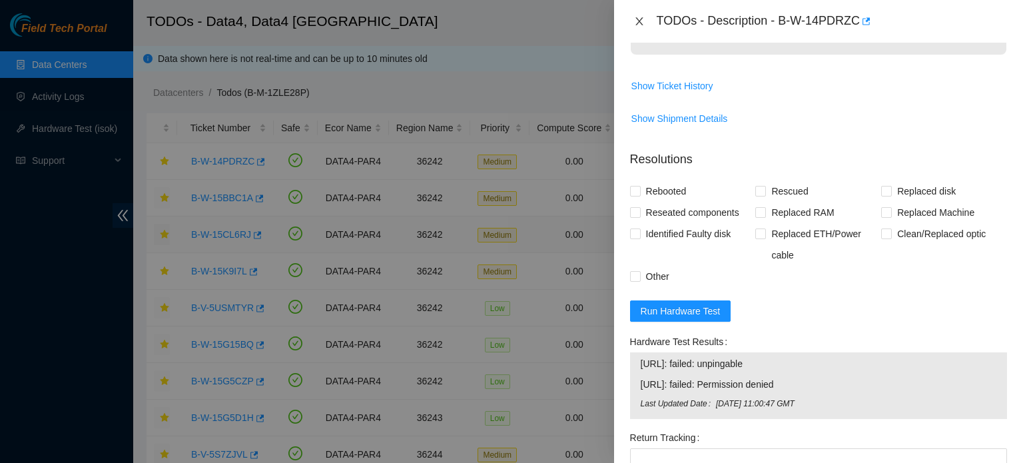
drag, startPoint x: 642, startPoint y: 29, endPoint x: 641, endPoint y: 22, distance: 6.8
click at [641, 22] on div "TODOs - Description - B-W-14PDRZC" at bounding box center [818, 21] width 377 height 21
click at [641, 22] on icon "close" at bounding box center [639, 21] width 11 height 11
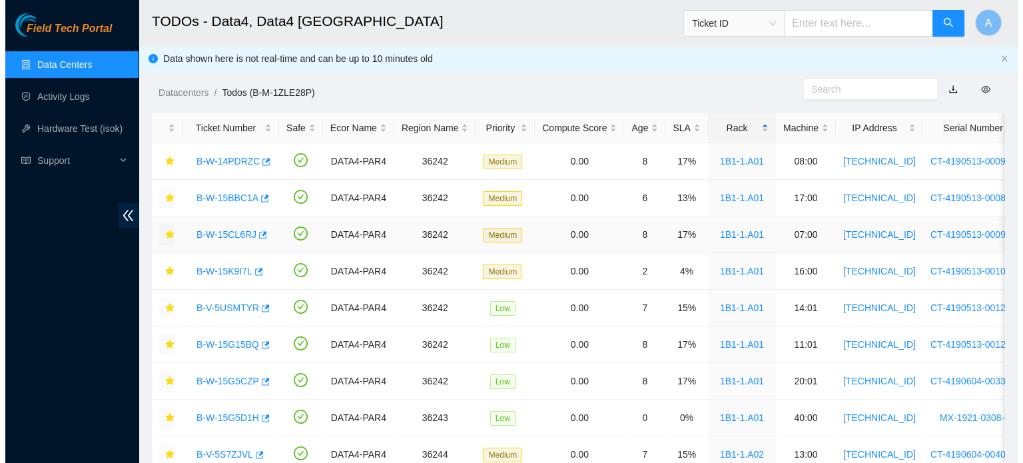
scroll to position [415, 0]
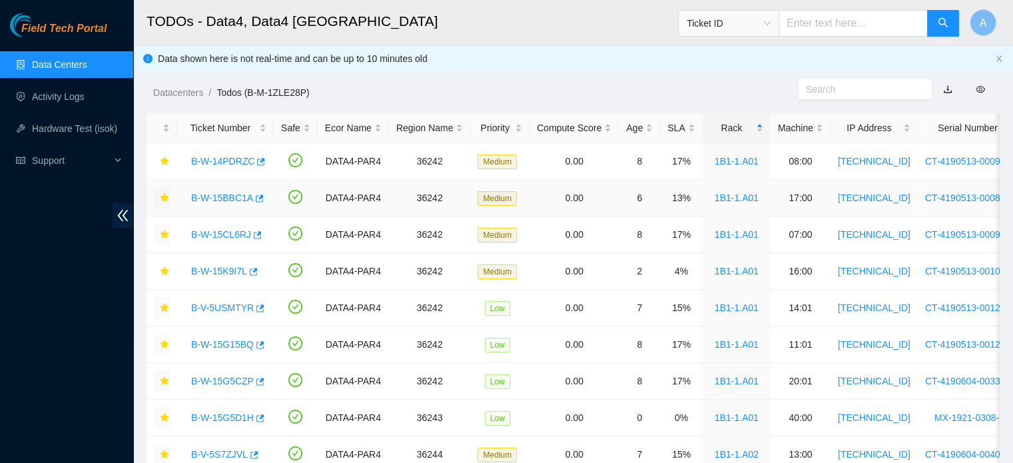
click at [224, 195] on link "B-W-15BBC1A" at bounding box center [222, 198] width 62 height 11
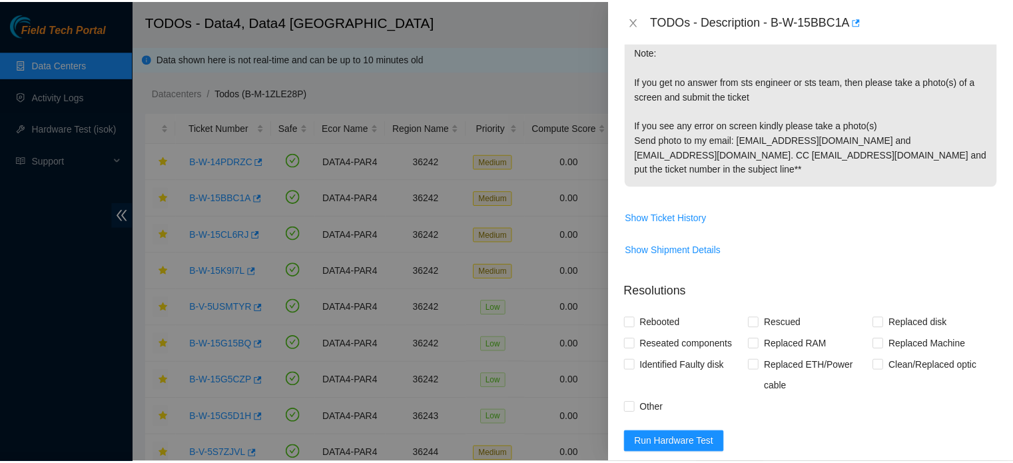
scroll to position [808, 0]
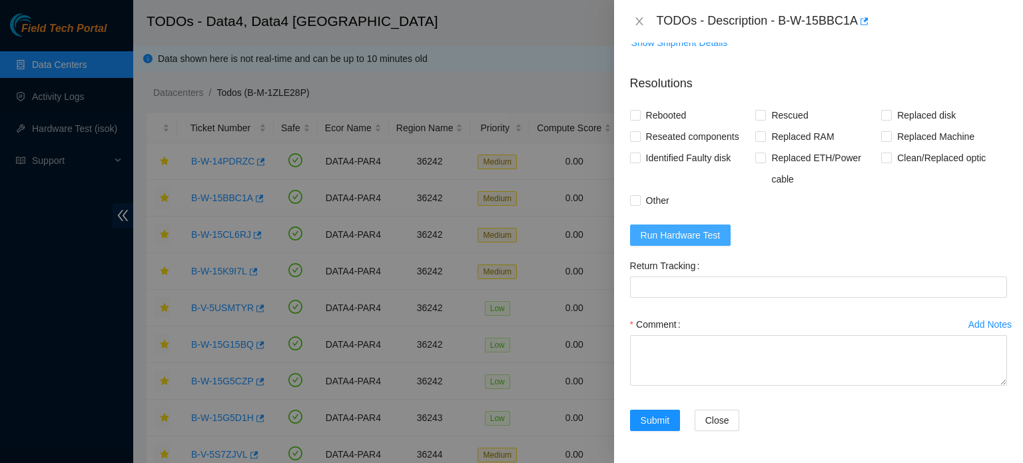
click at [661, 232] on span "Run Hardware Test" at bounding box center [681, 235] width 80 height 15
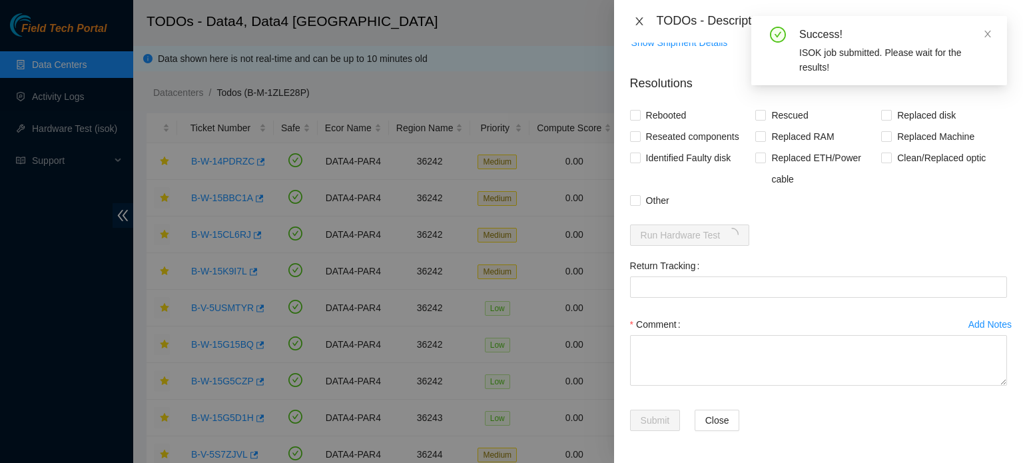
click at [642, 21] on icon "close" at bounding box center [639, 21] width 11 height 11
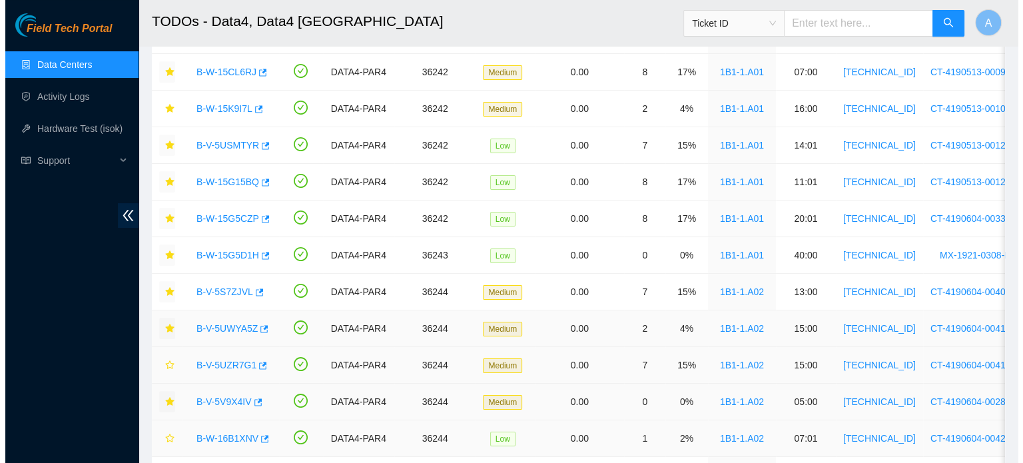
scroll to position [165, 0]
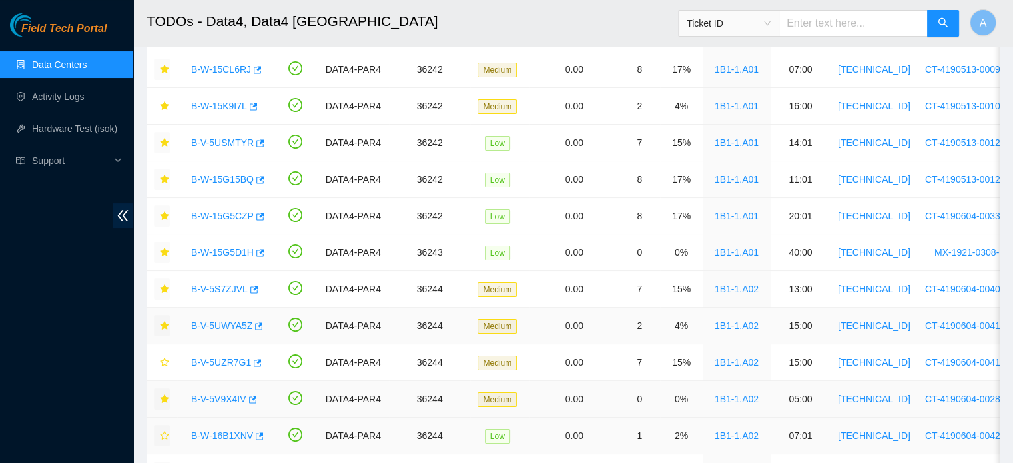
click at [167, 434] on icon "star" at bounding box center [164, 435] width 9 height 9
click at [205, 431] on link "B-W-16B1XNV" at bounding box center [222, 435] width 62 height 11
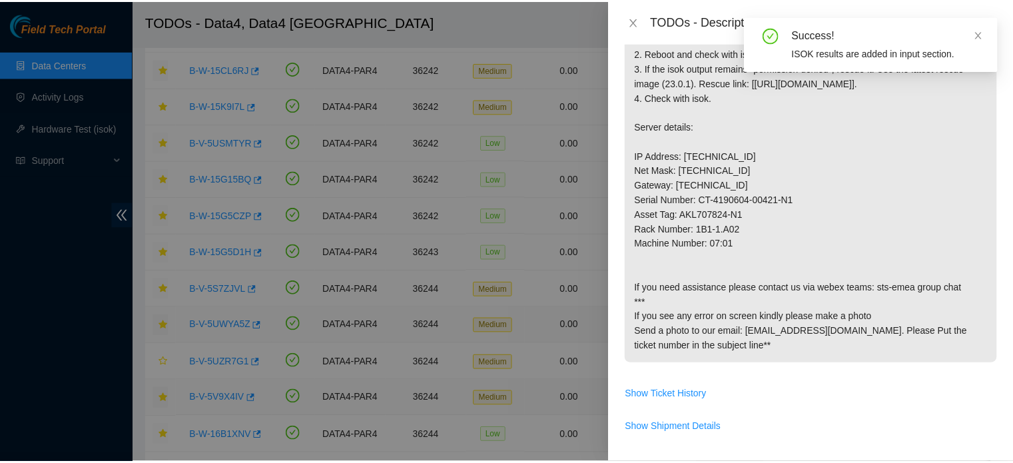
scroll to position [272, 0]
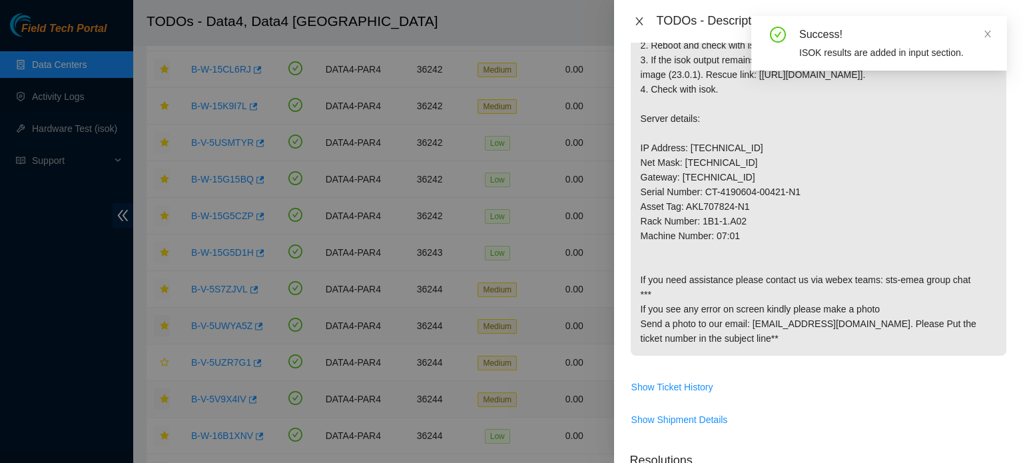
click at [642, 23] on icon "close" at bounding box center [639, 21] width 11 height 11
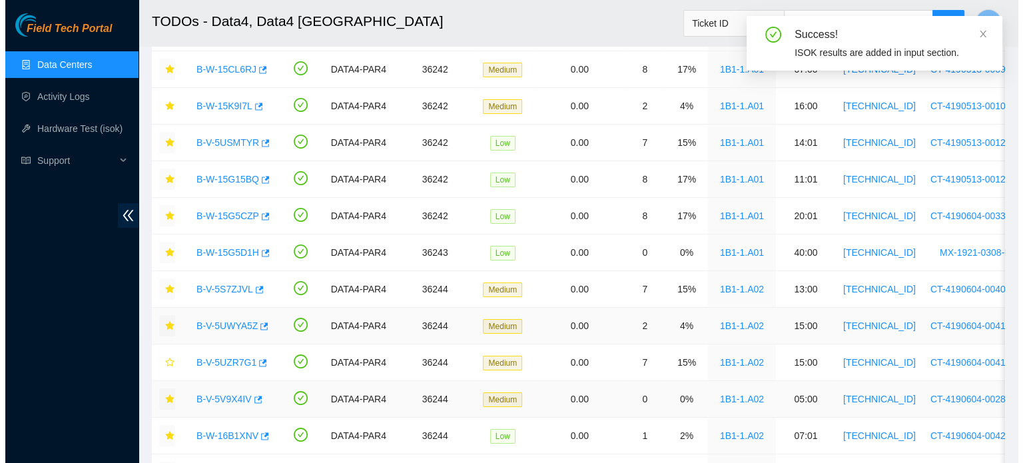
scroll to position [0, 0]
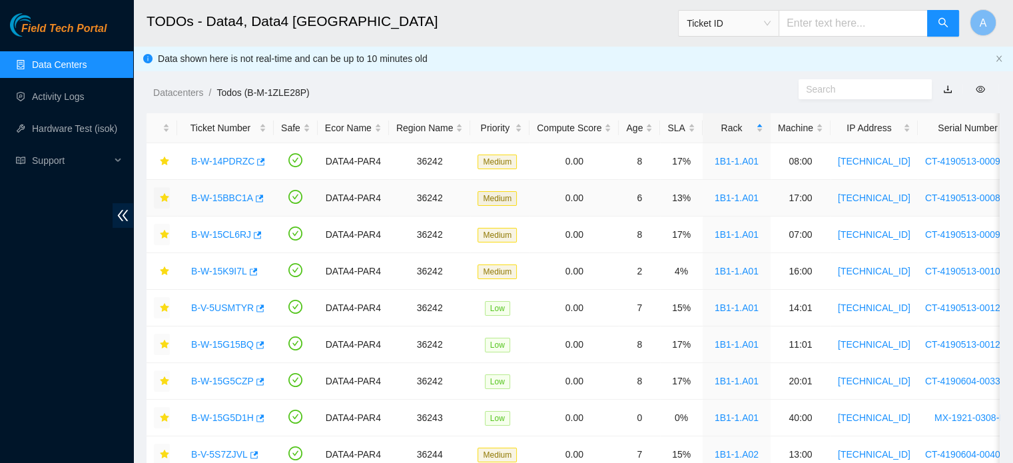
click at [224, 198] on link "B-W-15BBC1A" at bounding box center [222, 198] width 62 height 11
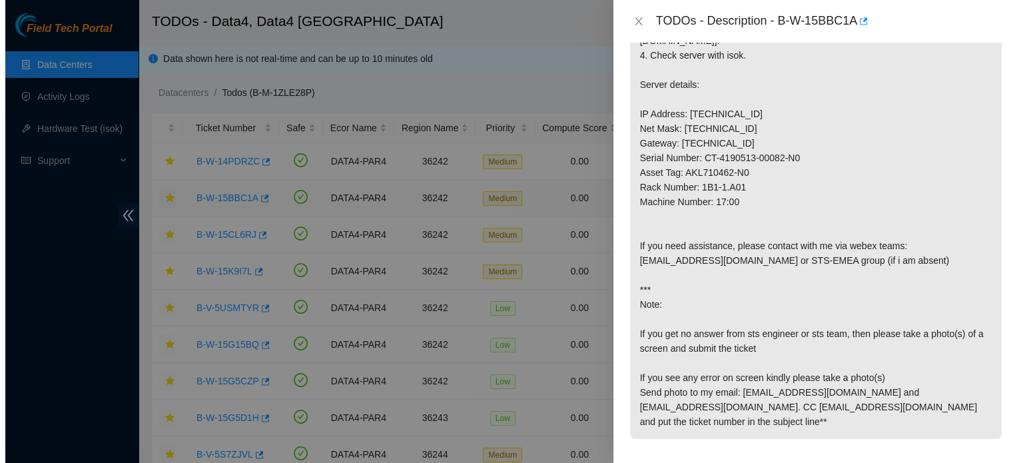
scroll to position [272, 0]
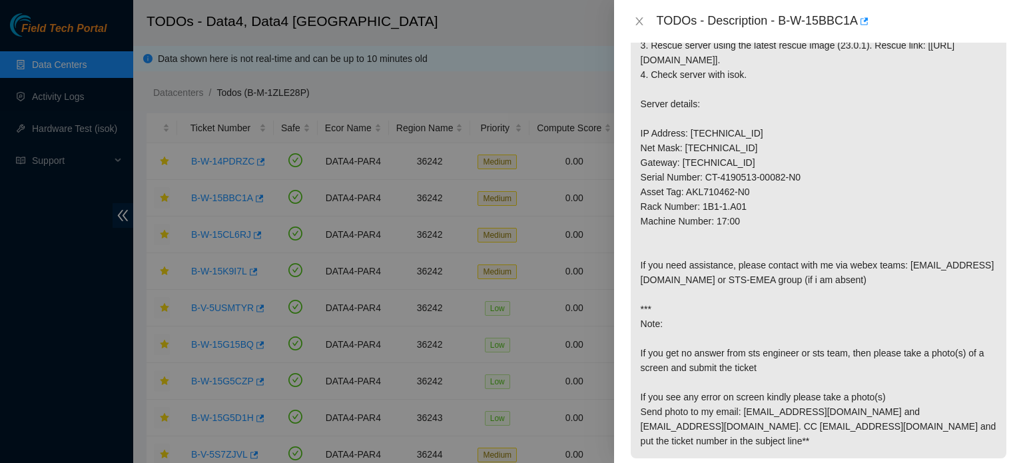
click at [797, 350] on p "1. Swap disk WFK5EKMB0000C0135AU2 with any disk. 2. Please provide serial numbe…" at bounding box center [819, 229] width 376 height 460
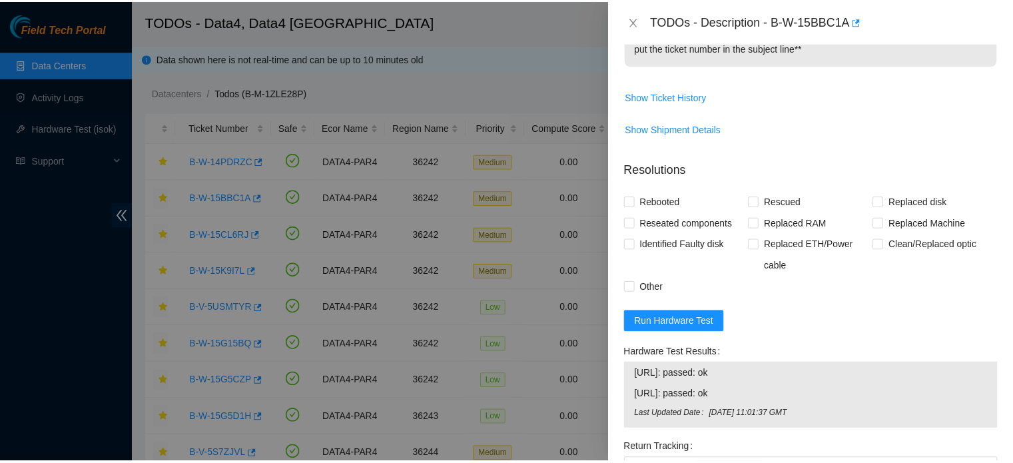
scroll to position [904, 0]
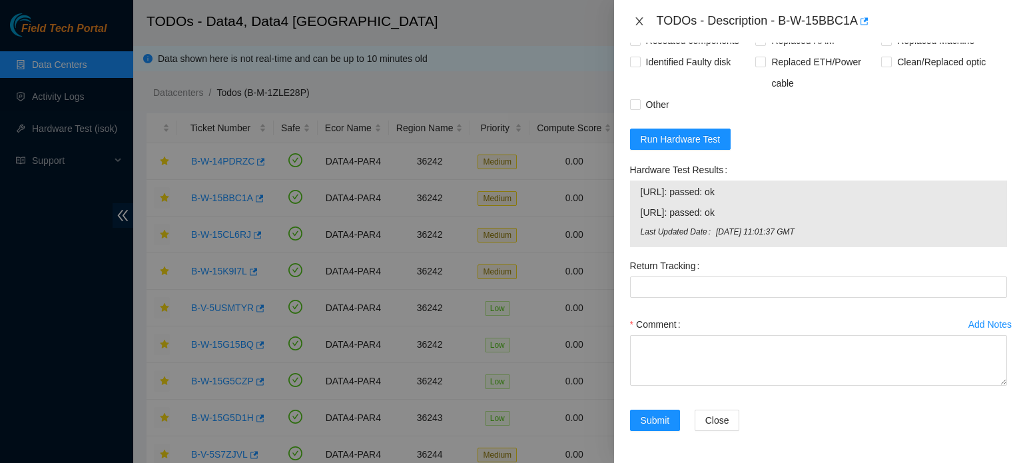
click at [639, 21] on icon "close" at bounding box center [638, 21] width 7 height 8
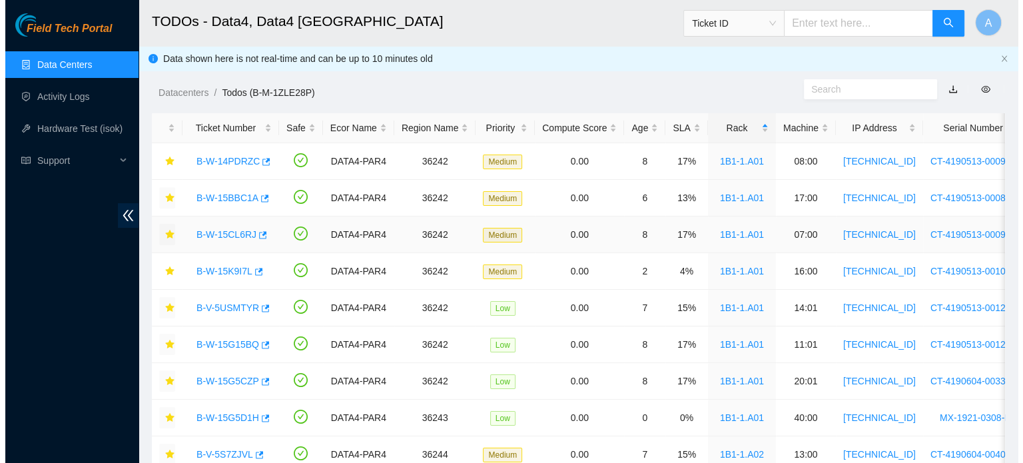
scroll to position [365, 0]
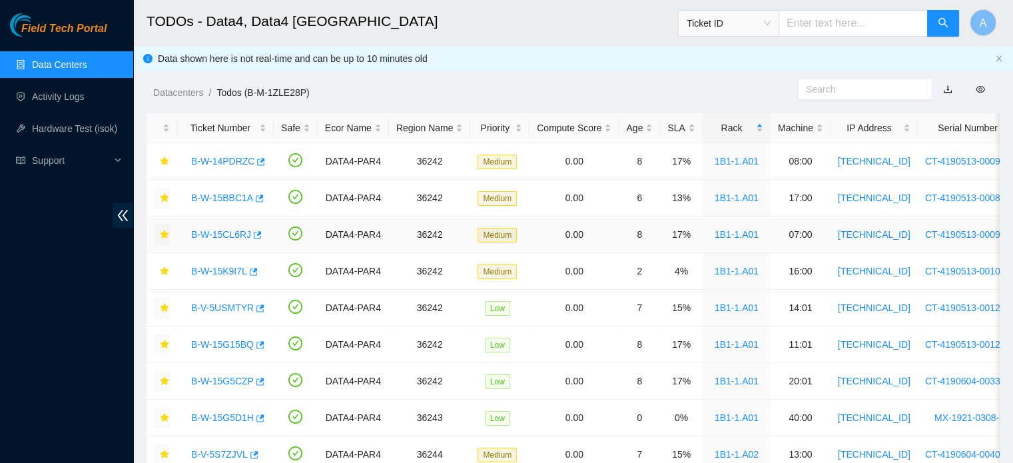
click at [235, 234] on link "B-W-15CL6RJ" at bounding box center [221, 234] width 60 height 11
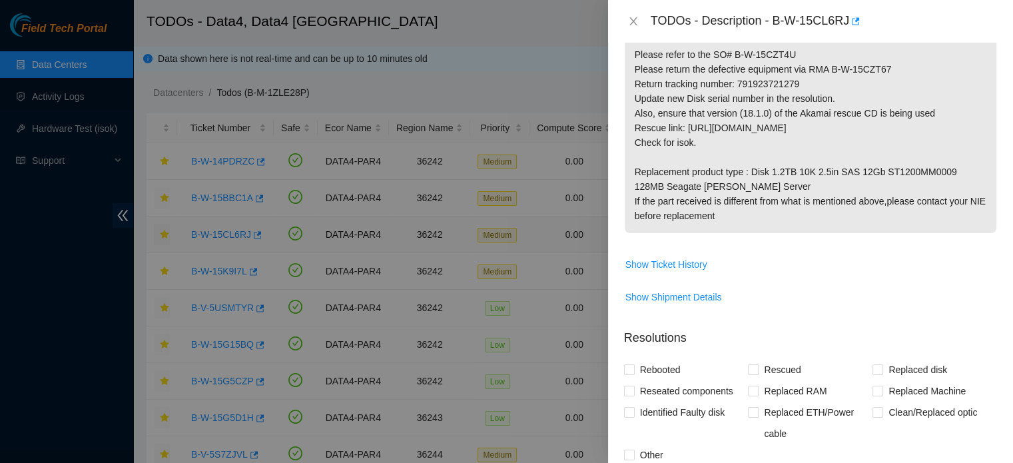
scroll to position [617, 0]
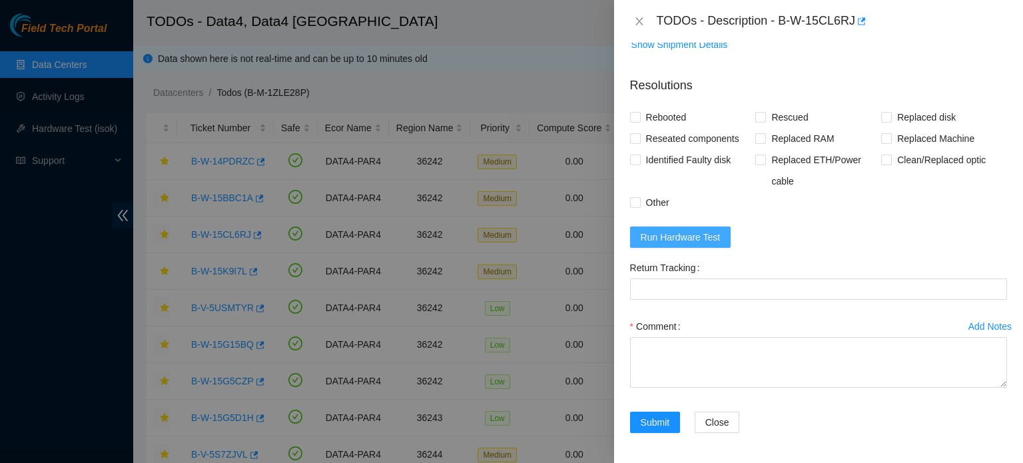
click at [695, 240] on span "Run Hardware Test" at bounding box center [681, 237] width 80 height 15
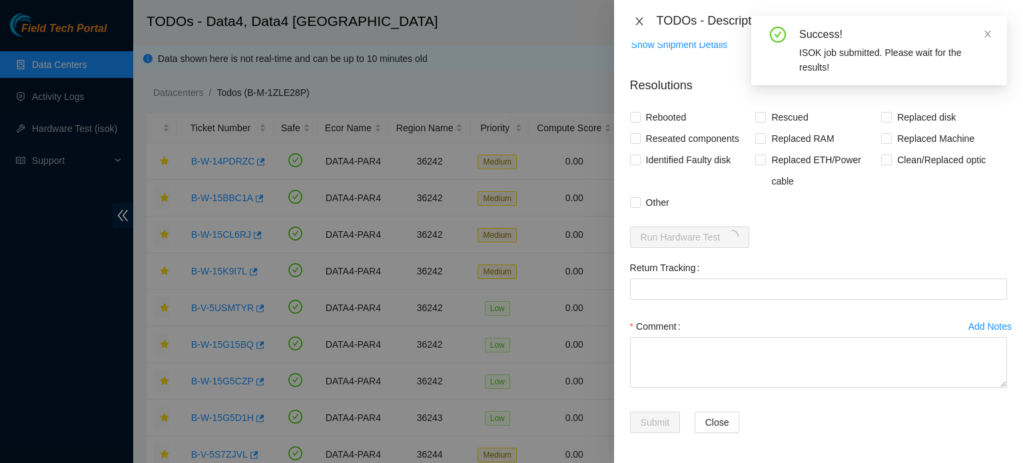
click at [639, 23] on icon "close" at bounding box center [639, 21] width 11 height 11
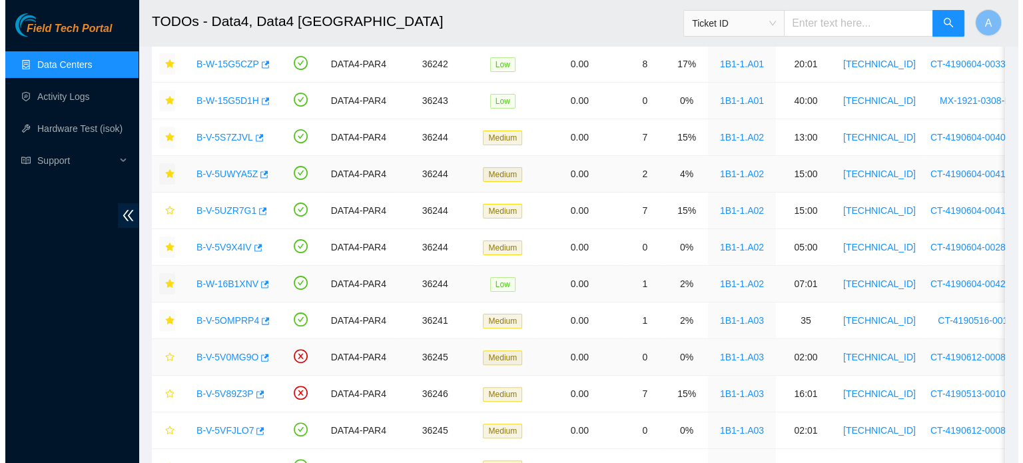
scroll to position [317, 0]
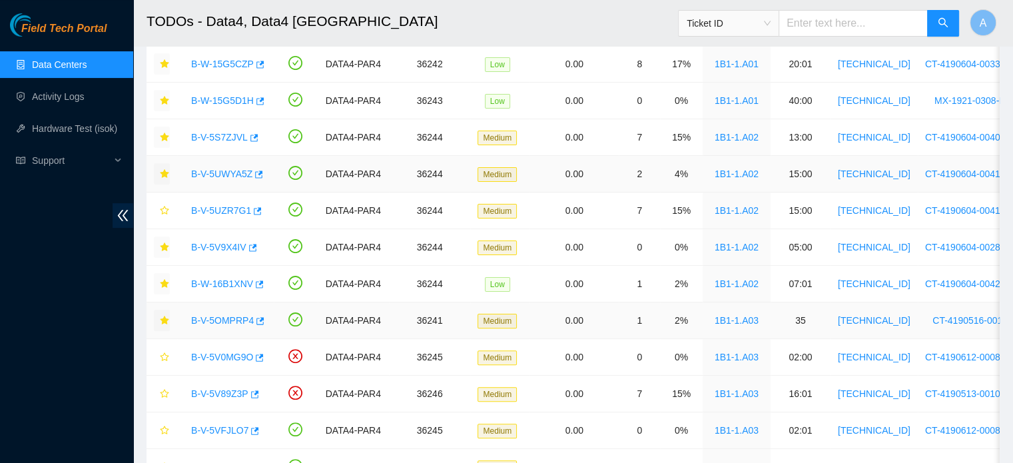
click at [205, 321] on link "B-V-5OMPRP4" at bounding box center [222, 320] width 63 height 11
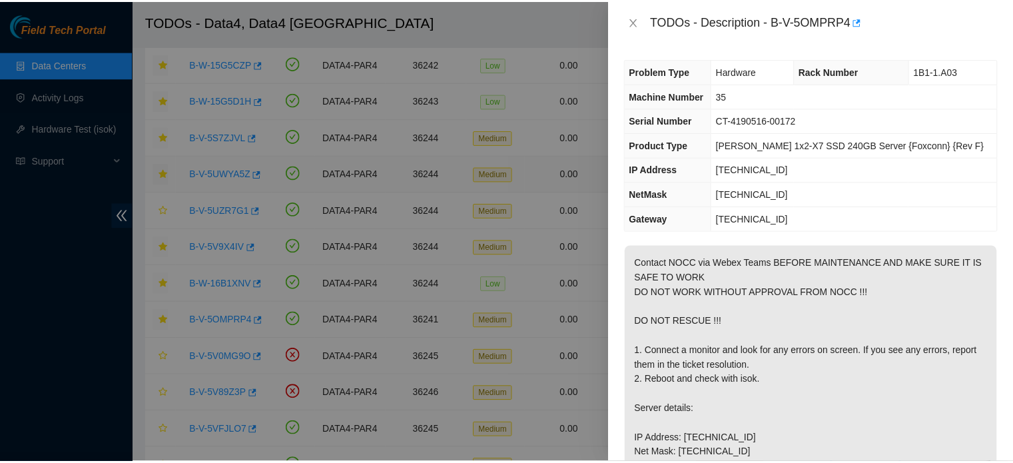
scroll to position [0, 0]
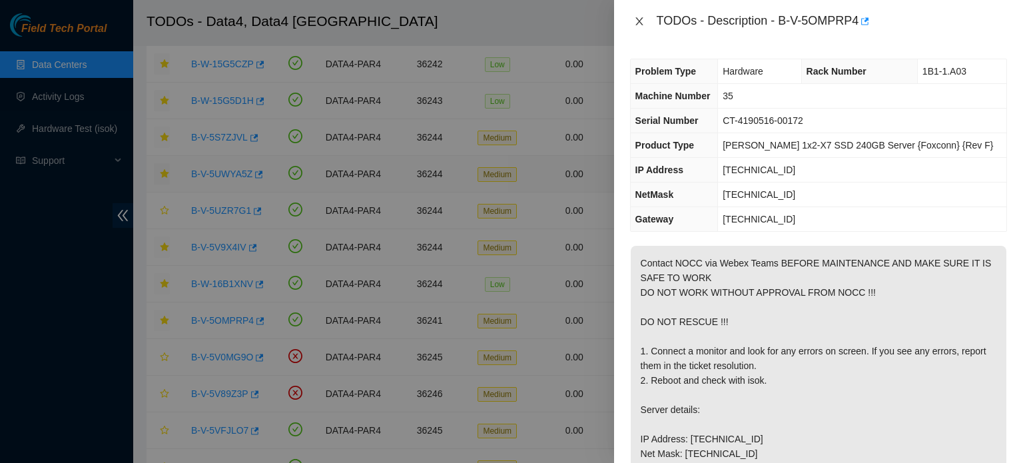
click at [635, 26] on icon "close" at bounding box center [639, 21] width 11 height 11
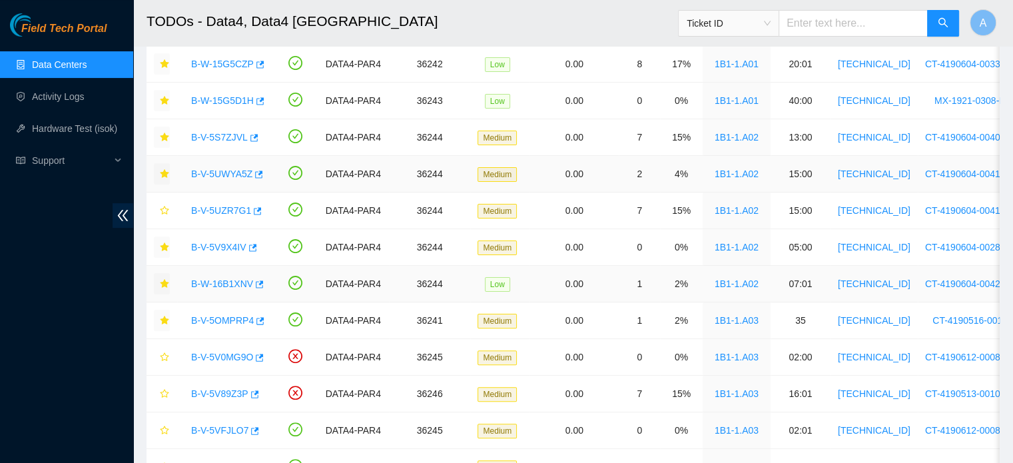
click at [221, 288] on div "B-W-16B1XNV" at bounding box center [226, 283] width 82 height 21
click at [232, 282] on link "B-W-16B1XNV" at bounding box center [222, 283] width 62 height 11
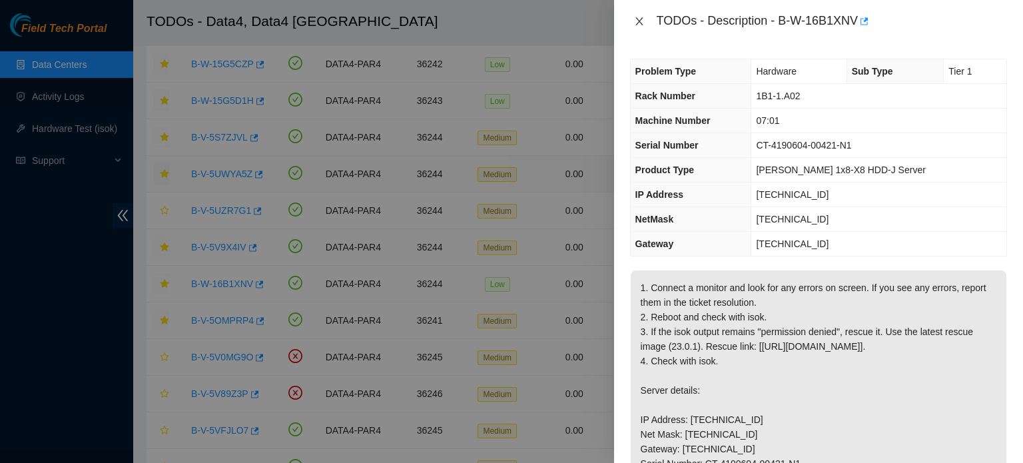
click at [639, 24] on icon "close" at bounding box center [639, 21] width 11 height 11
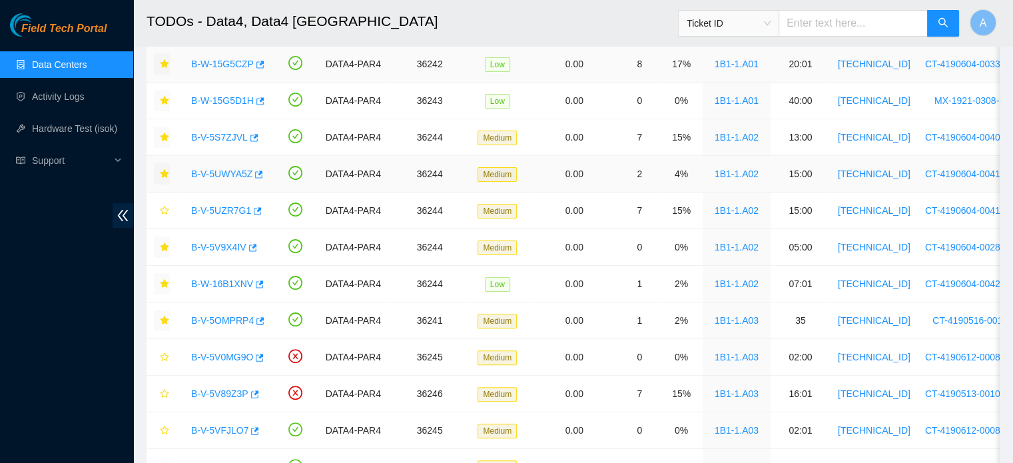
click at [220, 59] on link "B-W-15G5CZP" at bounding box center [222, 64] width 63 height 11
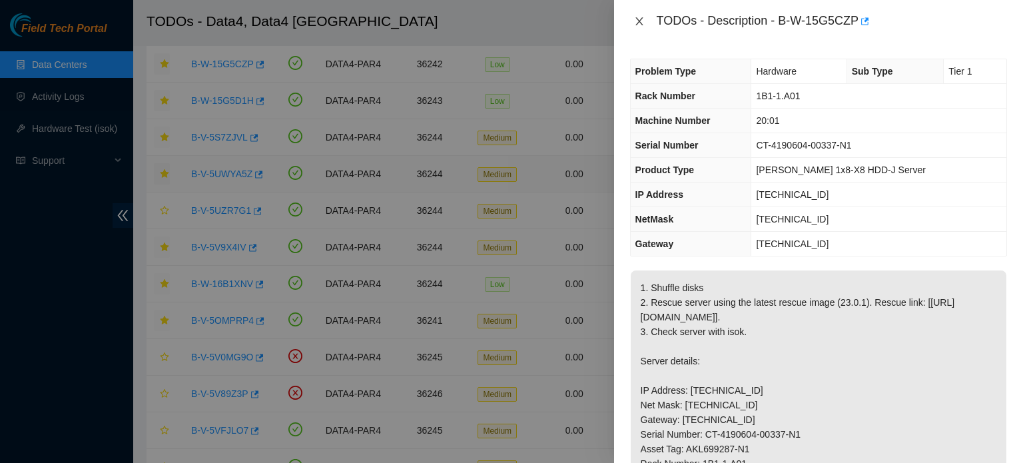
click at [637, 23] on icon "close" at bounding box center [638, 21] width 7 height 8
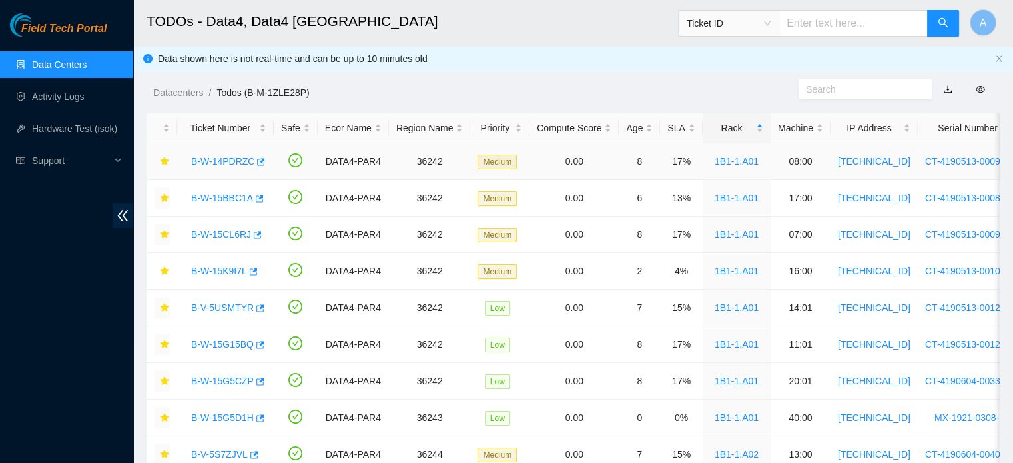
click at [228, 163] on link "B-W-14PDRZC" at bounding box center [222, 161] width 63 height 11
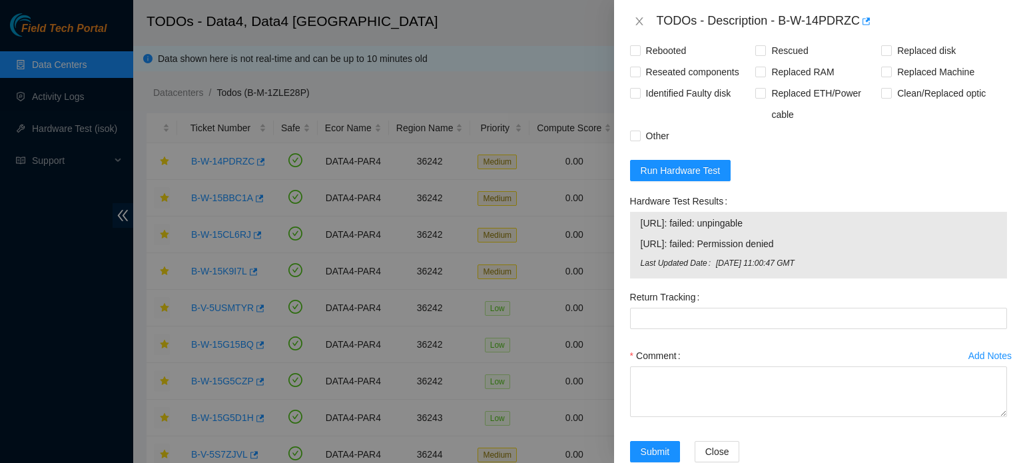
scroll to position [689, 0]
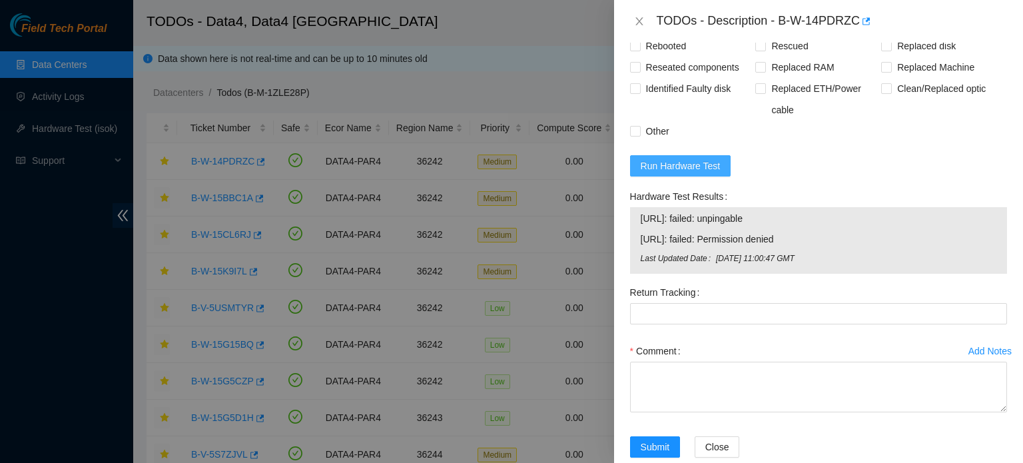
click at [683, 162] on span "Run Hardware Test" at bounding box center [681, 166] width 80 height 15
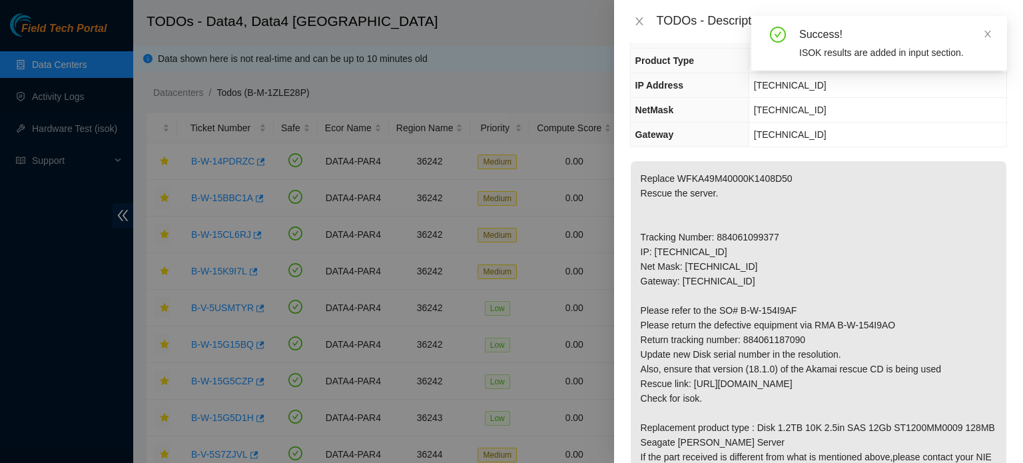
scroll to position [0, 0]
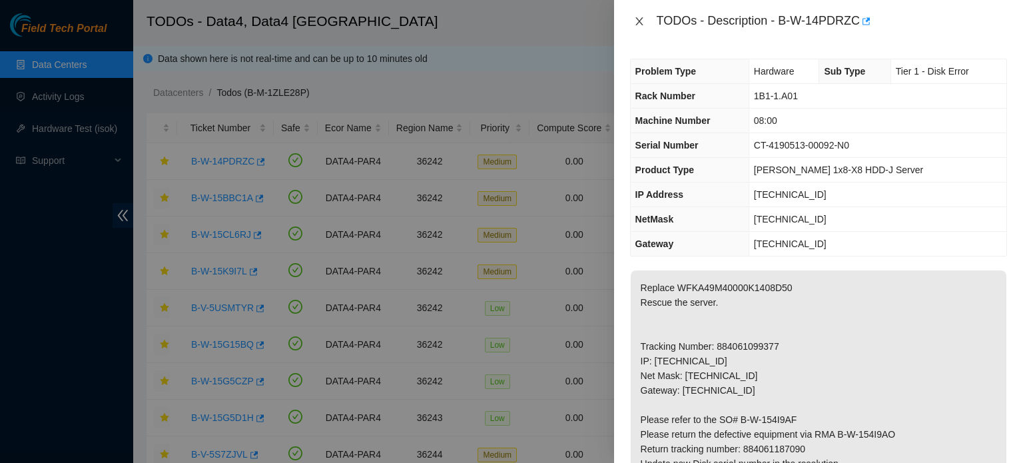
click at [640, 23] on icon "close" at bounding box center [638, 21] width 7 height 8
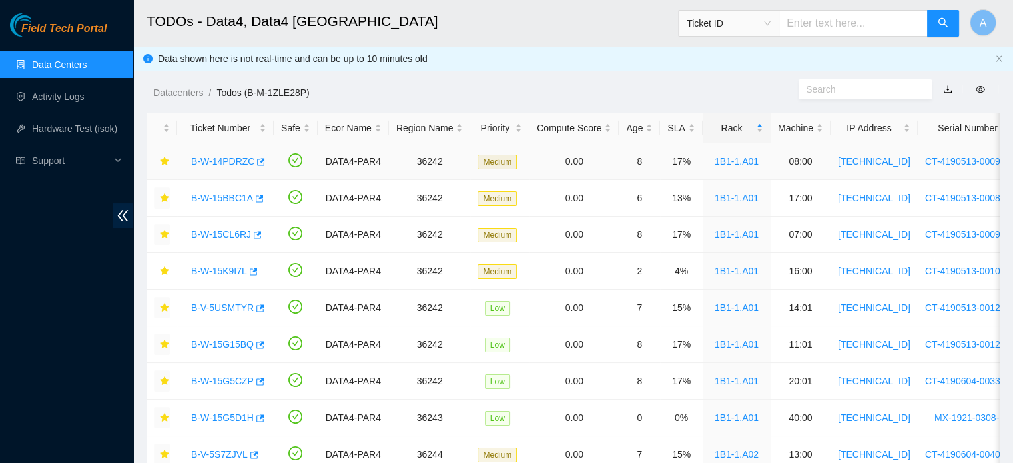
click at [219, 159] on link "B-W-14PDRZC" at bounding box center [222, 161] width 63 height 11
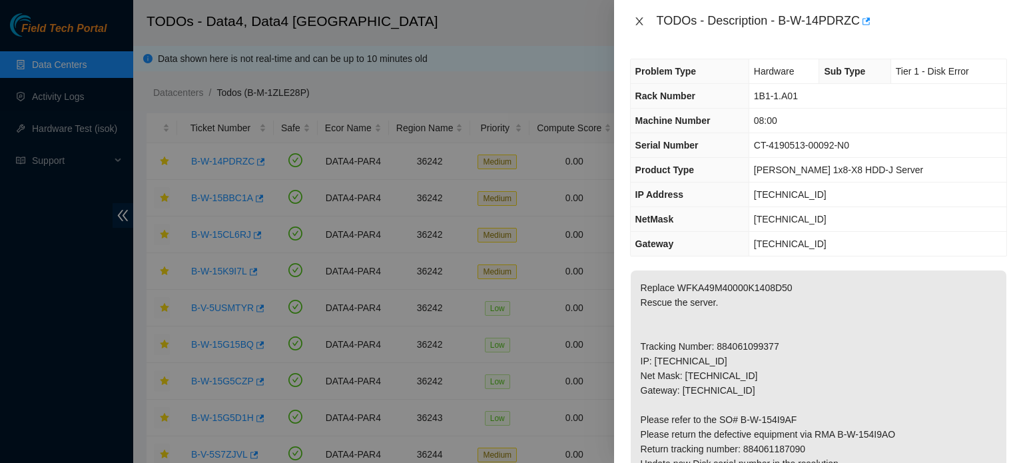
click at [638, 20] on icon "close" at bounding box center [638, 21] width 7 height 8
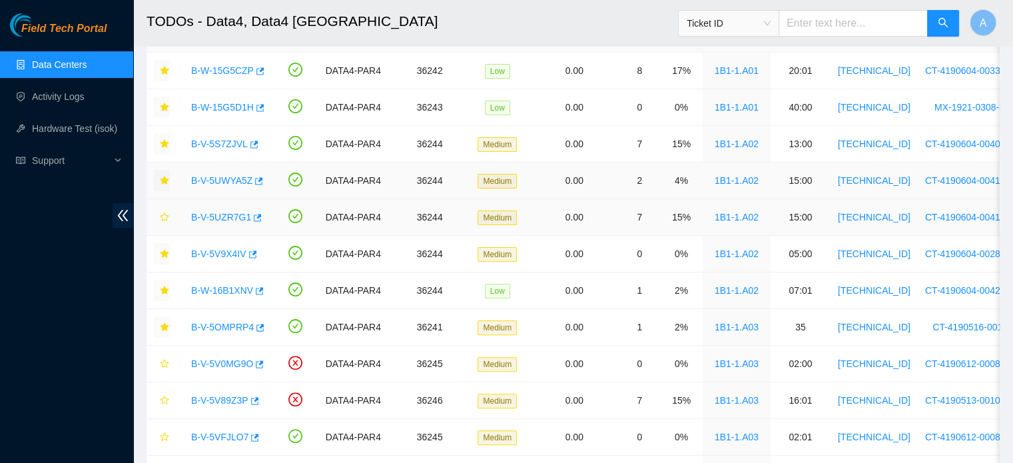
scroll to position [312, 0]
click at [164, 361] on icon "star" at bounding box center [164, 362] width 9 height 9
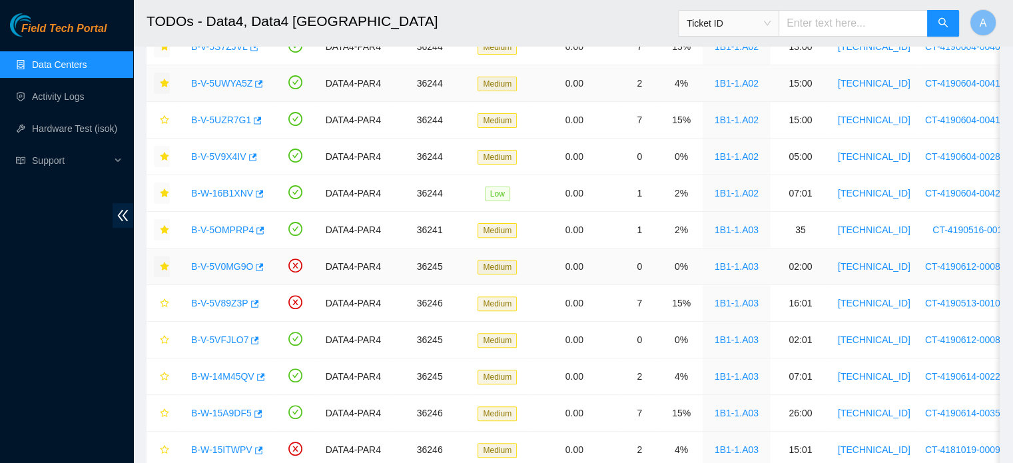
scroll to position [410, 0]
